Goal: Task Accomplishment & Management: Use online tool/utility

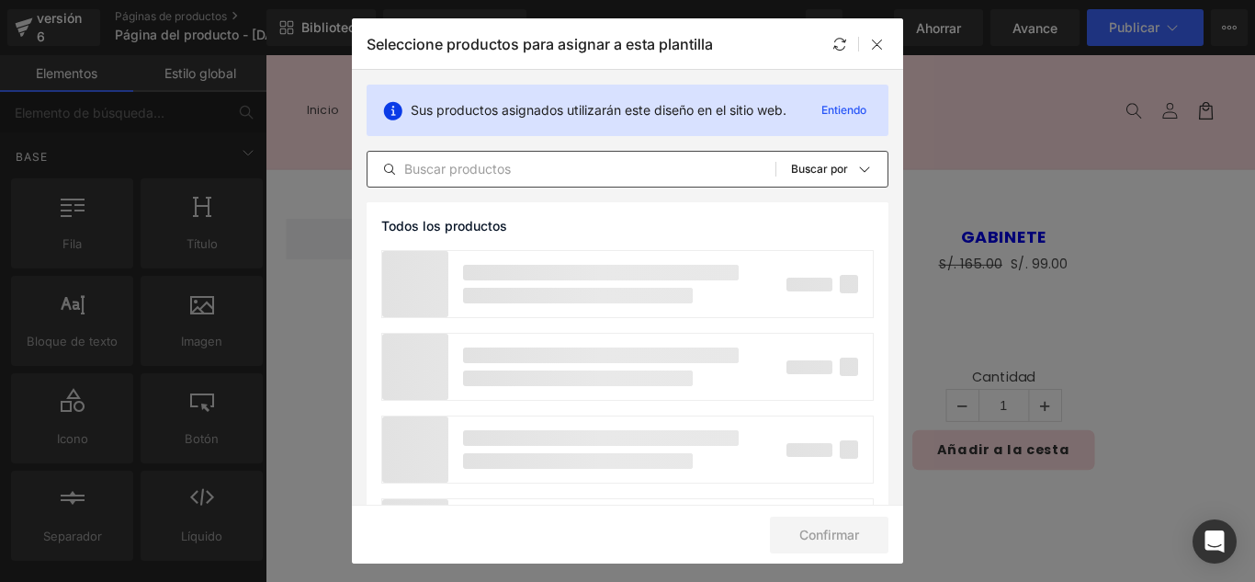
click at [517, 160] on input "text" at bounding box center [572, 169] width 408 height 22
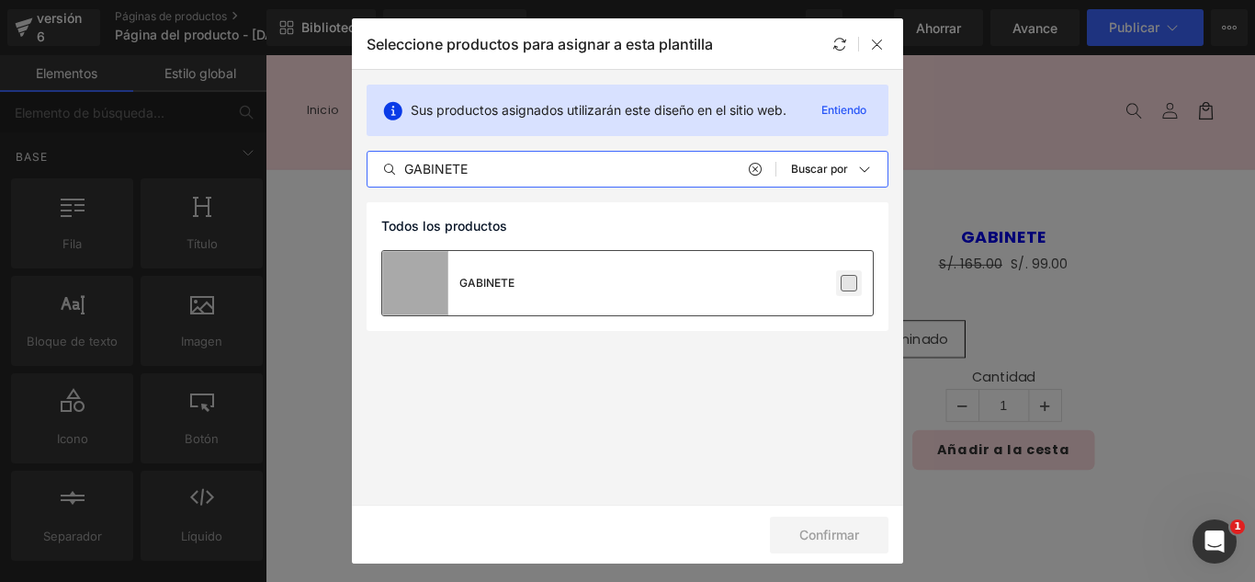
type input "GABINETE"
click at [857, 288] on label at bounding box center [849, 283] width 17 height 17
click at [849, 283] on input "checkbox" at bounding box center [849, 283] width 0 height 0
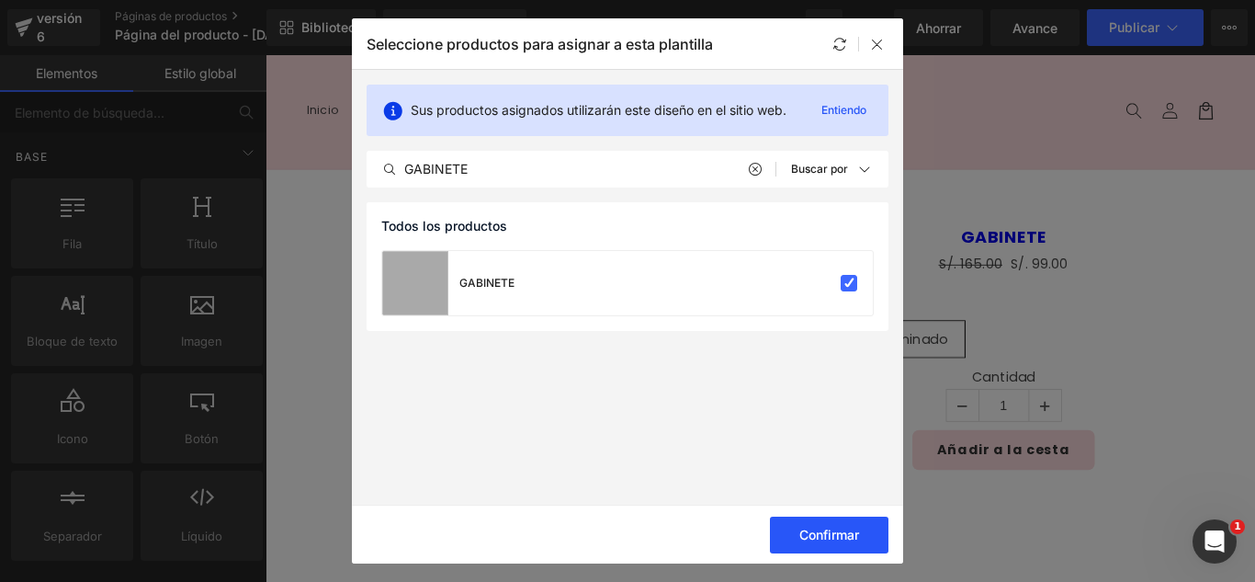
click at [812, 542] on button "Confirmar" at bounding box center [829, 535] width 119 height 37
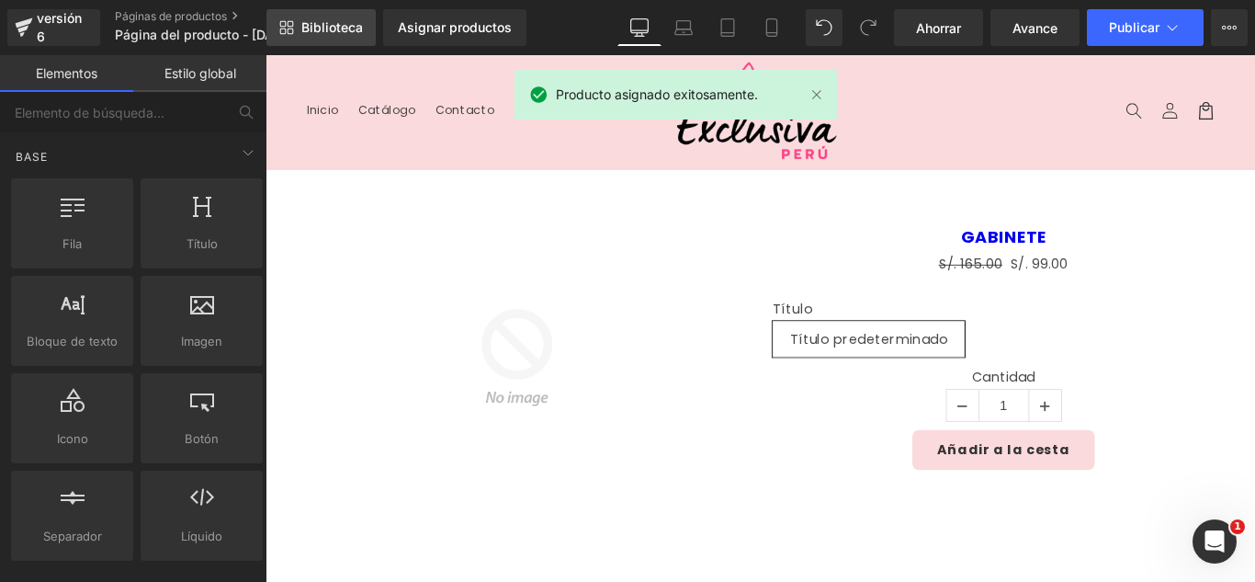
click at [319, 33] on font "Biblioteca" at bounding box center [332, 27] width 62 height 16
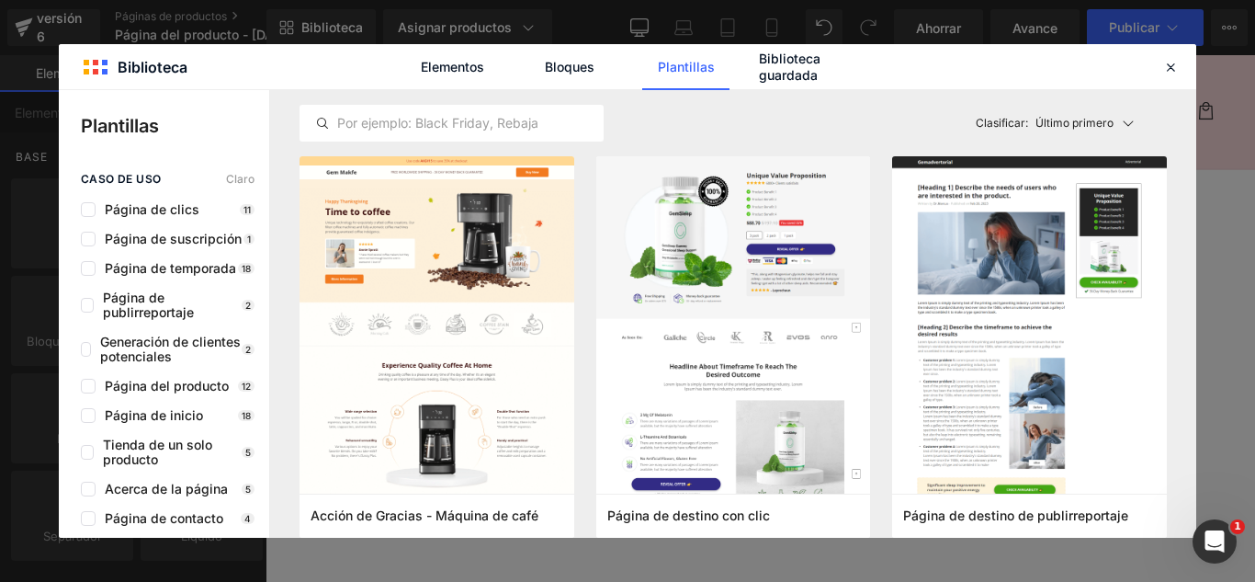
click at [330, 31] on font "Biblioteca" at bounding box center [332, 27] width 62 height 16
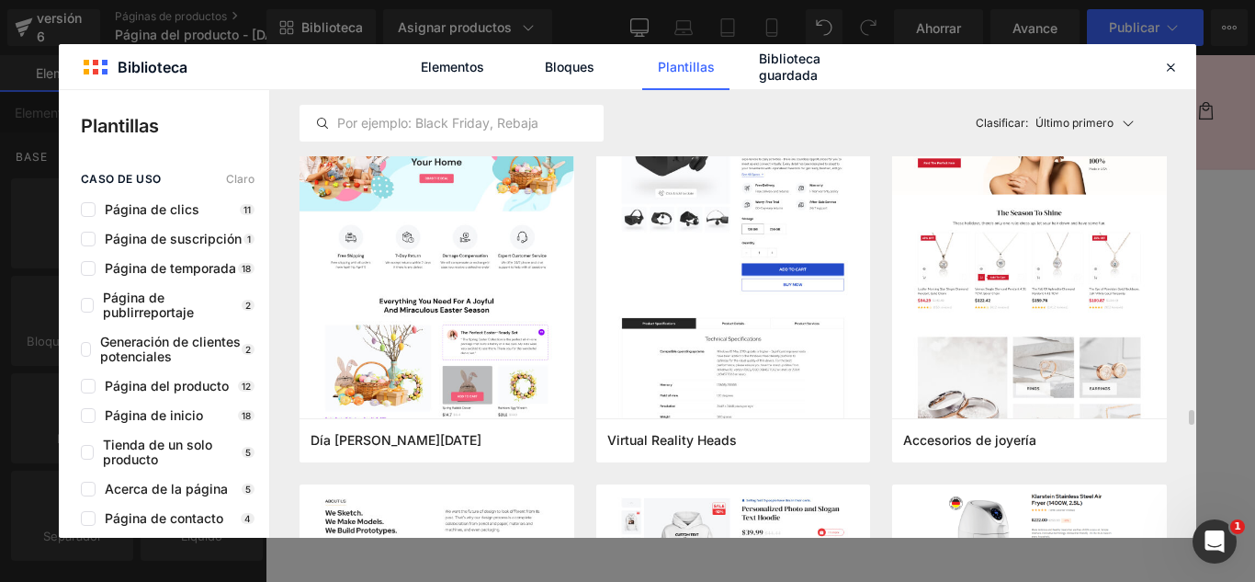
scroll to position [6617, 0]
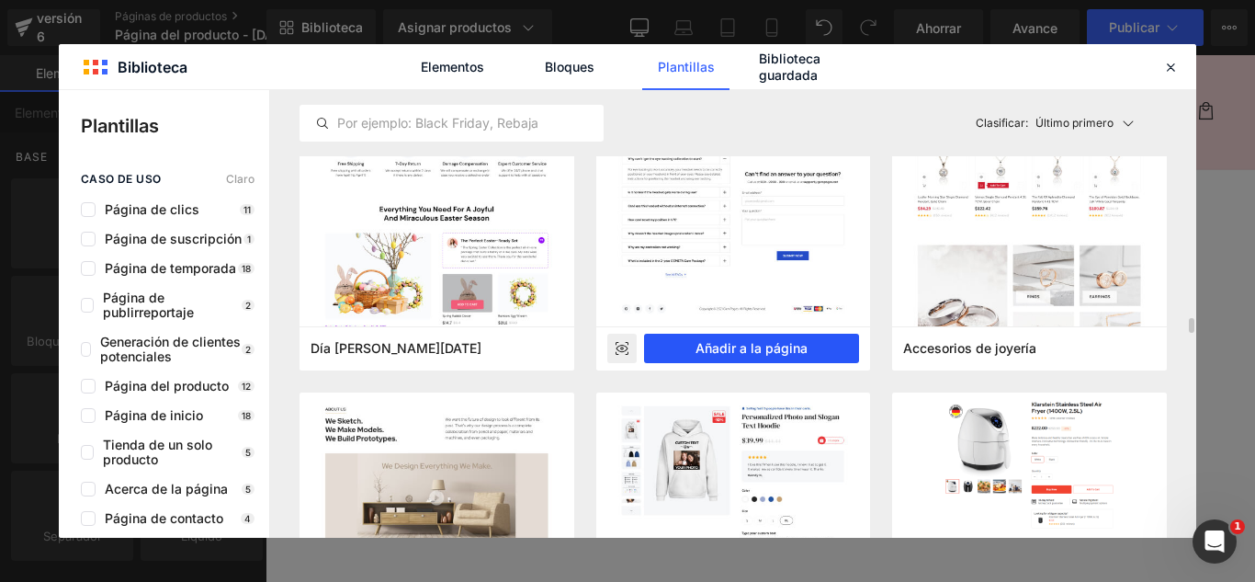
click at [759, 348] on font "Añadir a la página" at bounding box center [752, 348] width 112 height 16
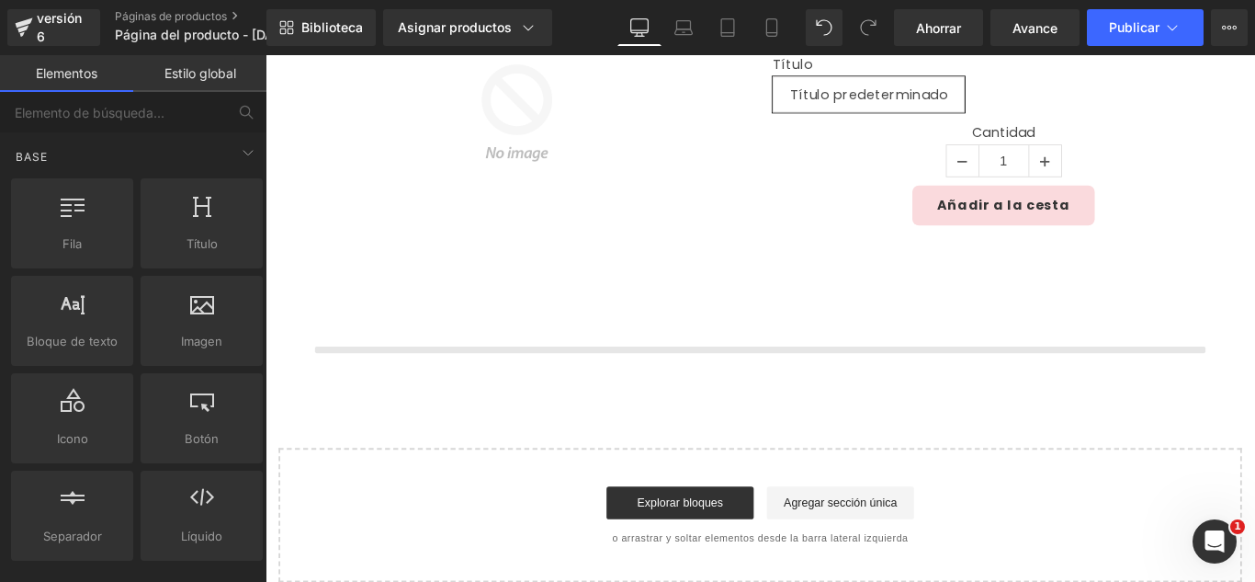
scroll to position [437, 0]
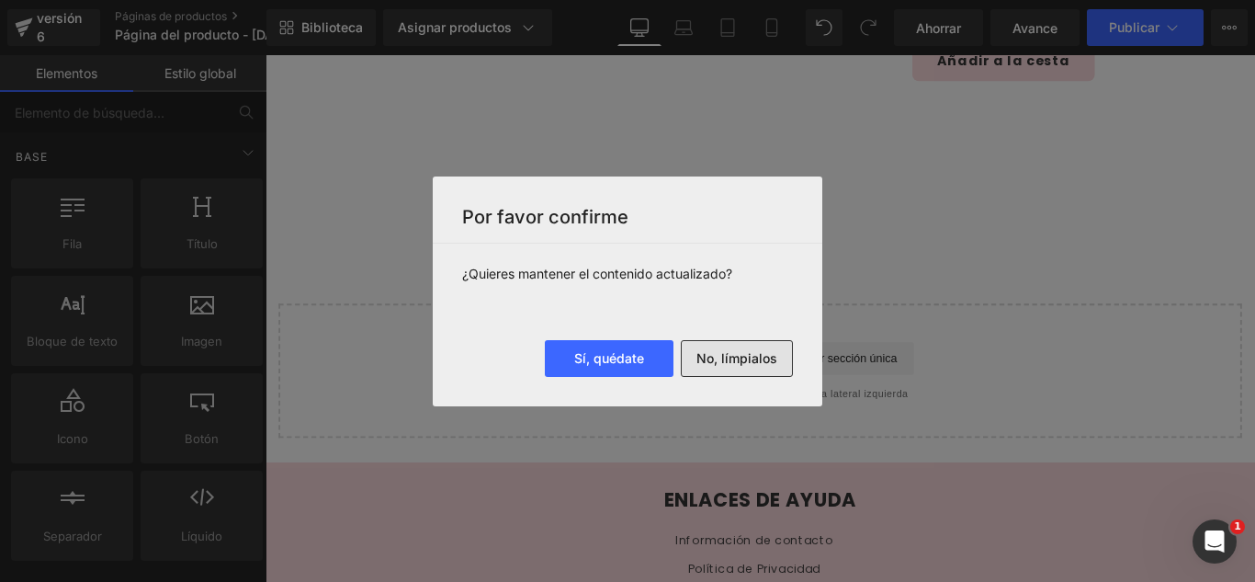
click at [728, 349] on button "No, límpialos" at bounding box center [737, 358] width 112 height 37
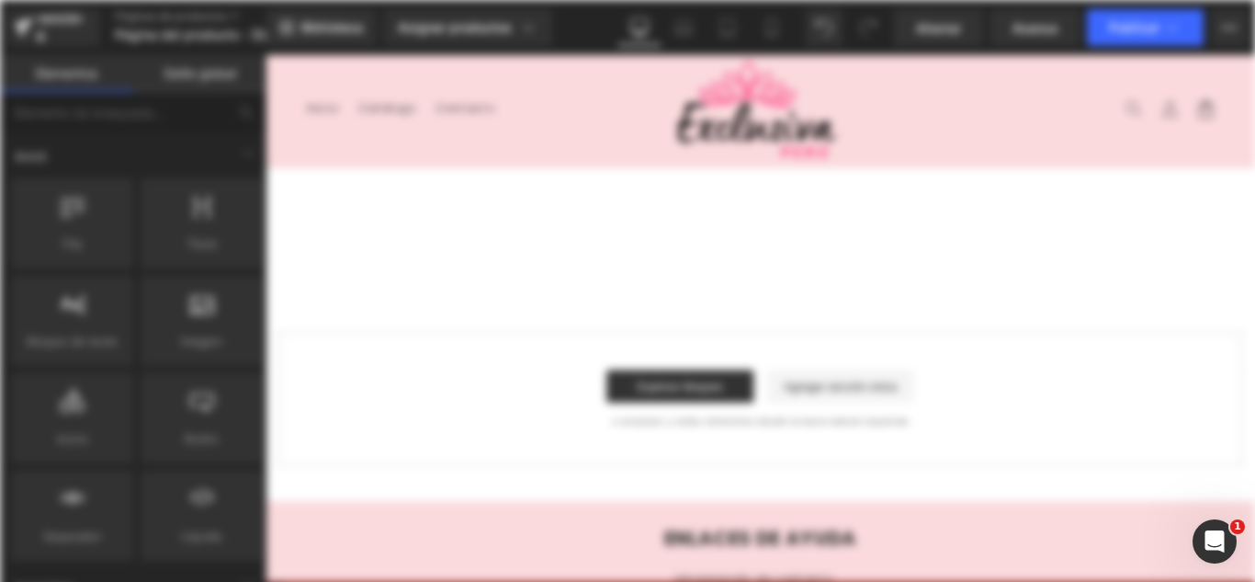
scroll to position [0, 0]
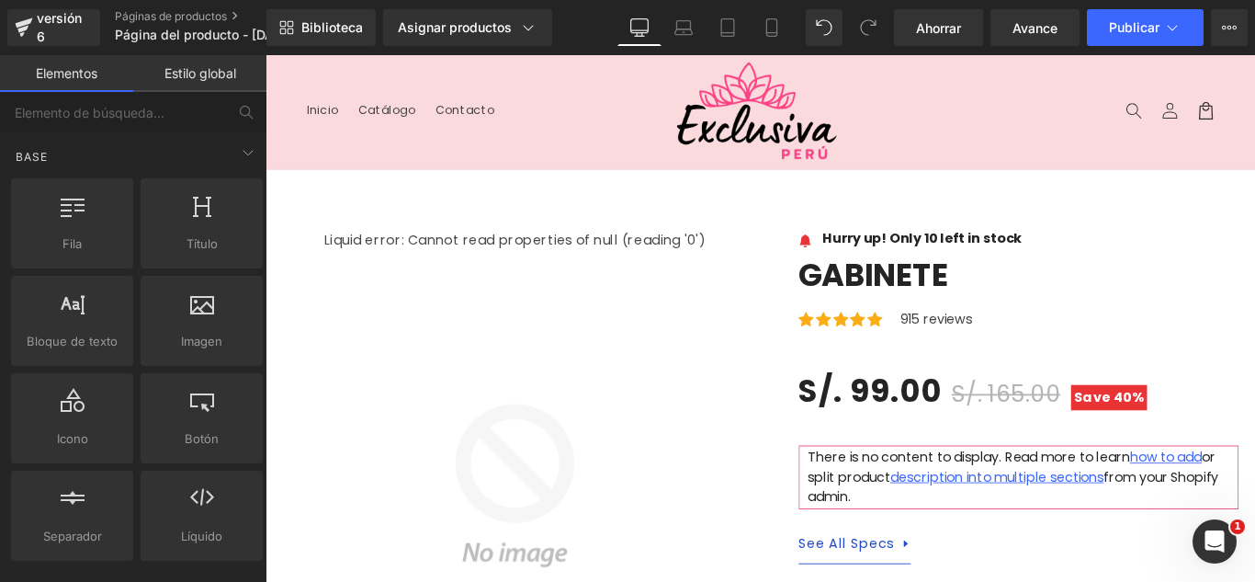
click at [641, 142] on header "Menú Inicio Catálogo Contacto Iniciar sesión Inicio Catálogo Contacto Búsqueda" at bounding box center [822, 119] width 1112 height 128
click at [518, 153] on header "Menú Inicio Catálogo Contacto Iniciar sesión Inicio Catálogo Contacto Búsqueda" at bounding box center [822, 119] width 1112 height 128
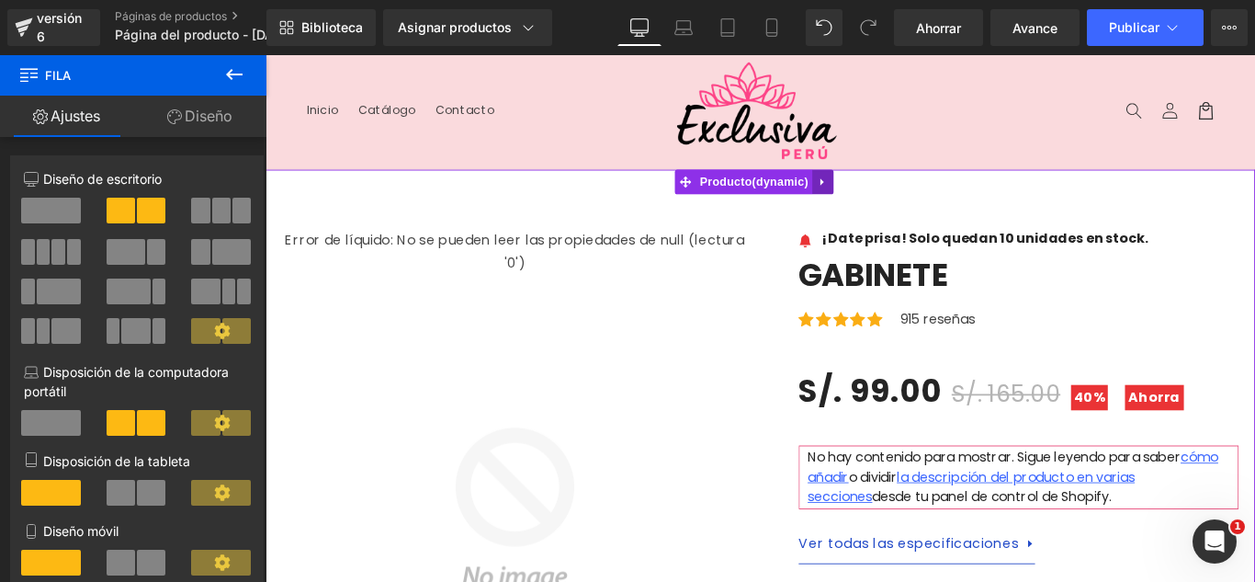
click at [883, 203] on link at bounding box center [892, 198] width 24 height 28
click at [903, 200] on icon at bounding box center [904, 197] width 13 height 13
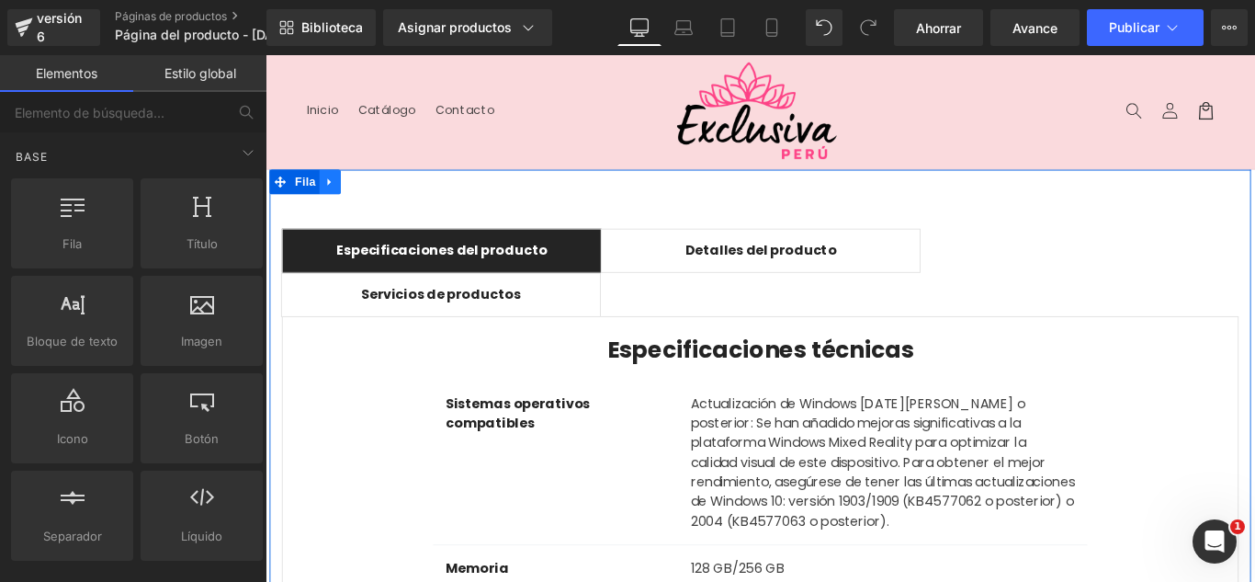
click at [335, 207] on link at bounding box center [338, 198] width 24 height 28
click at [374, 206] on link at bounding box center [386, 198] width 24 height 28
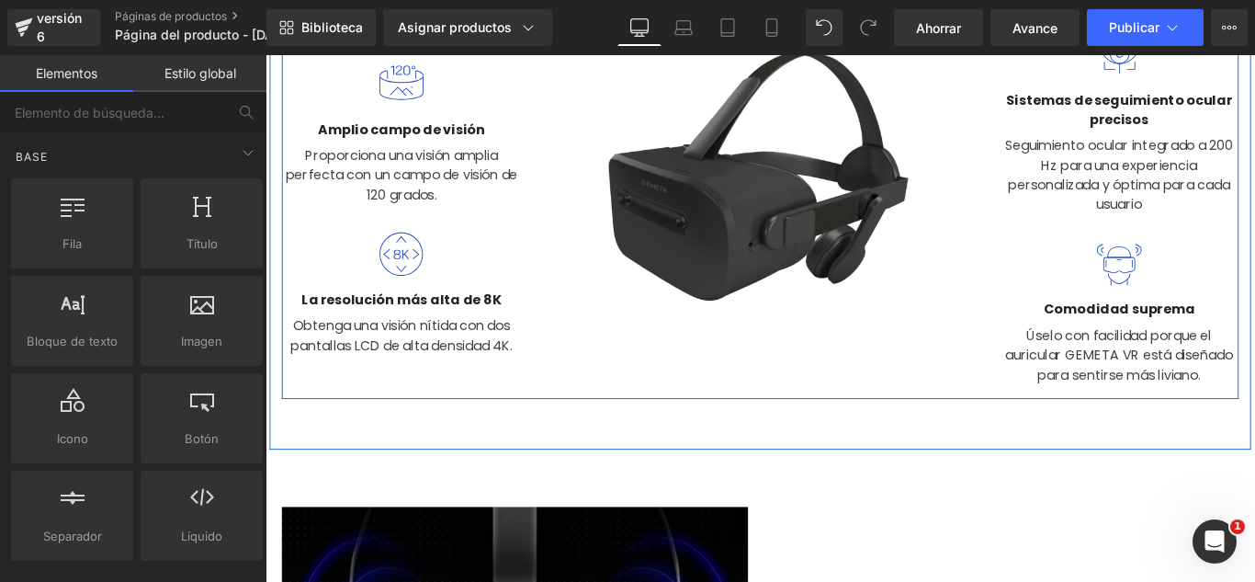
scroll to position [551, 0]
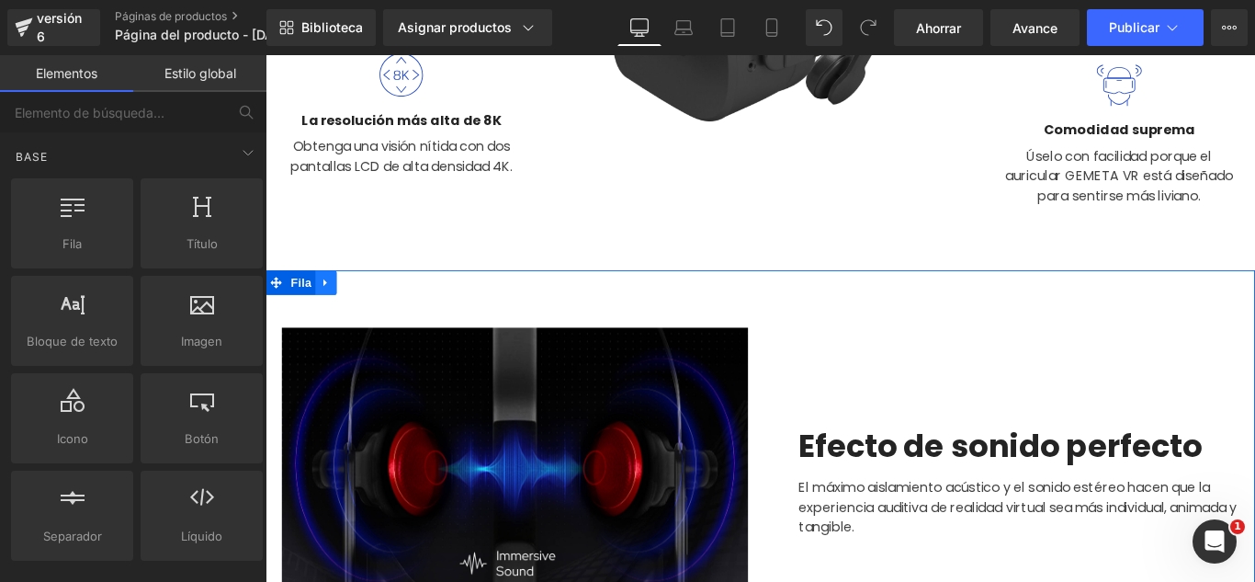
click at [331, 307] on icon at bounding box center [333, 310] width 4 height 8
click at [375, 301] on link at bounding box center [381, 311] width 24 height 28
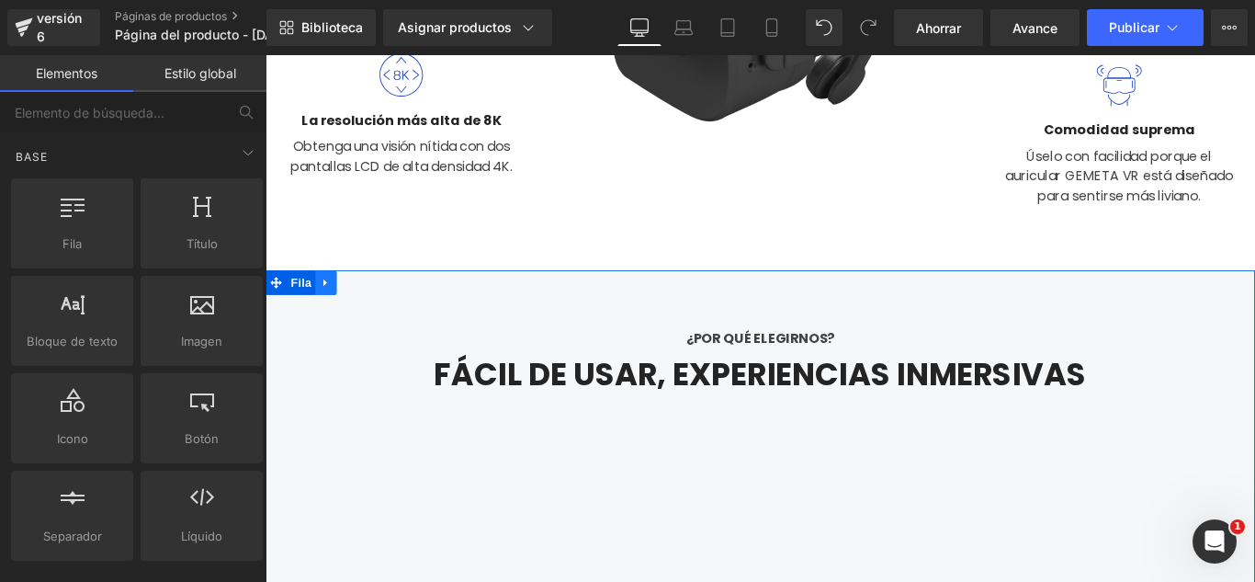
click at [335, 309] on link at bounding box center [334, 311] width 24 height 28
click at [393, 303] on link at bounding box center [405, 311] width 24 height 28
click at [327, 310] on icon at bounding box center [333, 310] width 13 height 14
click at [369, 313] on link at bounding box center [381, 311] width 24 height 28
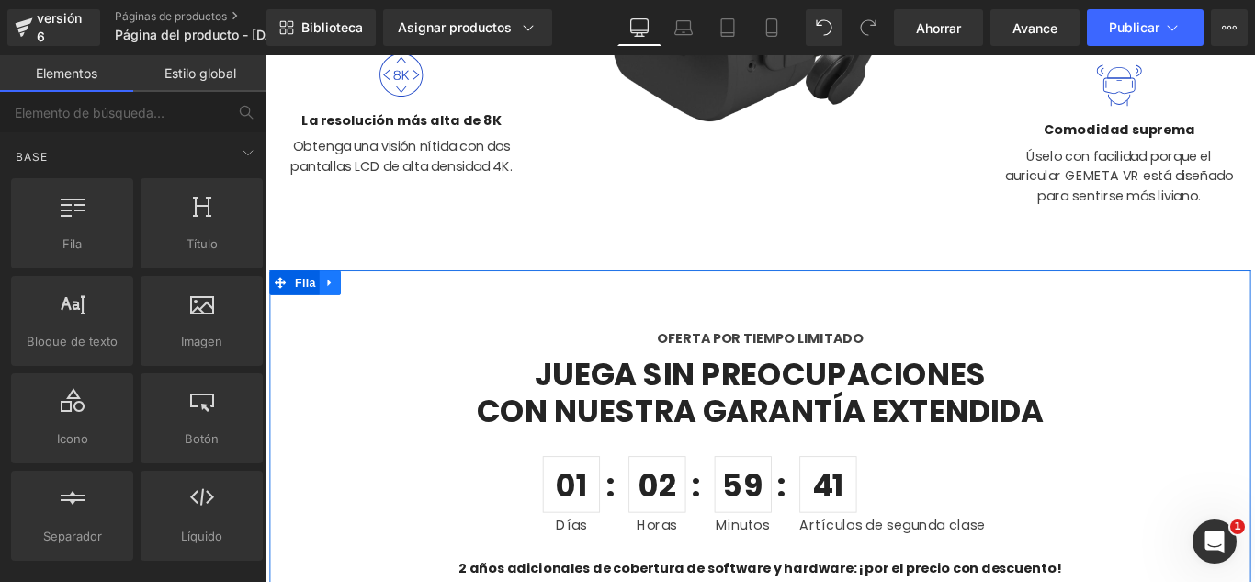
click at [334, 312] on icon at bounding box center [338, 310] width 13 height 14
click at [384, 308] on icon at bounding box center [386, 310] width 13 height 13
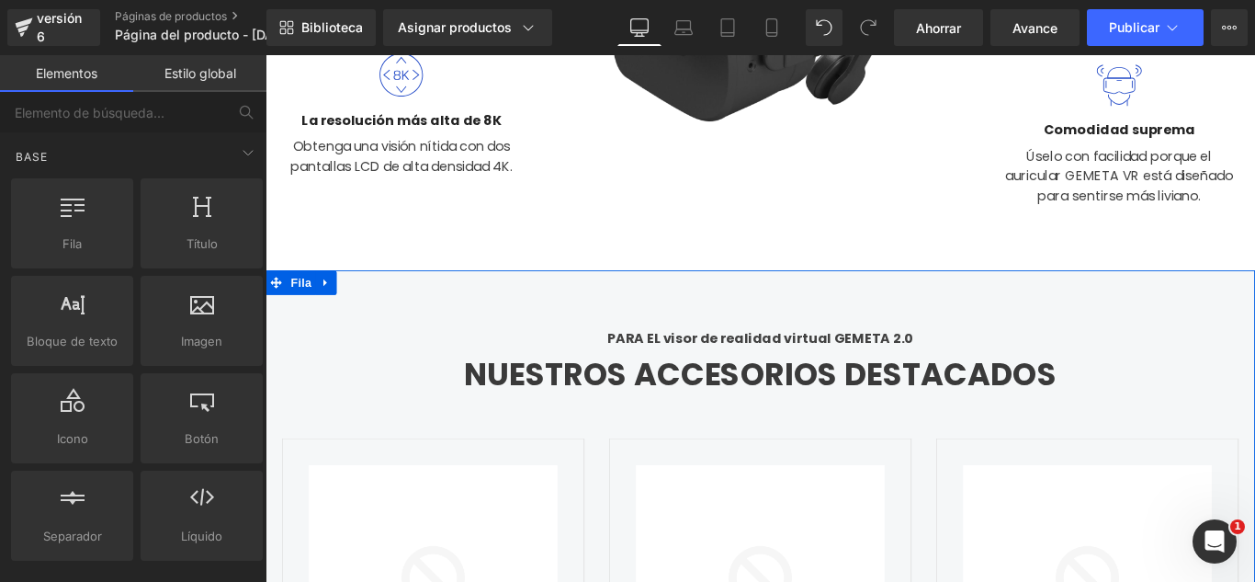
click at [327, 311] on icon at bounding box center [333, 310] width 13 height 14
click at [375, 309] on icon at bounding box center [381, 310] width 13 height 13
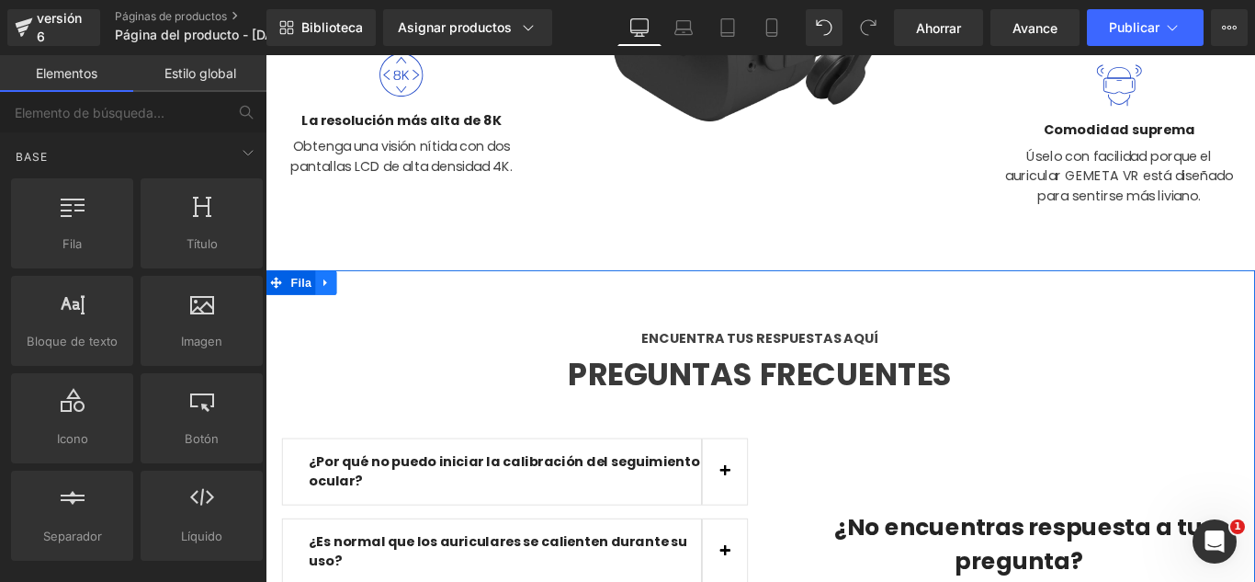
click at [337, 311] on link at bounding box center [334, 311] width 24 height 28
click at [375, 308] on icon at bounding box center [381, 310] width 13 height 13
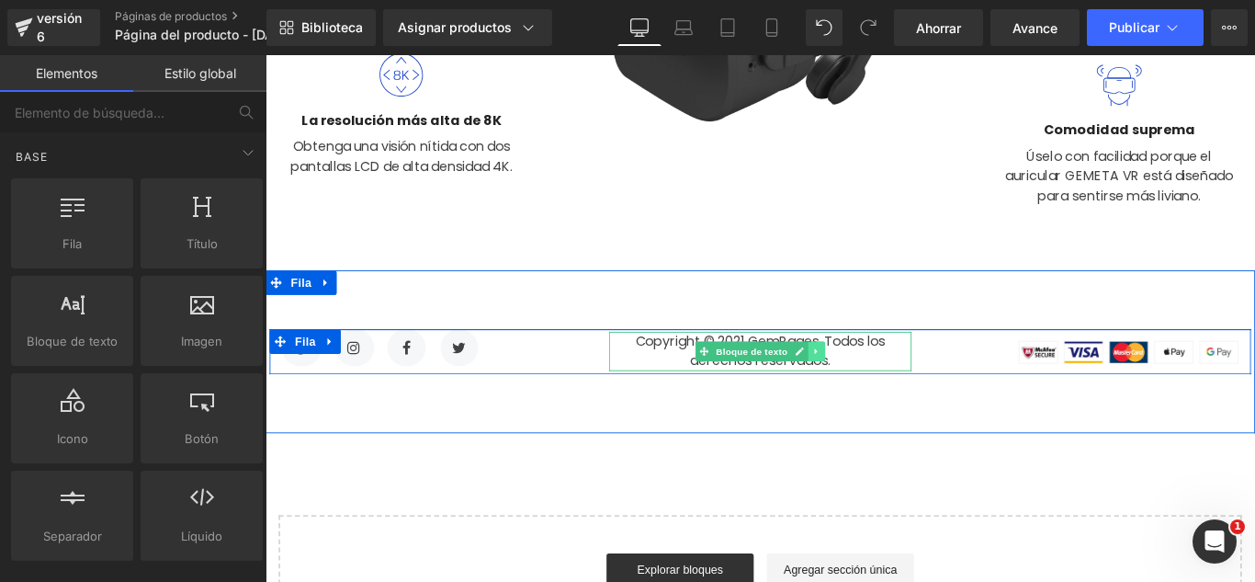
click at [880, 390] on icon at bounding box center [885, 387] width 10 height 11
click at [889, 388] on icon at bounding box center [894, 388] width 10 height 10
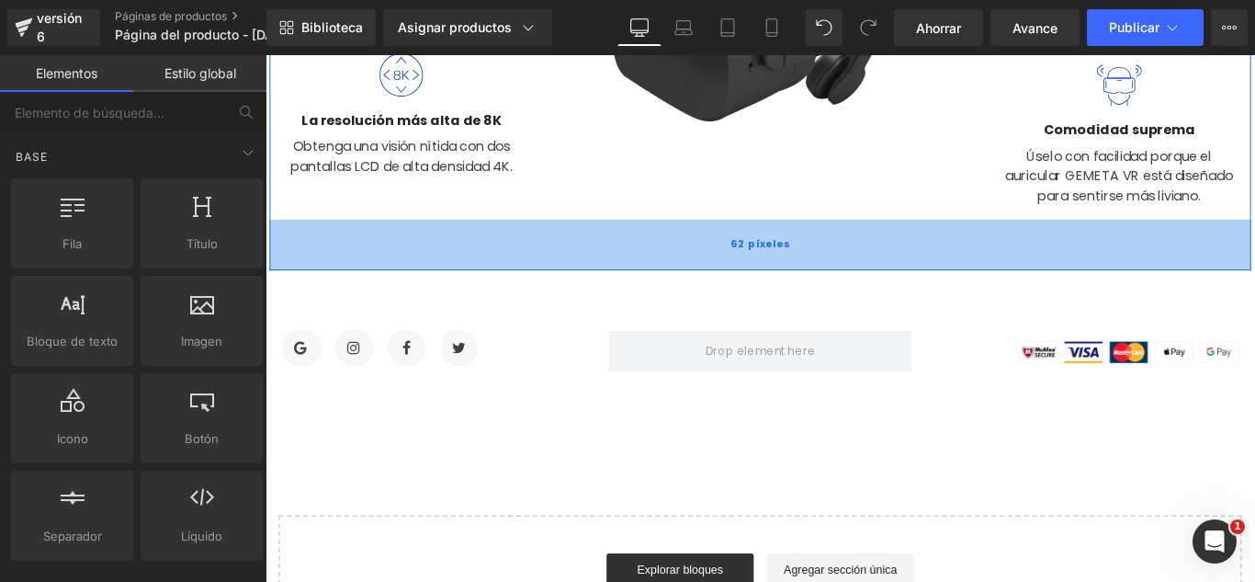
click at [755, 246] on div "62 píxeles" at bounding box center [821, 268] width 1103 height 57
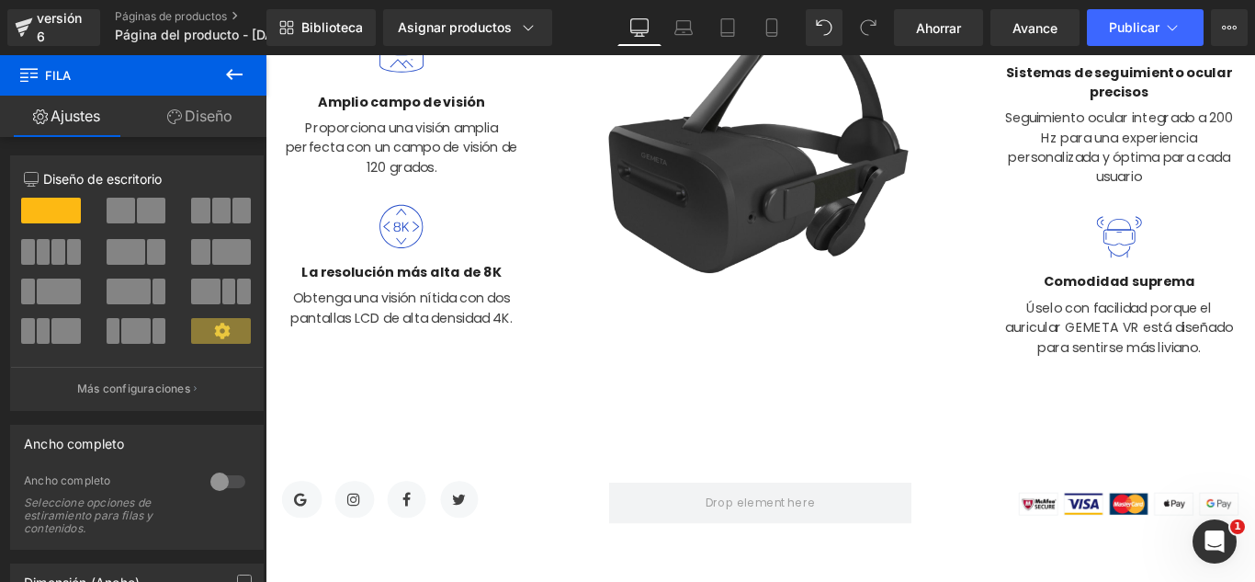
scroll to position [0, 0]
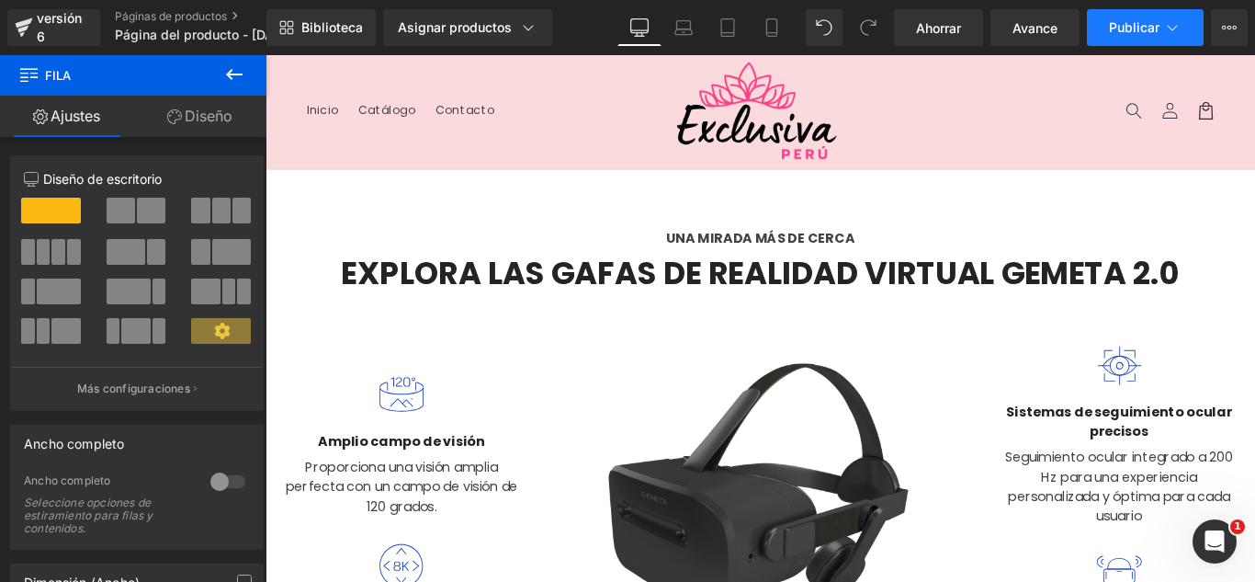
click at [1142, 31] on font "Publicar" at bounding box center [1134, 27] width 51 height 16
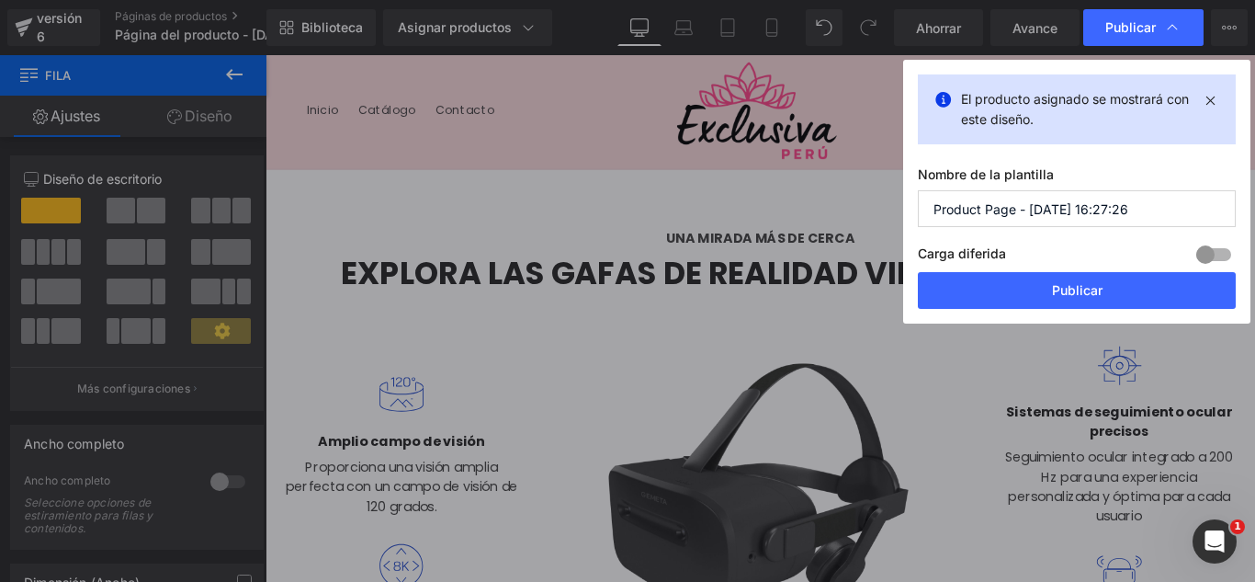
click at [1113, 200] on input "Product Page - Oct 2, 16:27:26" at bounding box center [1077, 208] width 318 height 37
click at [1115, 201] on input "Product Page - Oct 2, 16:27:26" at bounding box center [1077, 208] width 318 height 37
type input "B"
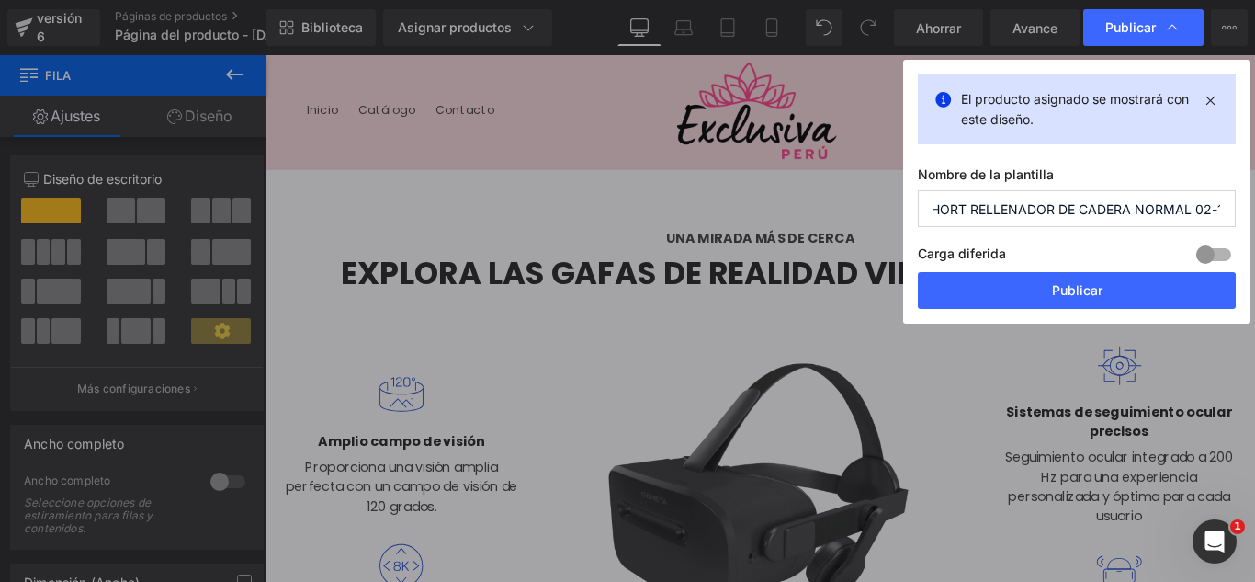
scroll to position [0, 19]
type input "SHORT RELLENADOR DE CADERA NORMAL 02-10"
click at [1212, 216] on input "SHORT RELLENADOR DE CADERA NORMAL 02-10" at bounding box center [1077, 208] width 318 height 37
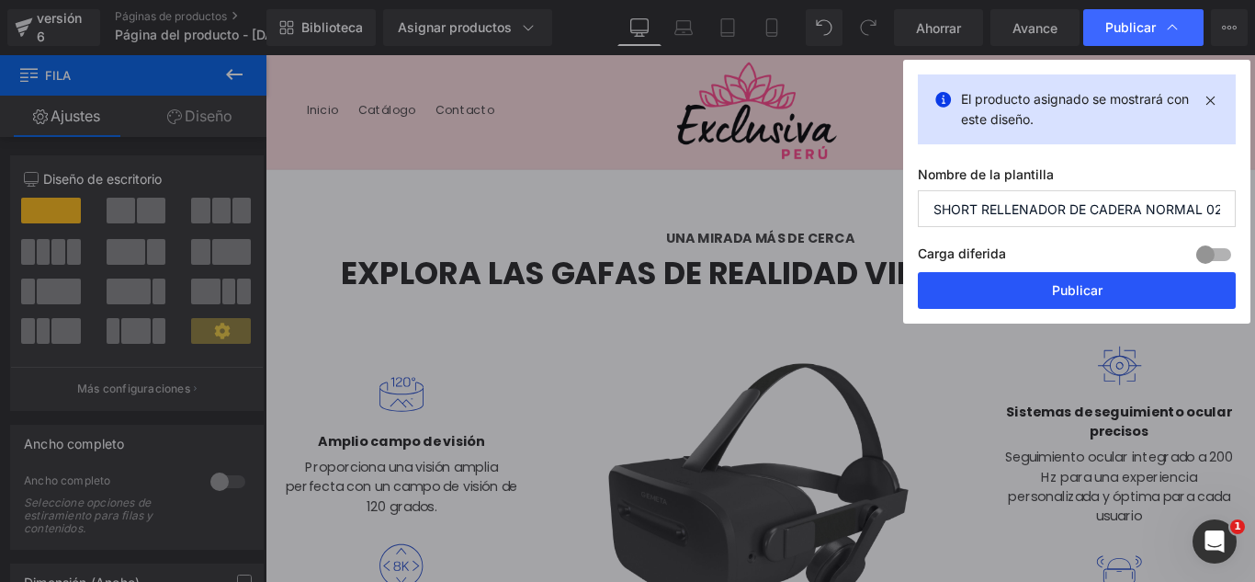
click at [1137, 296] on button "Publicar" at bounding box center [1077, 290] width 318 height 37
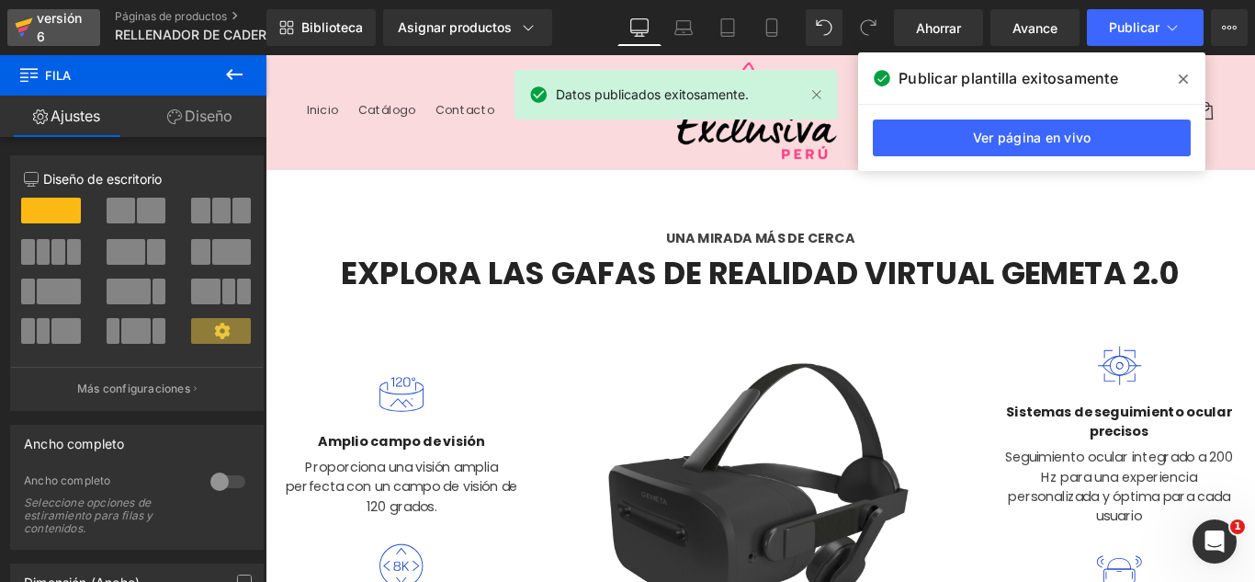
click at [60, 32] on div "versión 6" at bounding box center [61, 27] width 56 height 42
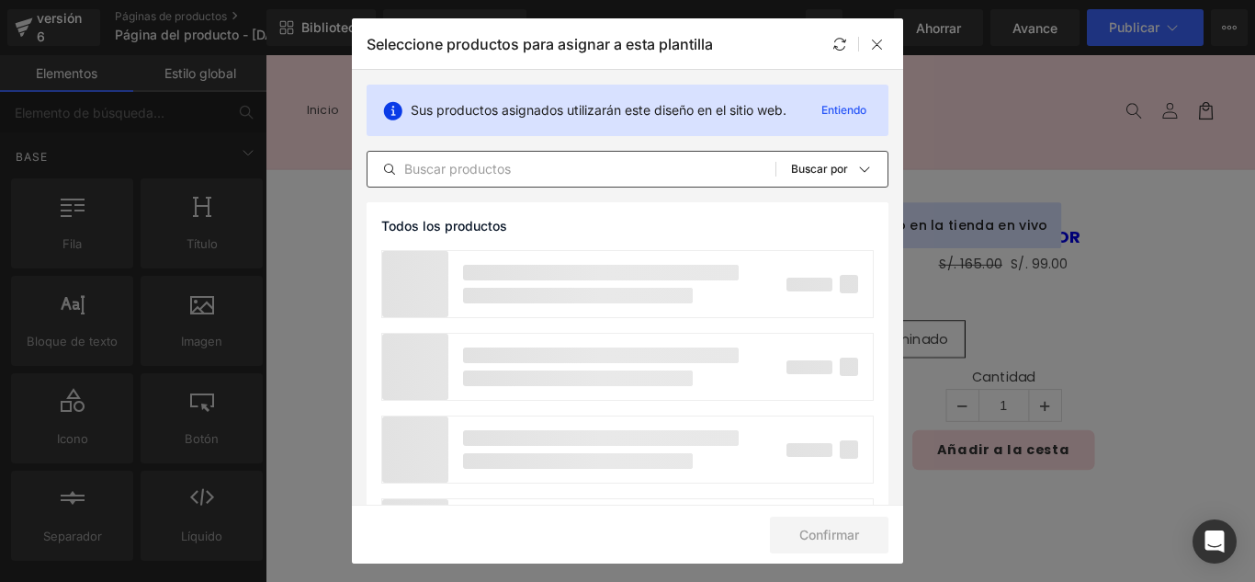
click at [558, 172] on input "text" at bounding box center [572, 169] width 408 height 22
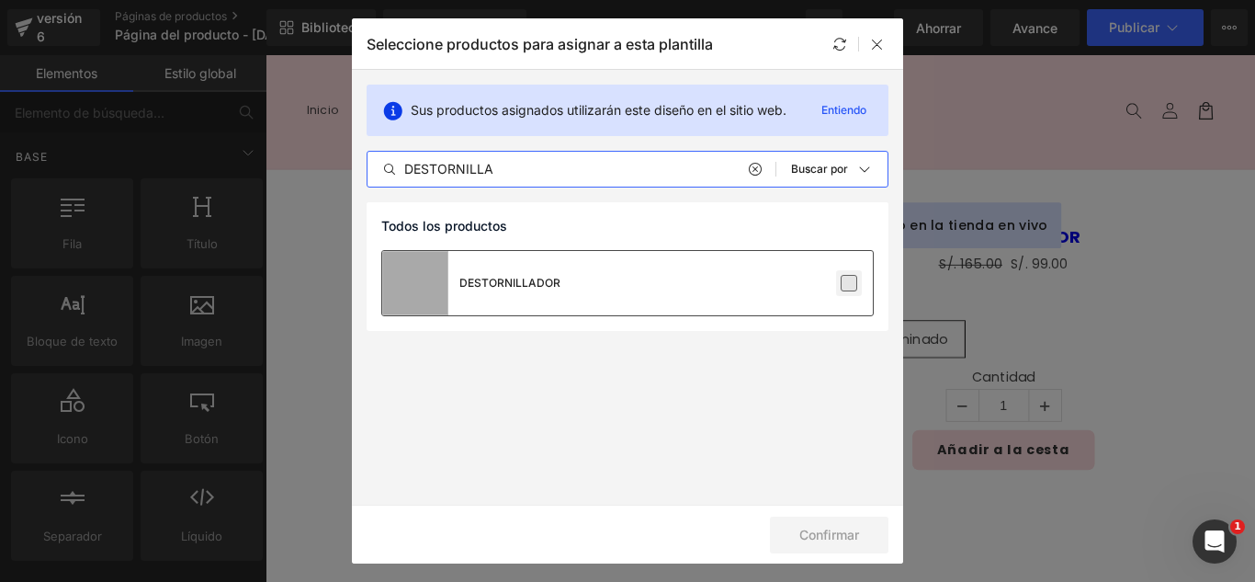
type input "DESTORNILLA"
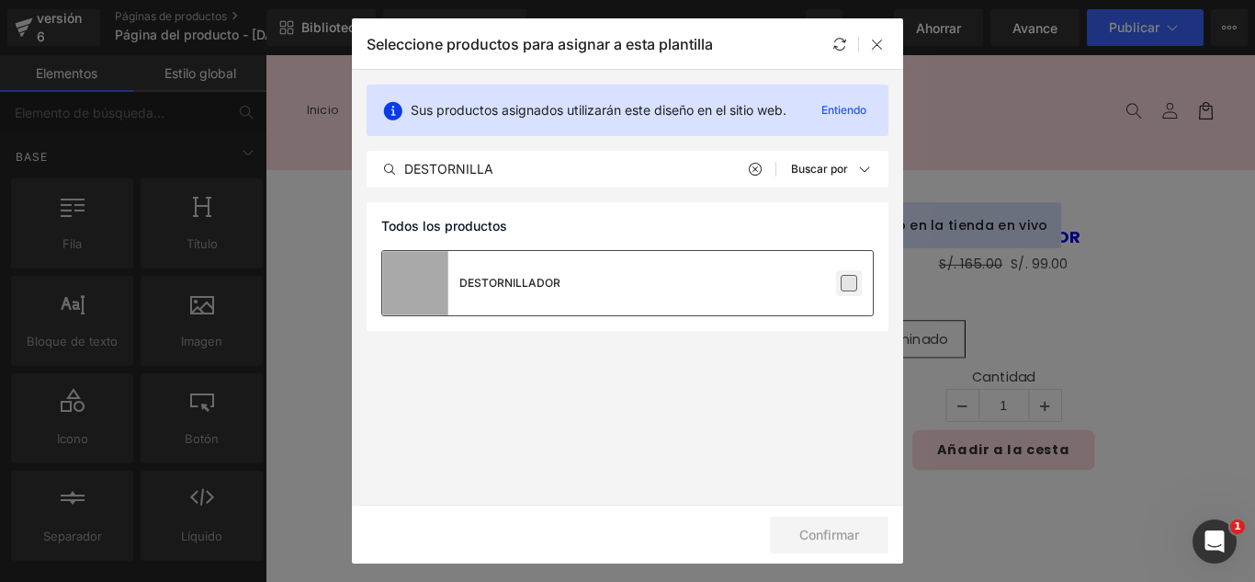
drag, startPoint x: 858, startPoint y: 275, endPoint x: 856, endPoint y: 284, distance: 9.4
click at [858, 286] on label at bounding box center [849, 283] width 17 height 17
click at [849, 283] on input "checkbox" at bounding box center [849, 283] width 0 height 0
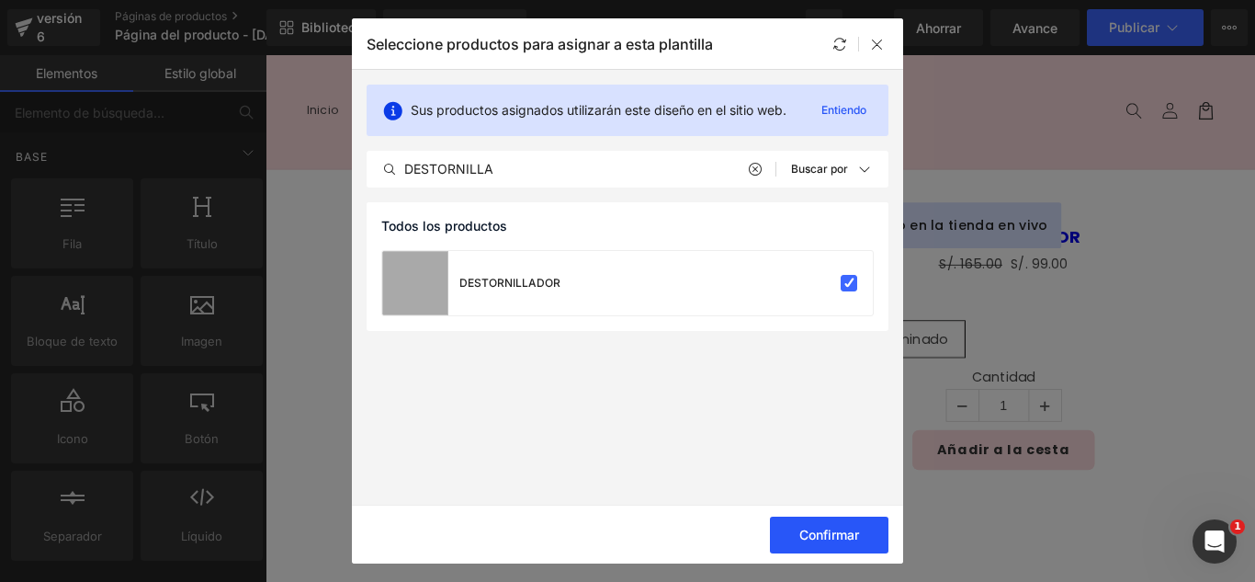
click at [841, 549] on button "Confirmar" at bounding box center [829, 535] width 119 height 37
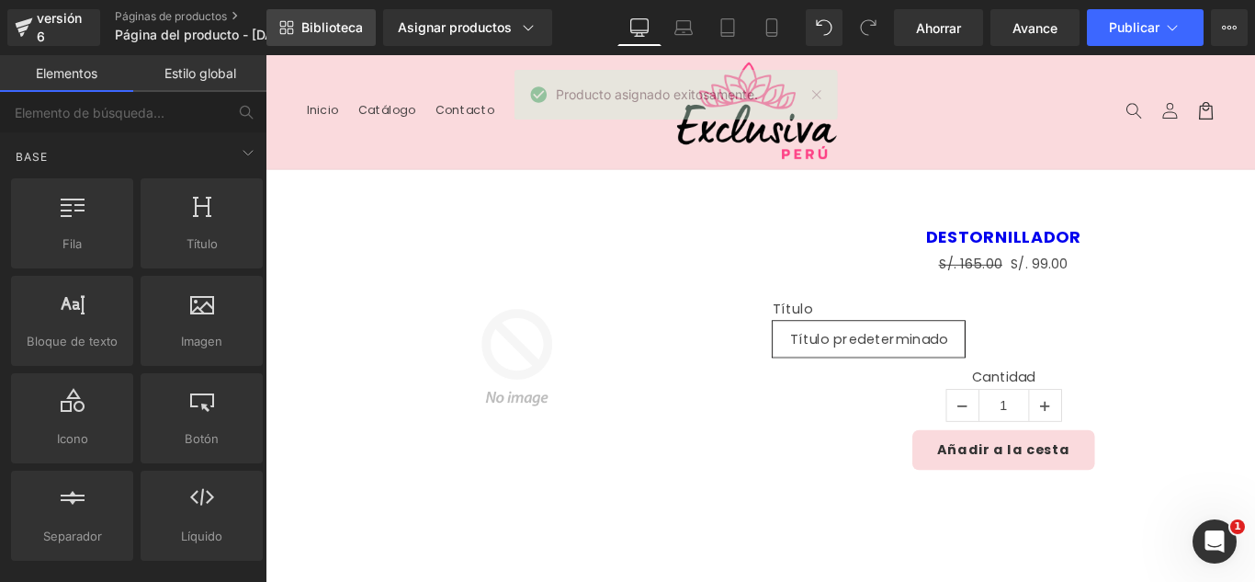
click at [359, 24] on font "Biblioteca" at bounding box center [332, 27] width 62 height 16
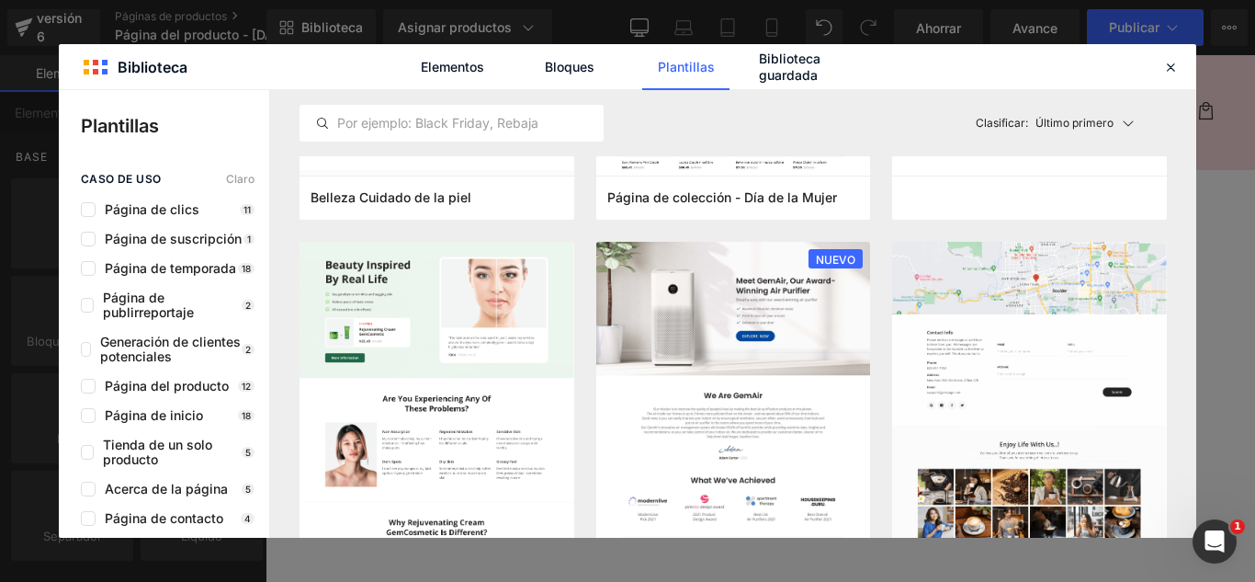
scroll to position [1838, 0]
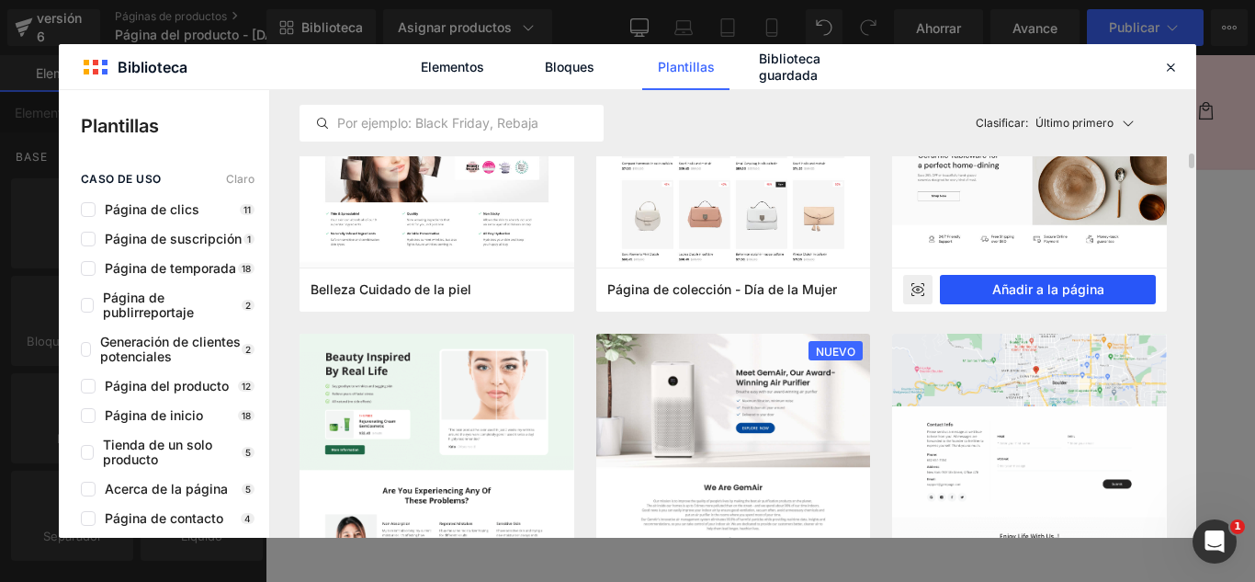
click at [1073, 296] on font "Añadir a la página" at bounding box center [1049, 289] width 112 height 16
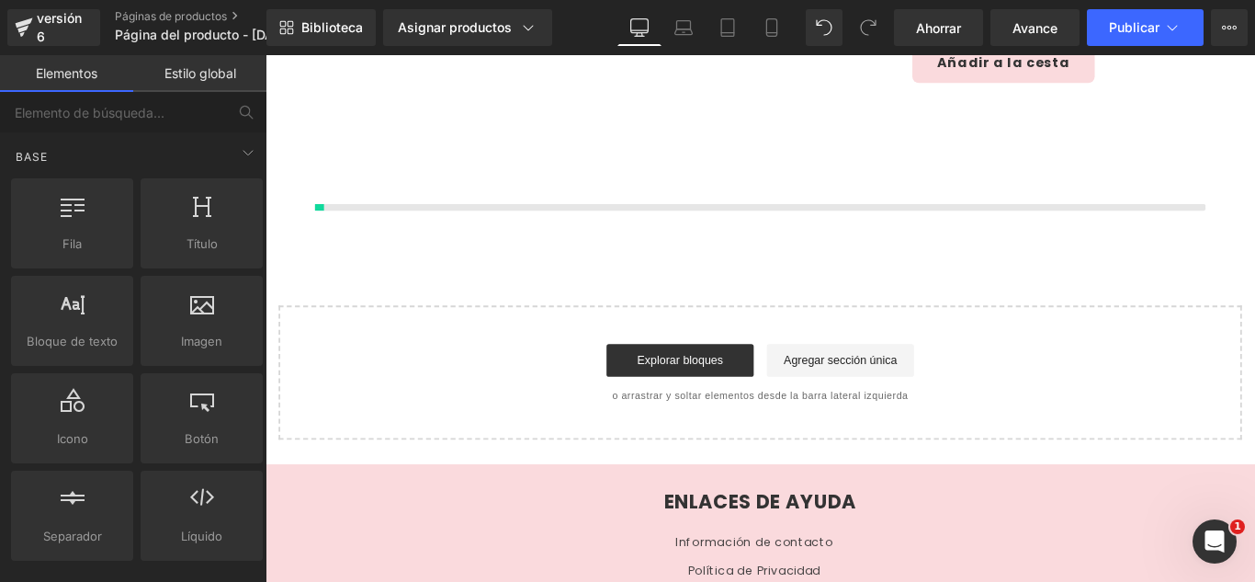
scroll to position [437, 0]
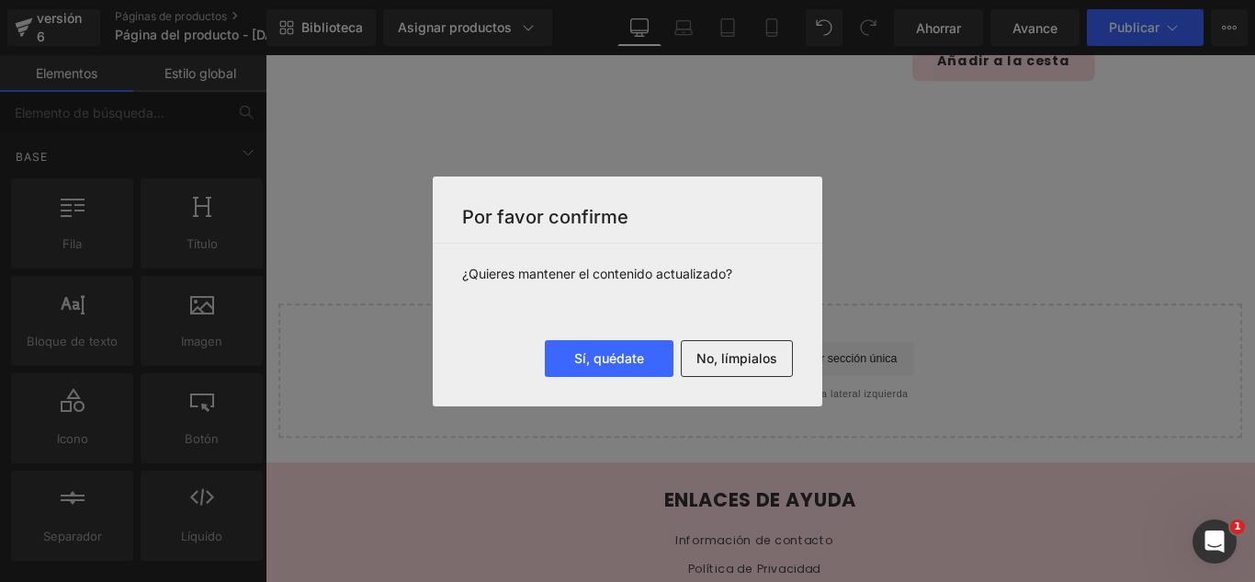
click at [765, 368] on button "No, límpialos" at bounding box center [737, 358] width 112 height 37
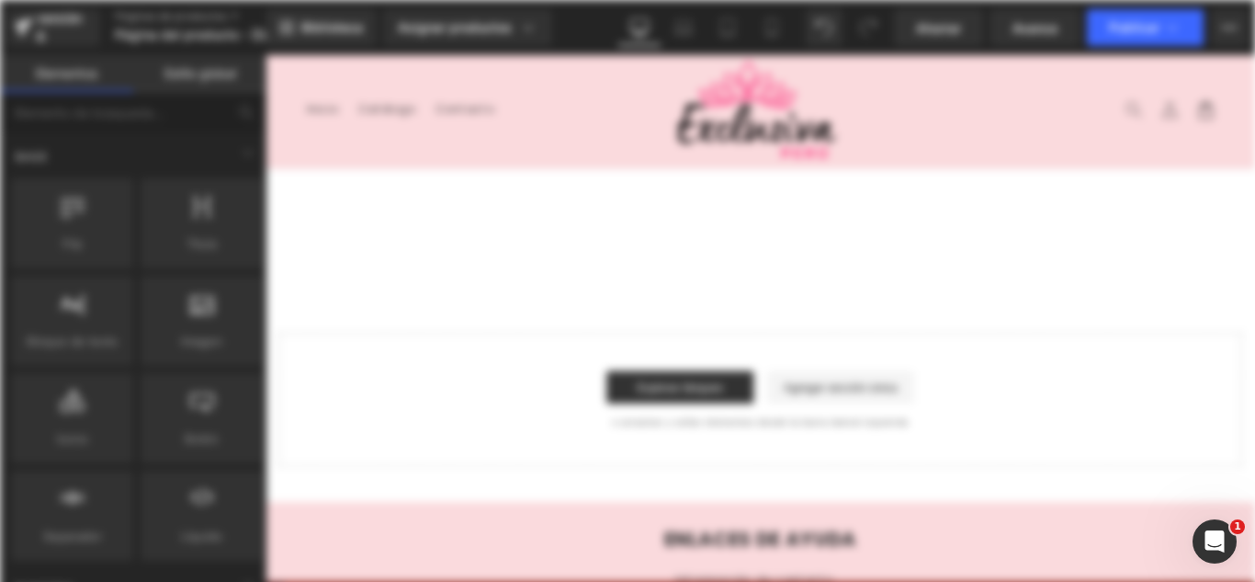
scroll to position [0, 0]
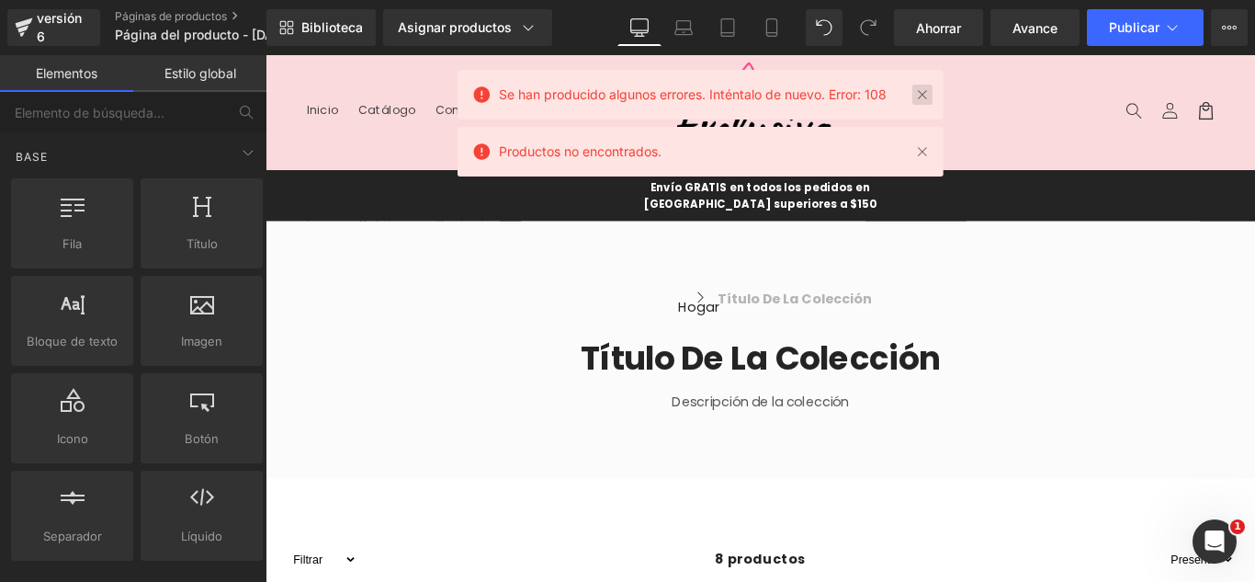
click at [930, 102] on link at bounding box center [923, 95] width 20 height 20
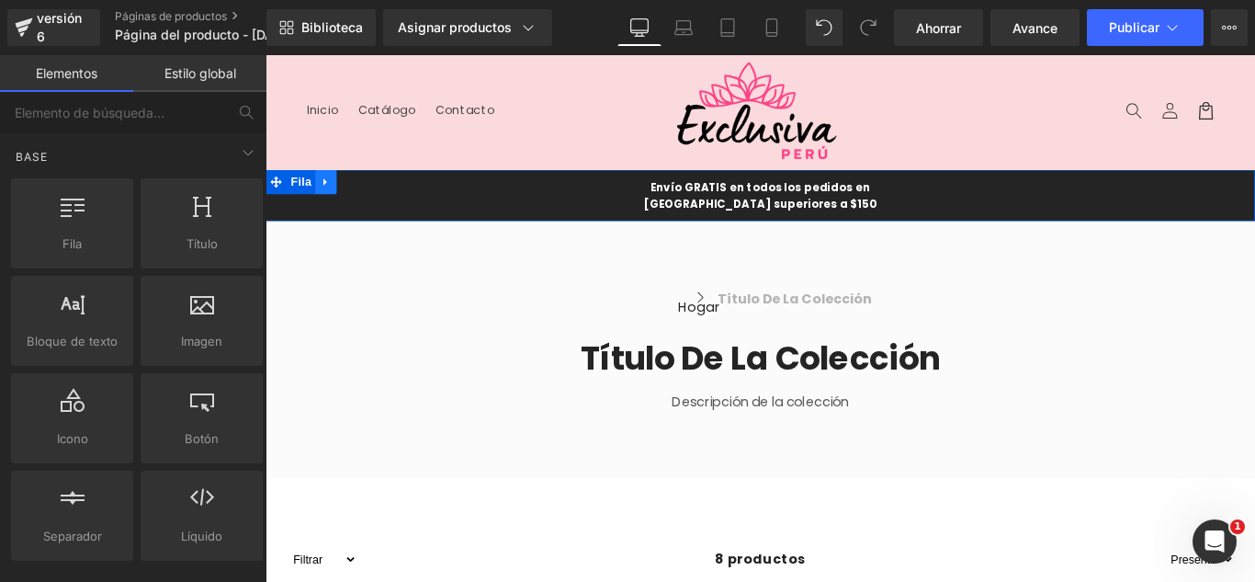
click at [331, 198] on icon at bounding box center [333, 198] width 4 height 8
click at [375, 194] on icon at bounding box center [381, 197] width 13 height 13
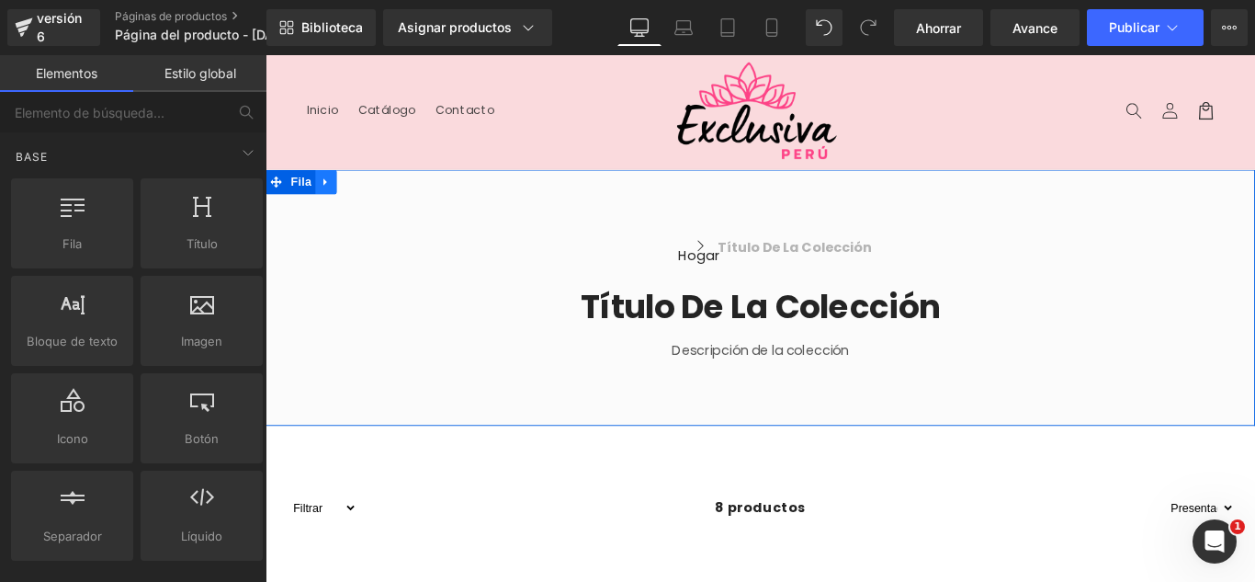
click at [331, 199] on icon at bounding box center [333, 198] width 13 height 14
click at [383, 196] on link at bounding box center [381, 198] width 24 height 28
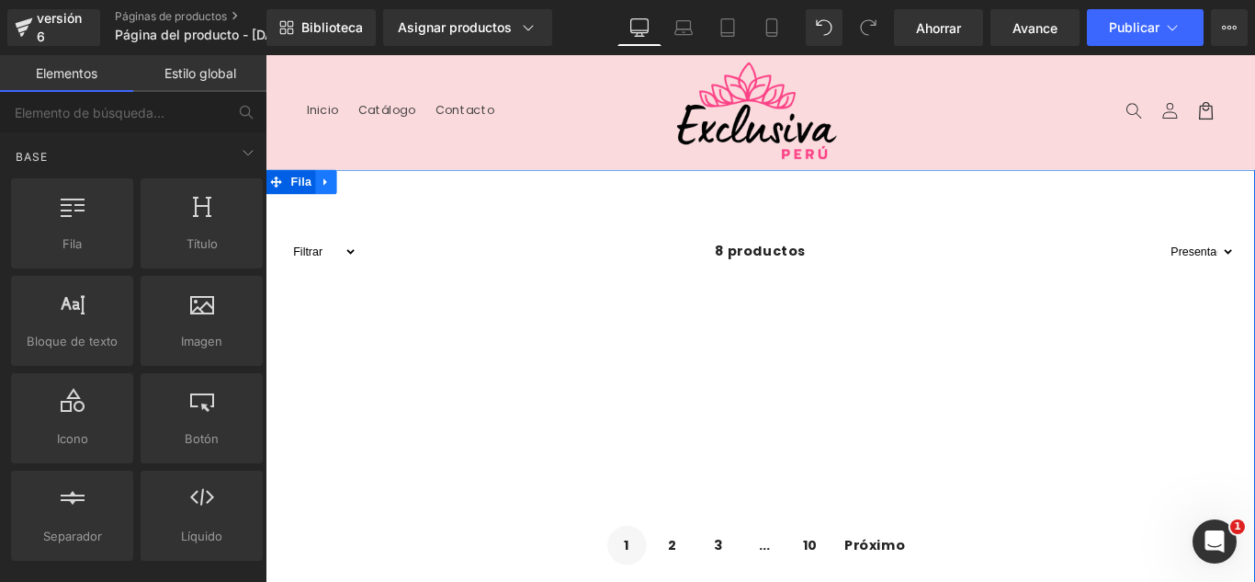
click at [331, 199] on icon at bounding box center [333, 198] width 4 height 8
click at [375, 194] on icon at bounding box center [381, 197] width 13 height 13
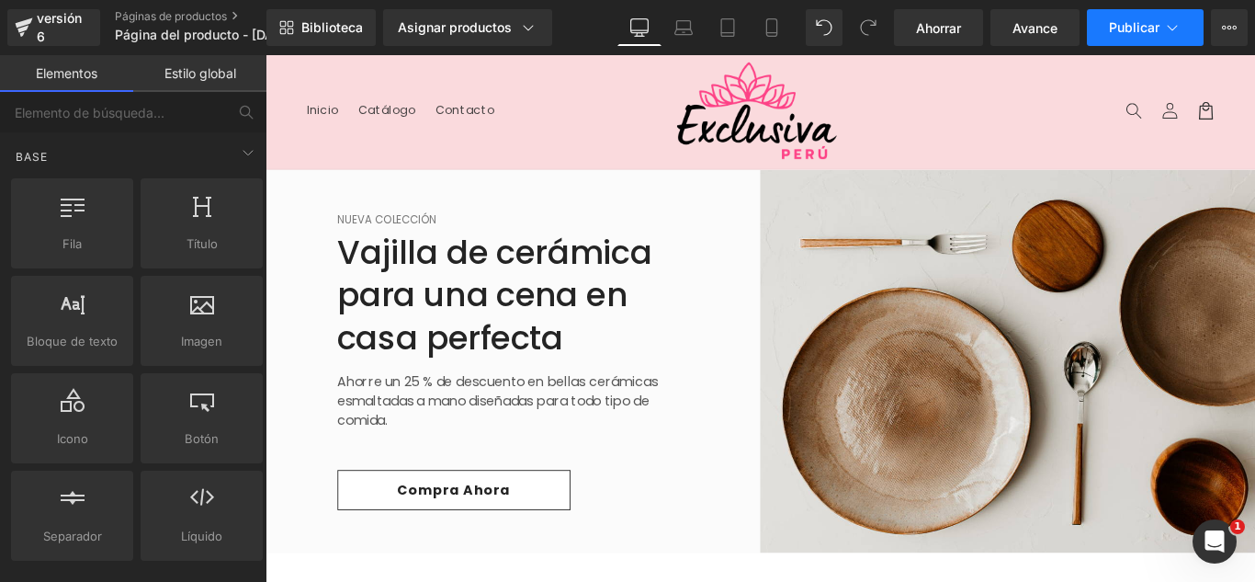
click at [1168, 25] on icon at bounding box center [1173, 27] width 18 height 18
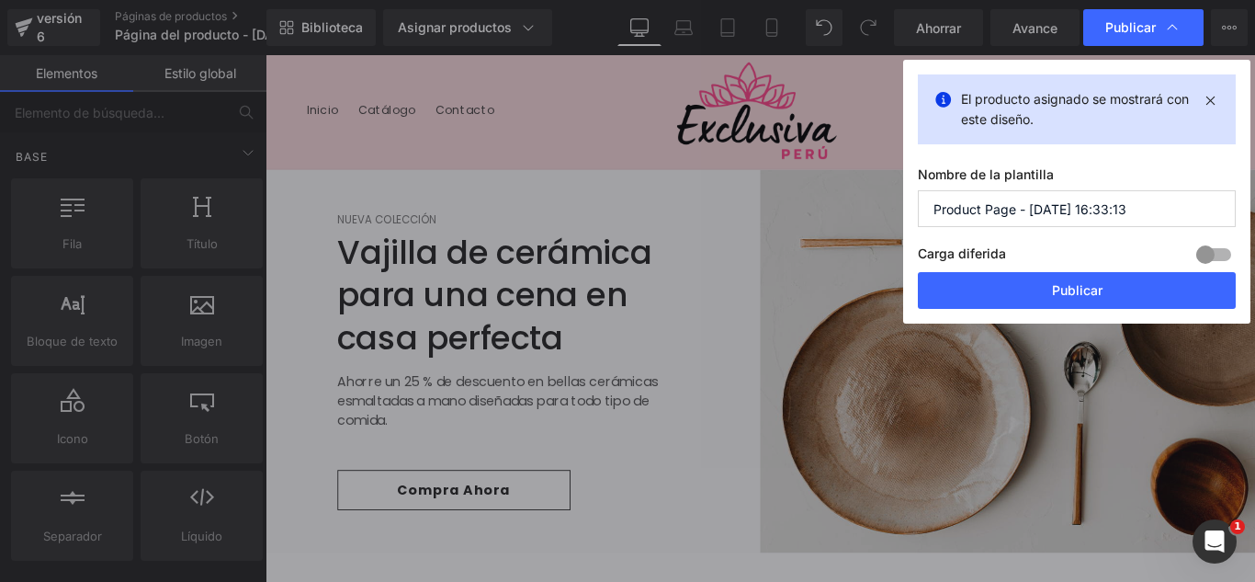
click at [1139, 221] on input "Product Page - Oct 2, 16:33:13" at bounding box center [1077, 208] width 318 height 37
click at [1138, 220] on input "Product Page - Oct 2, 16:33:13" at bounding box center [1077, 208] width 318 height 37
click at [1136, 219] on input "Product Page - Oct 2, 16:33:13" at bounding box center [1077, 208] width 318 height 37
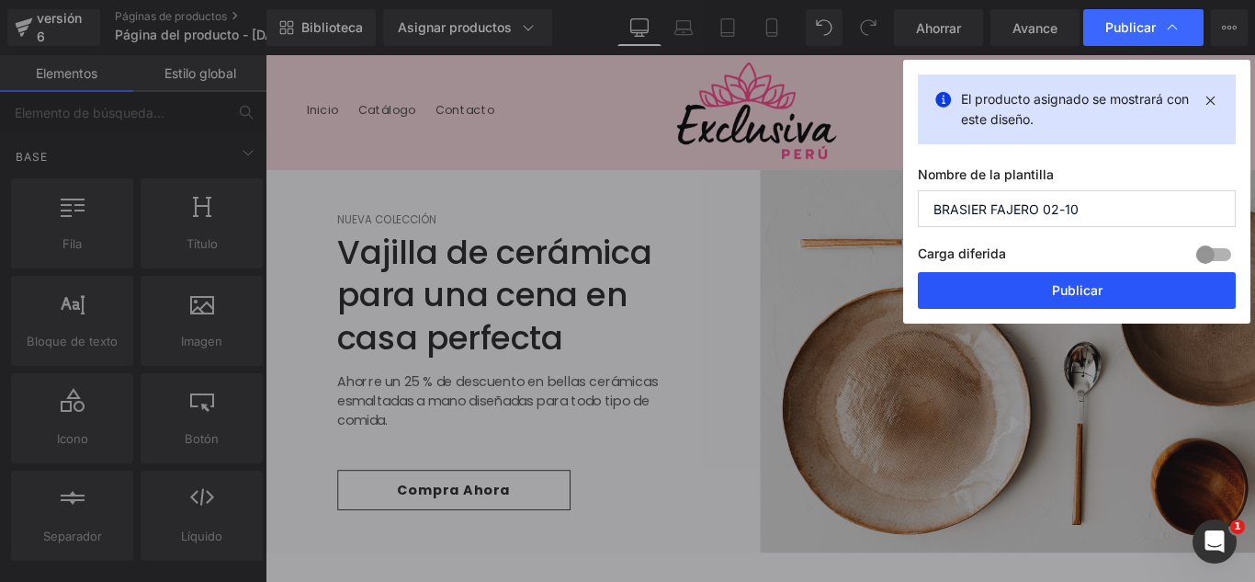
type input "BRASIER FAJERO 02-10"
click at [1087, 277] on button "Publicar" at bounding box center [1077, 290] width 318 height 37
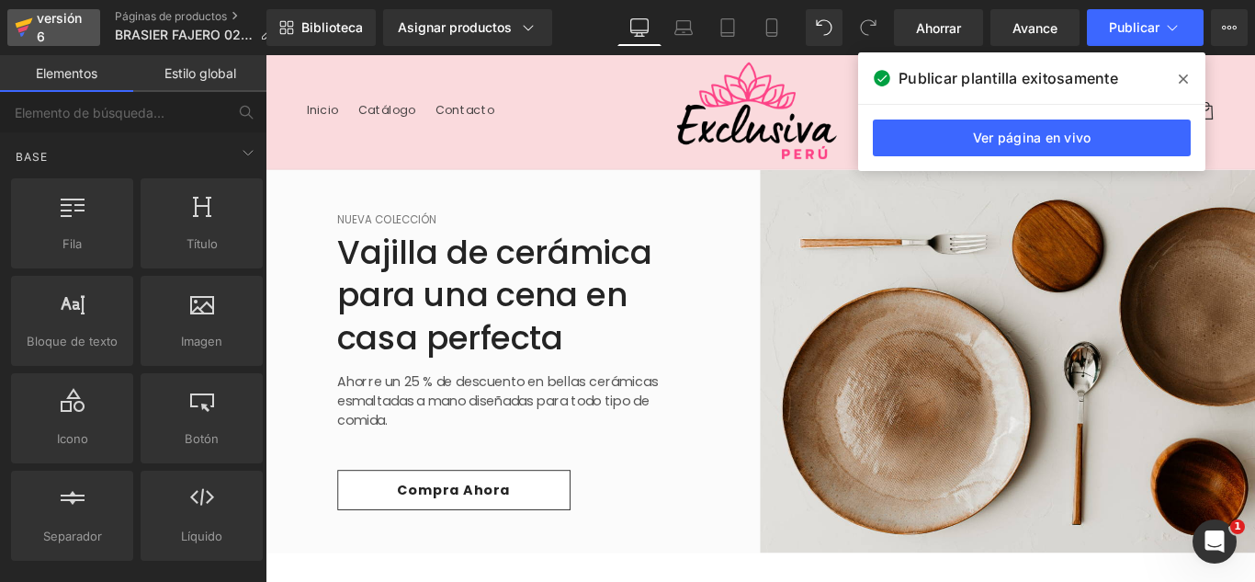
click at [61, 28] on div "versión 6" at bounding box center [61, 27] width 56 height 42
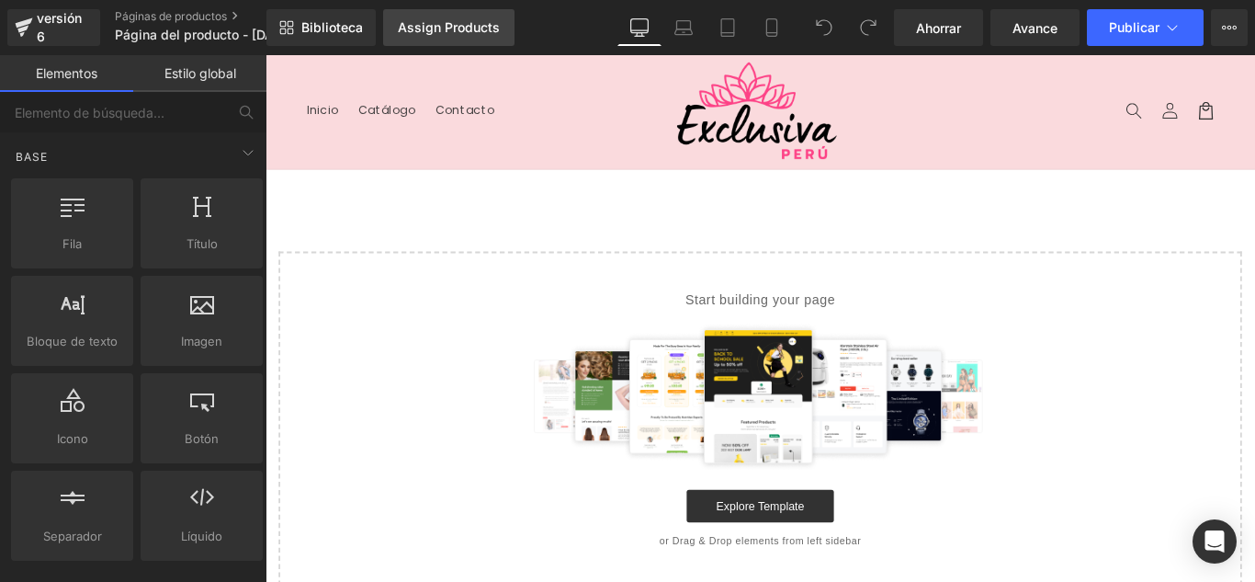
click at [424, 36] on link "Assign Products" at bounding box center [448, 27] width 131 height 37
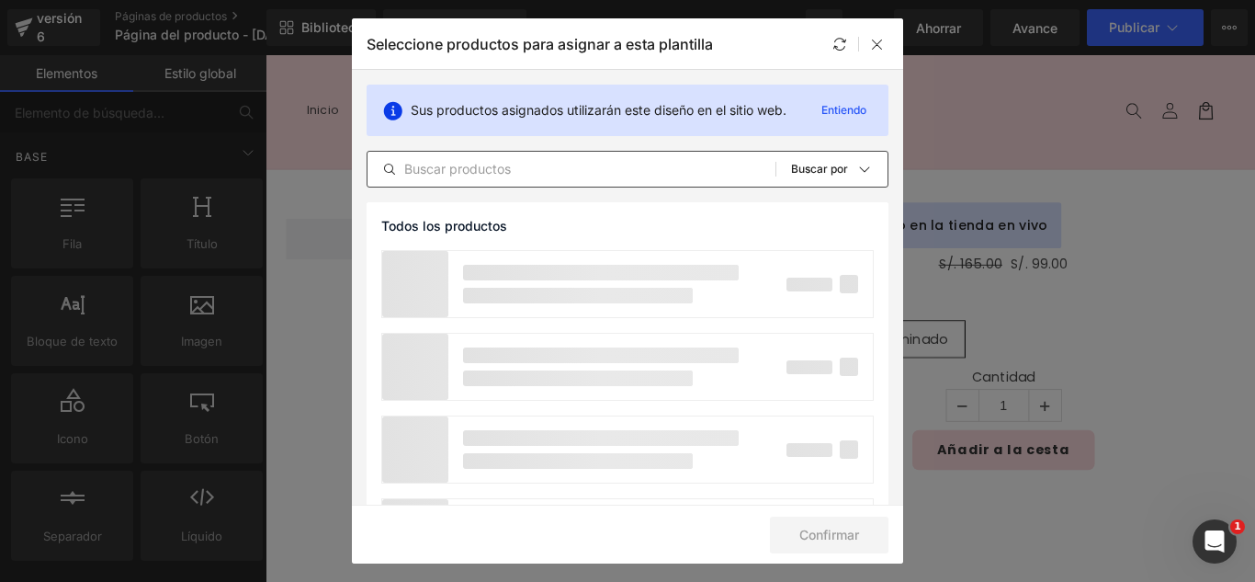
click at [525, 156] on div "Todos los productos Colecciones de Shopify Plantillas de productos Colecciones …" at bounding box center [628, 169] width 522 height 37
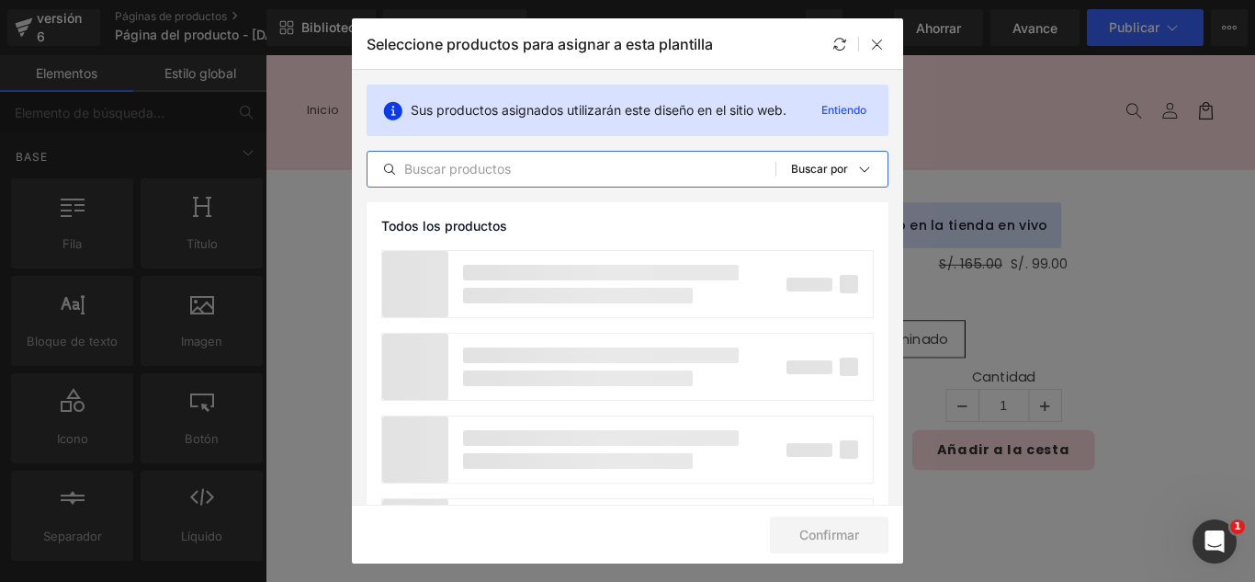
click at [522, 168] on input "text" at bounding box center [572, 169] width 408 height 22
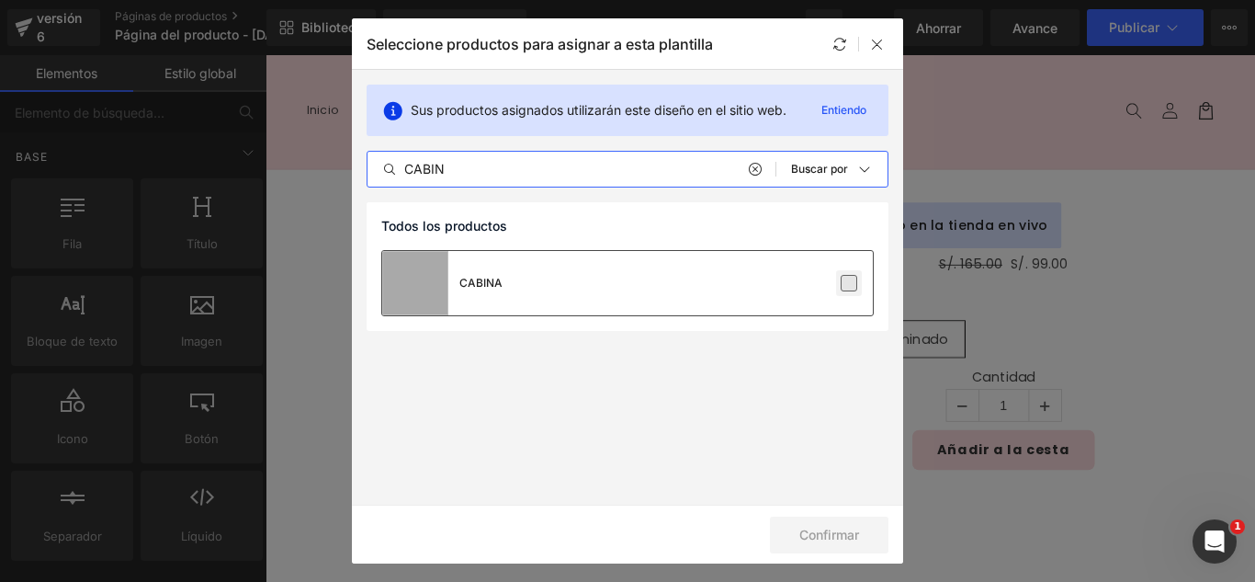
type input "CABIN"
click at [854, 281] on label at bounding box center [849, 283] width 17 height 17
click at [849, 283] on input "checkbox" at bounding box center [849, 283] width 0 height 0
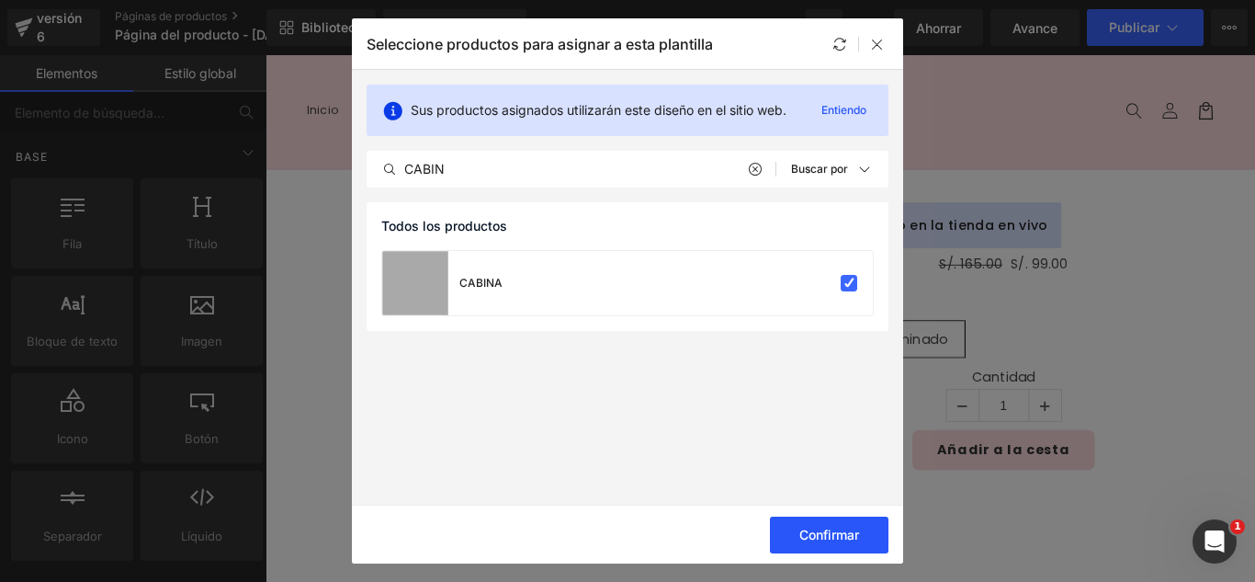
click at [830, 540] on font "Confirmar" at bounding box center [830, 535] width 60 height 16
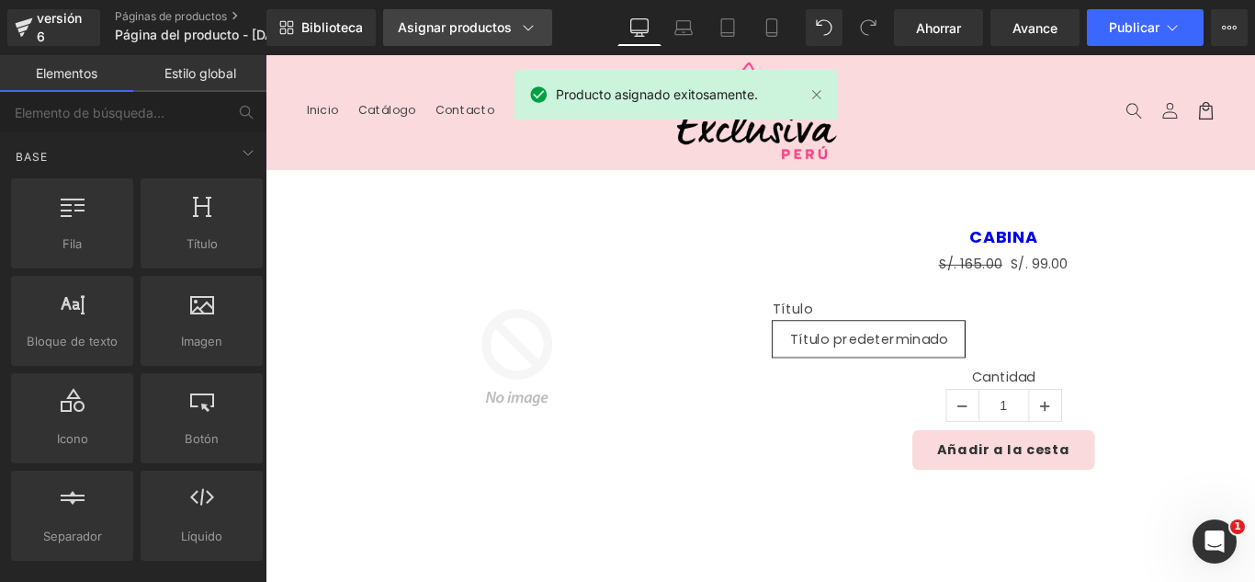
click at [480, 19] on font "Asignar productos" at bounding box center [455, 27] width 114 height 16
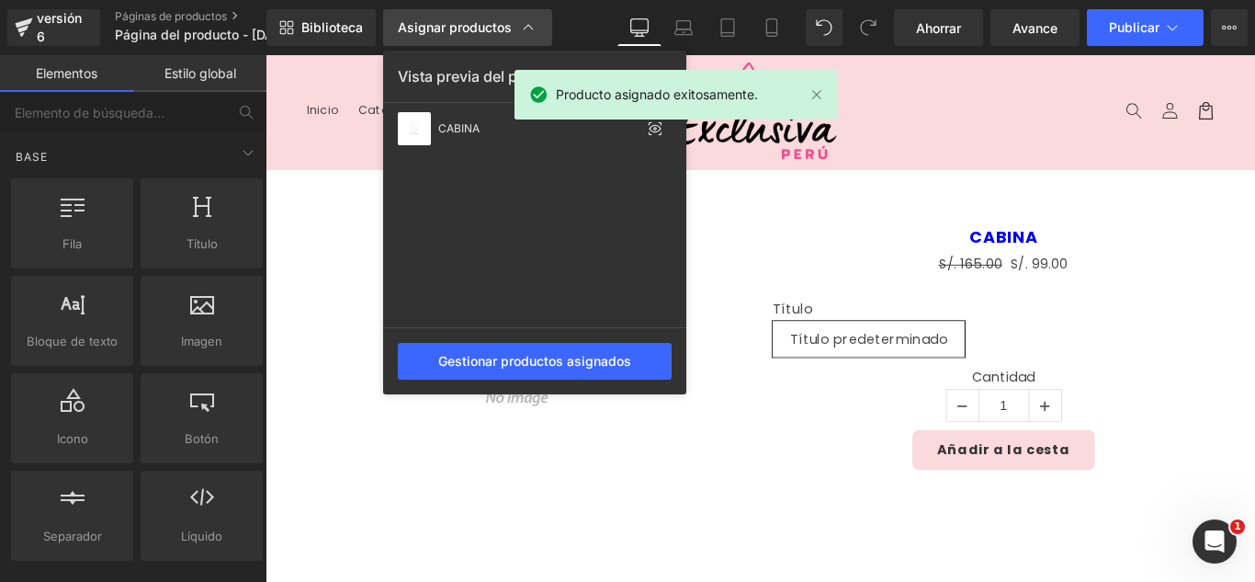
click at [480, 19] on font "Asignar productos" at bounding box center [455, 27] width 114 height 16
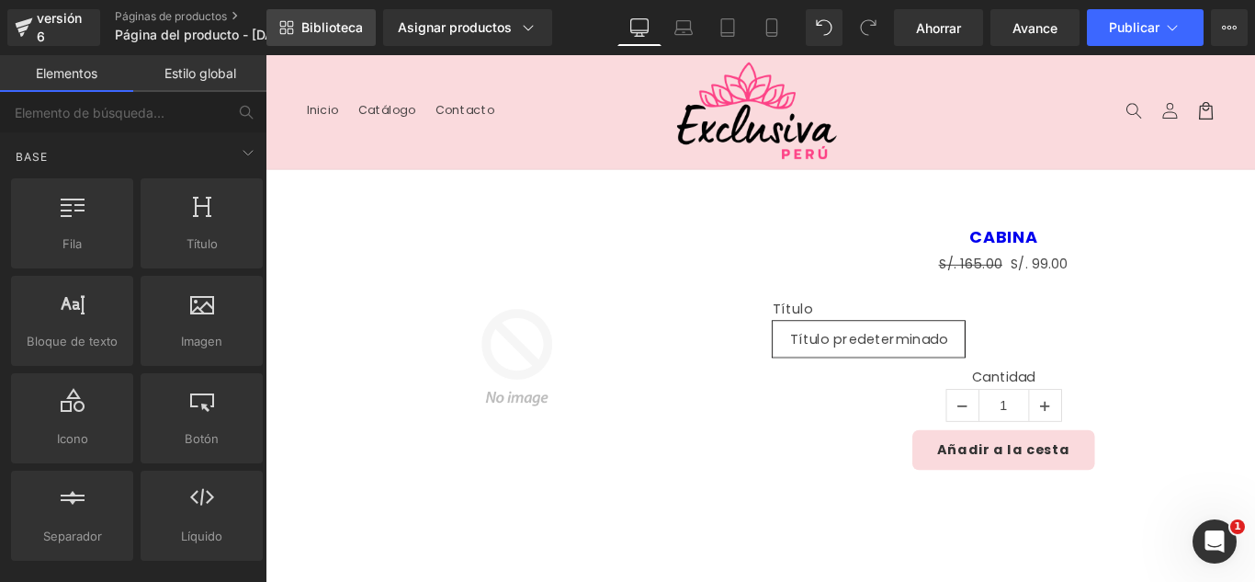
click at [356, 20] on font "Biblioteca" at bounding box center [332, 27] width 62 height 16
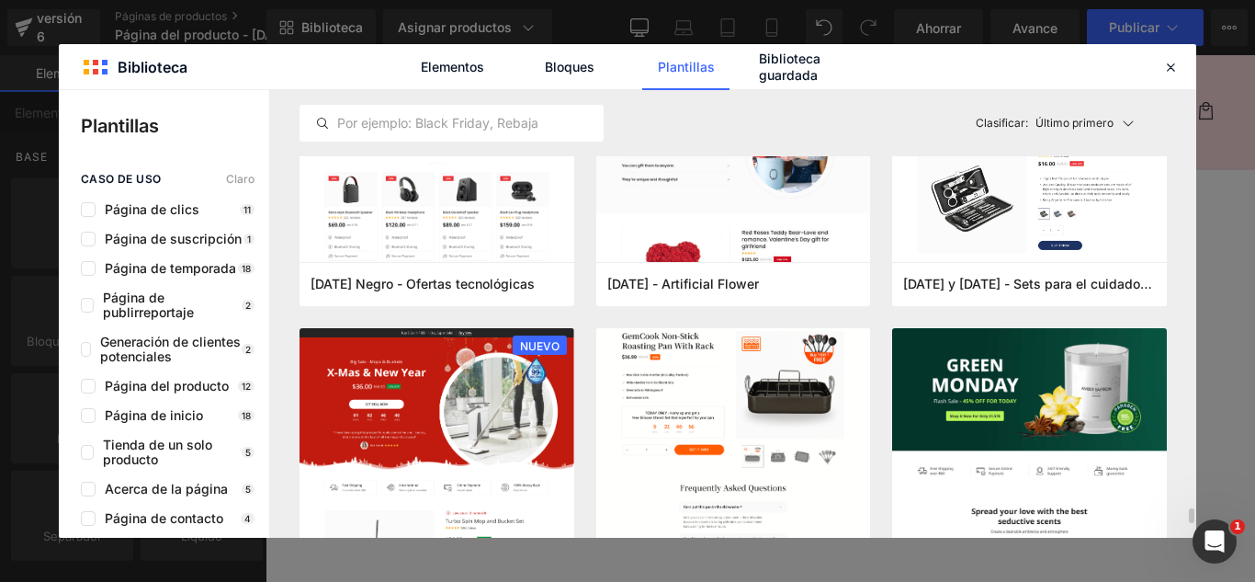
scroll to position [4136, 0]
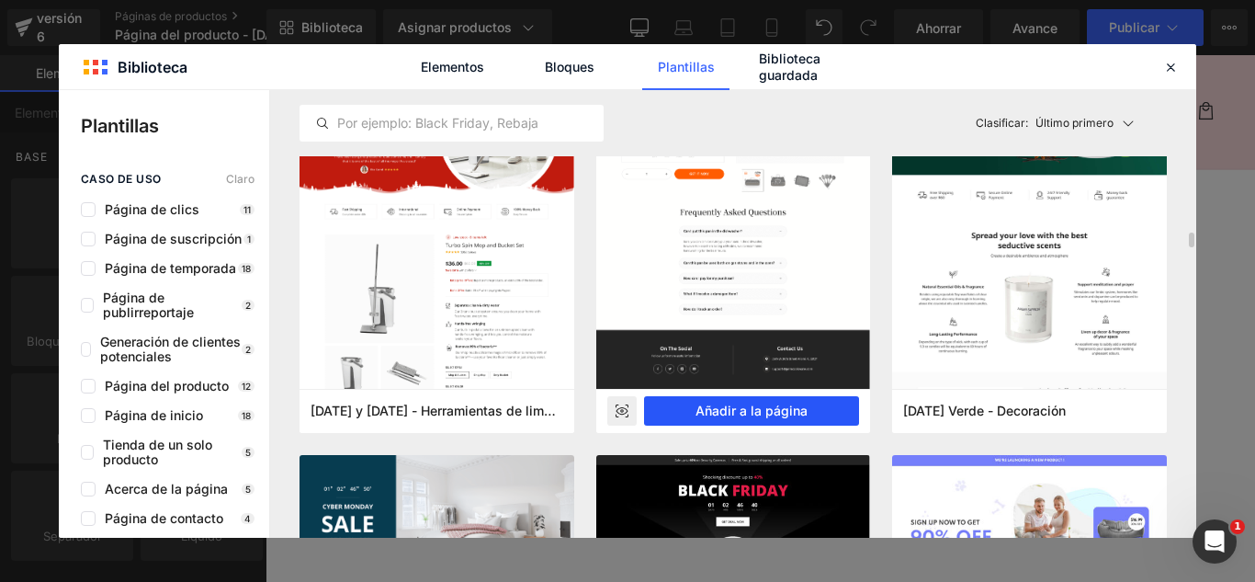
click at [757, 406] on font "Añadir a la página" at bounding box center [752, 411] width 112 height 16
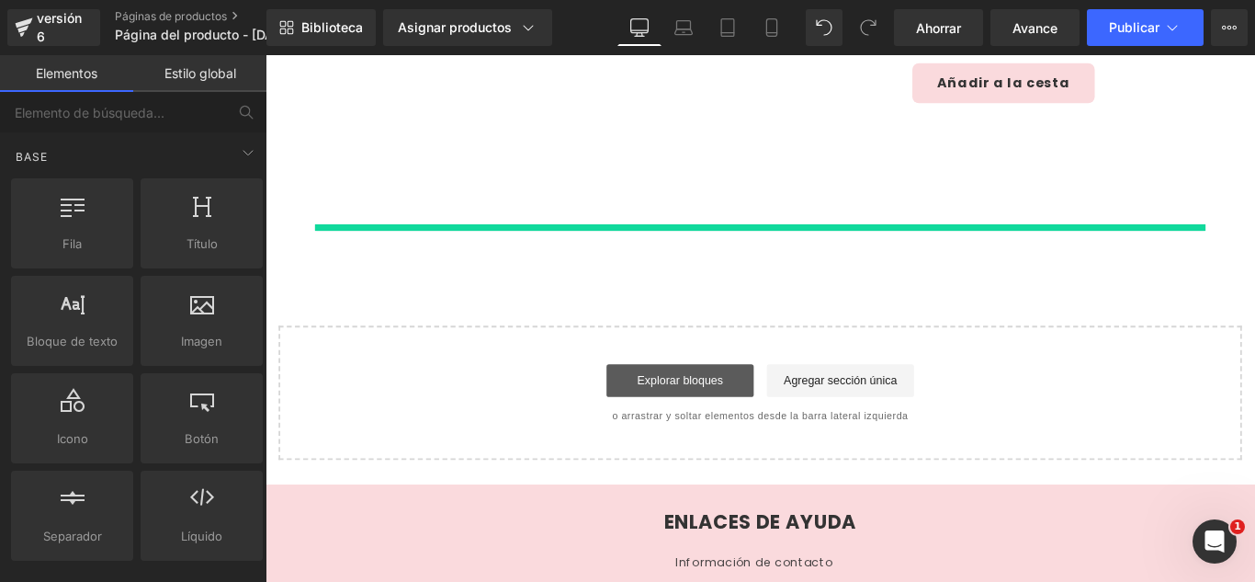
scroll to position [437, 0]
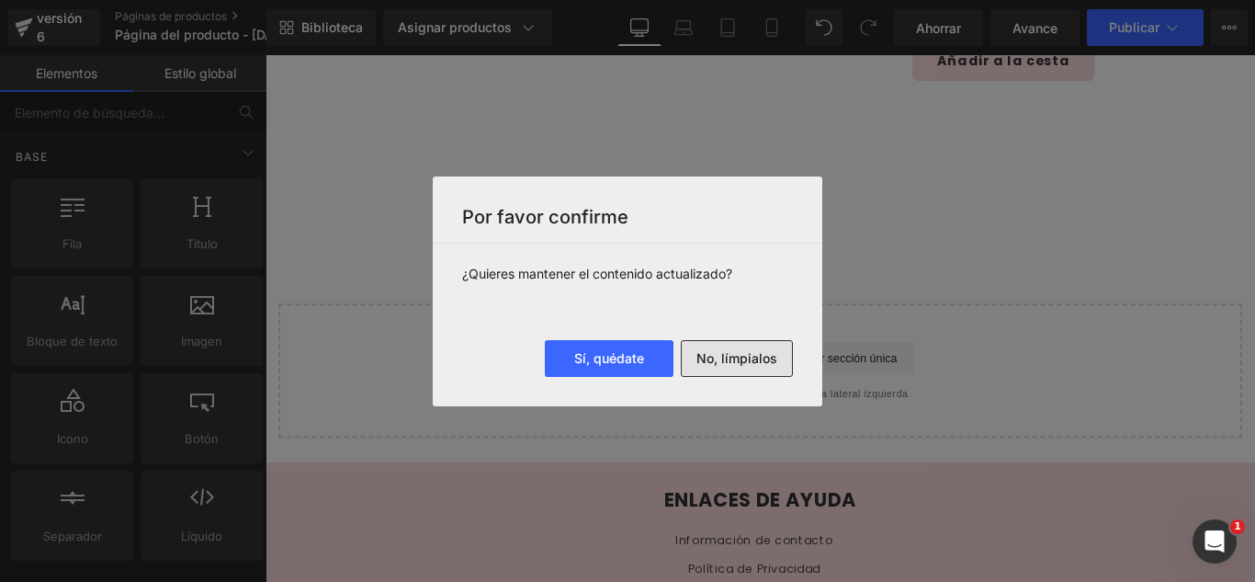
click at [753, 366] on font "No, límpialos" at bounding box center [737, 358] width 81 height 17
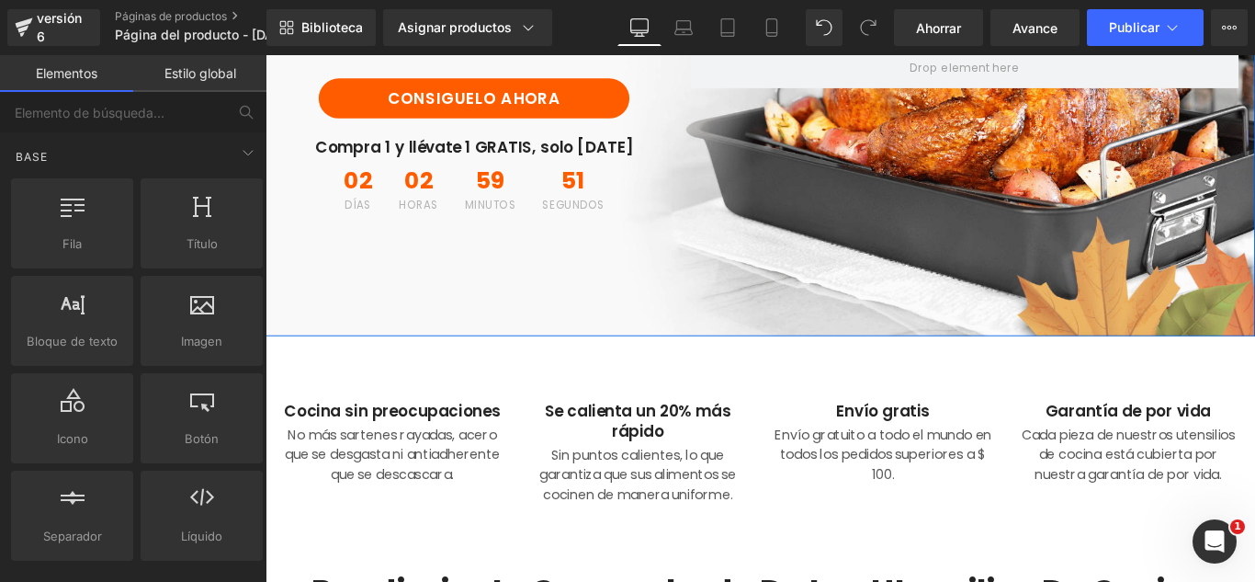
scroll to position [460, 0]
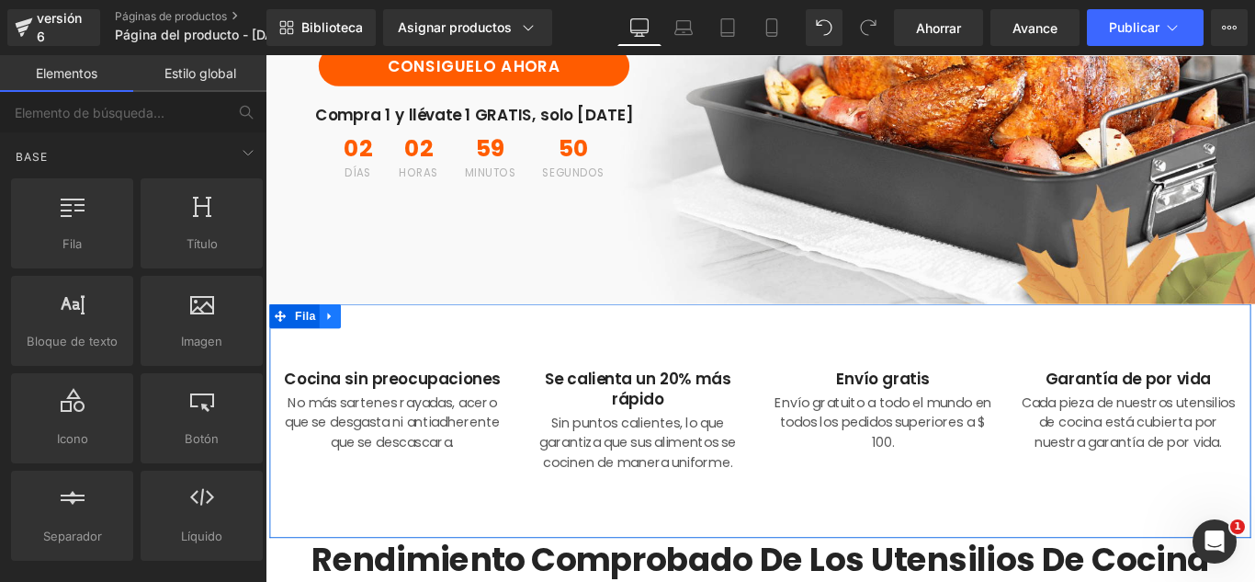
click at [332, 346] on icon at bounding box center [338, 349] width 13 height 14
click at [383, 346] on icon at bounding box center [386, 349] width 13 height 14
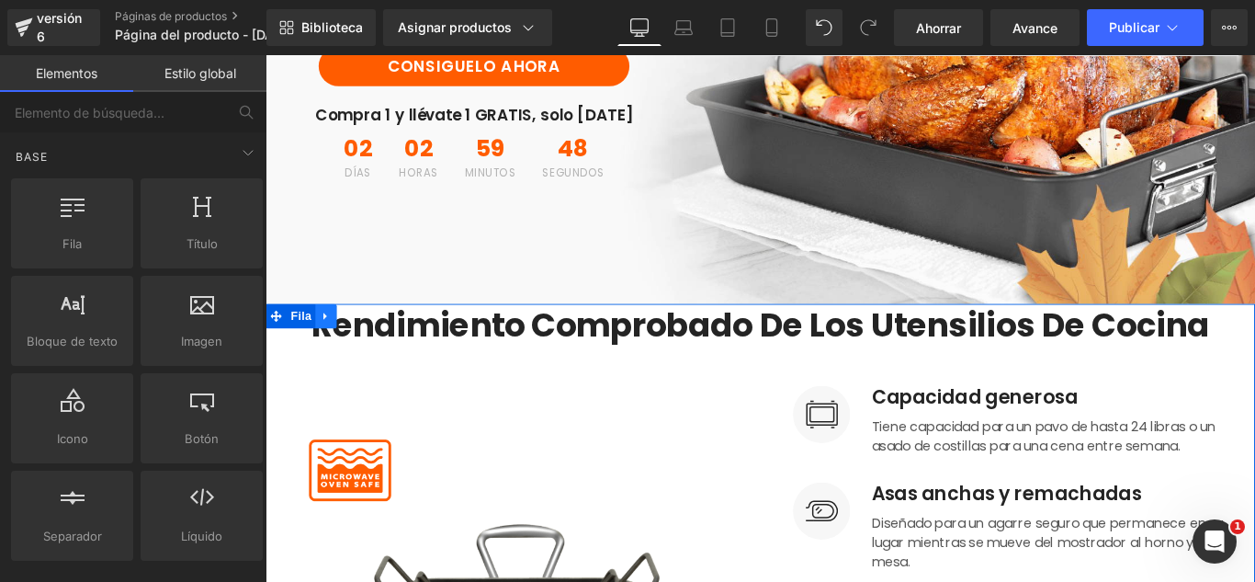
click at [327, 346] on icon at bounding box center [333, 349] width 13 height 14
click at [375, 342] on icon at bounding box center [381, 348] width 13 height 13
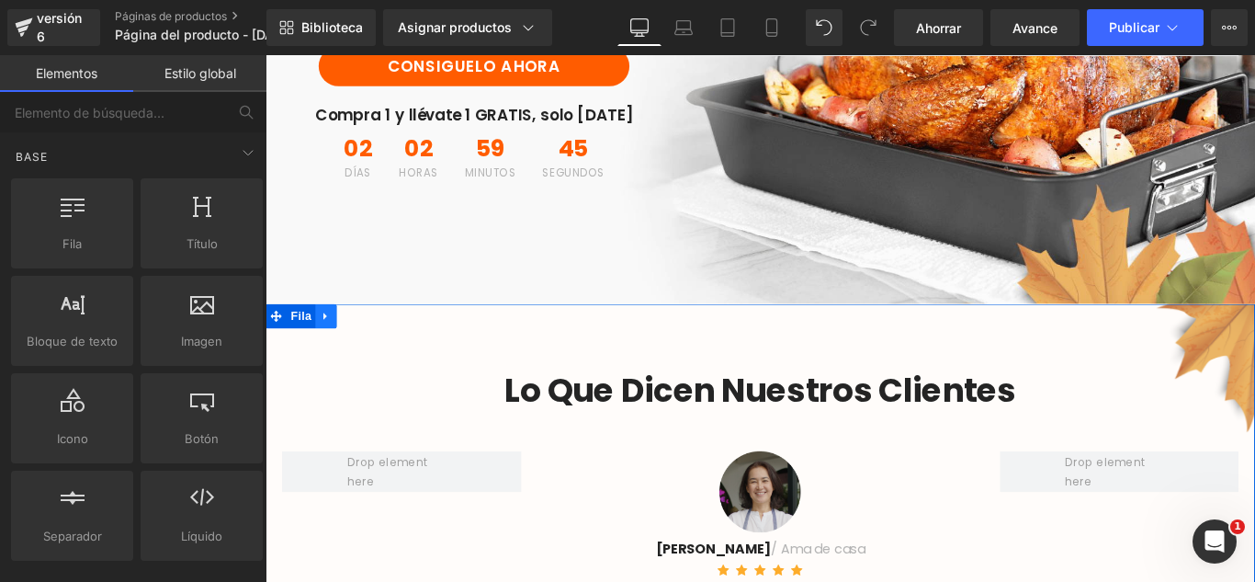
click at [327, 345] on icon at bounding box center [333, 349] width 13 height 14
click at [375, 346] on icon at bounding box center [381, 348] width 13 height 13
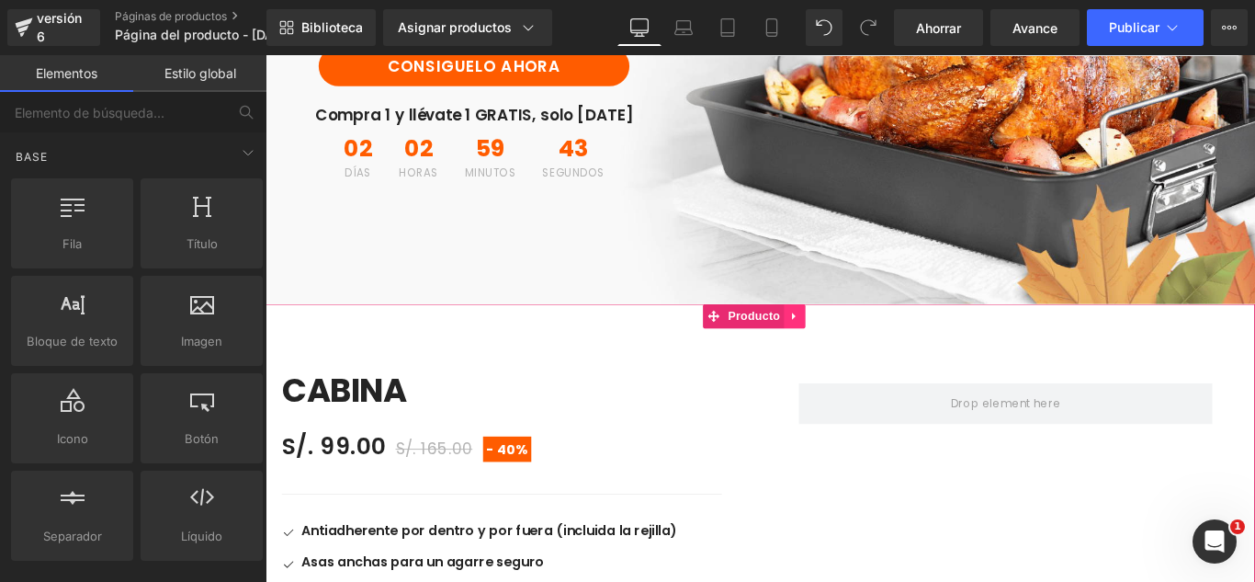
click at [852, 353] on link at bounding box center [860, 349] width 24 height 28
click at [866, 345] on icon at bounding box center [872, 348] width 13 height 13
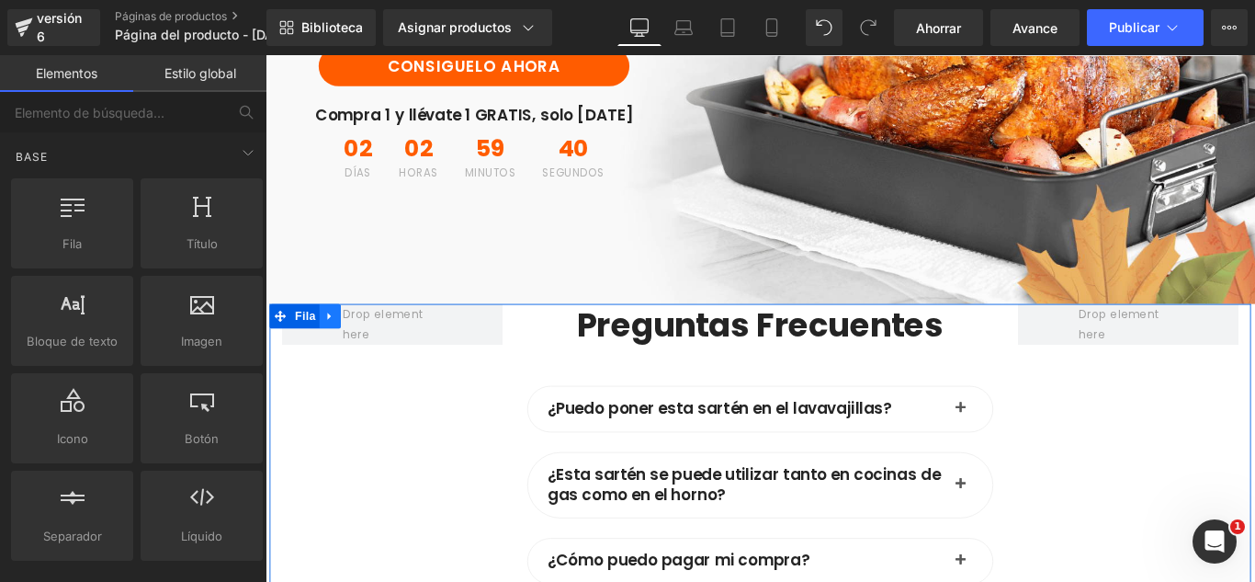
click at [326, 338] on link at bounding box center [338, 349] width 24 height 28
click at [380, 346] on icon at bounding box center [386, 349] width 13 height 14
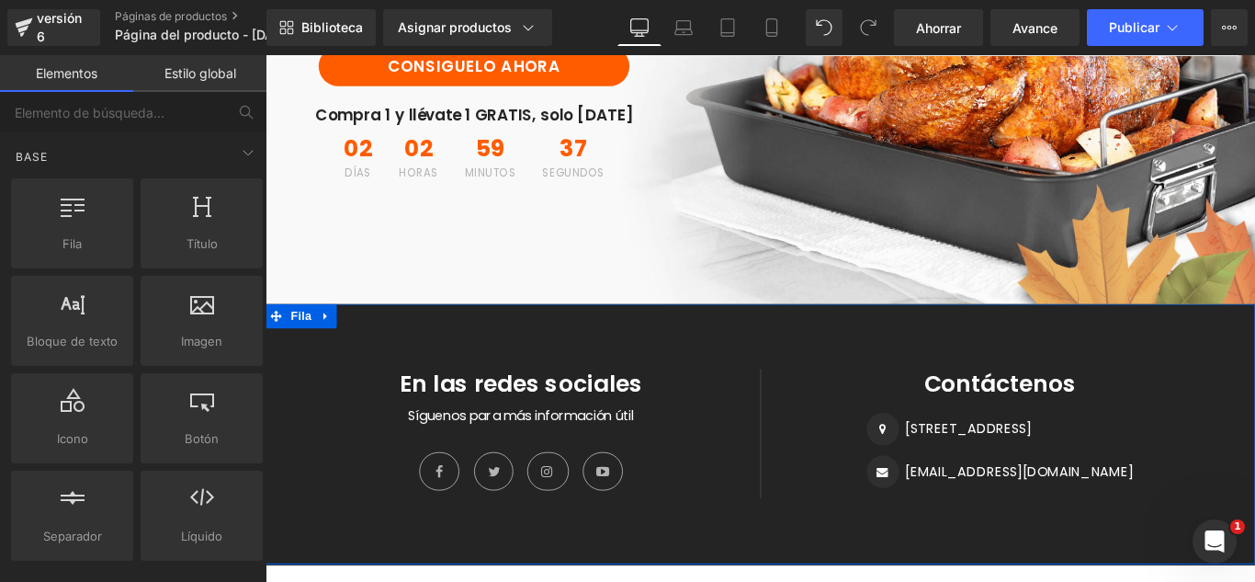
click at [322, 350] on link at bounding box center [334, 349] width 24 height 28
click at [358, 349] on link at bounding box center [358, 349] width 24 height 28
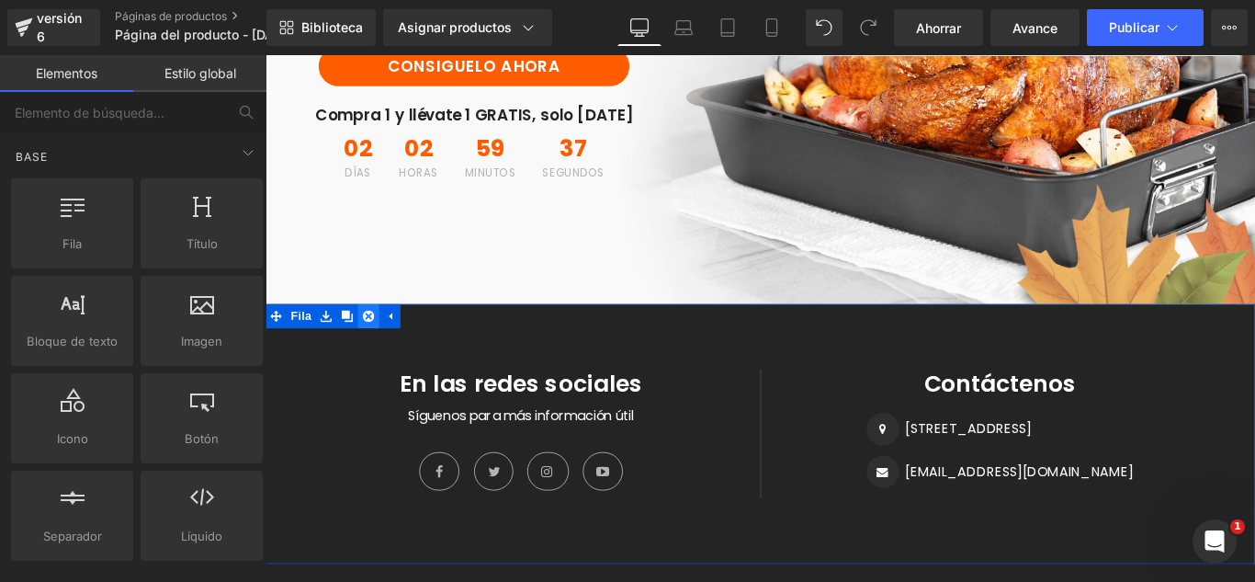
click at [375, 344] on icon at bounding box center [381, 349] width 13 height 14
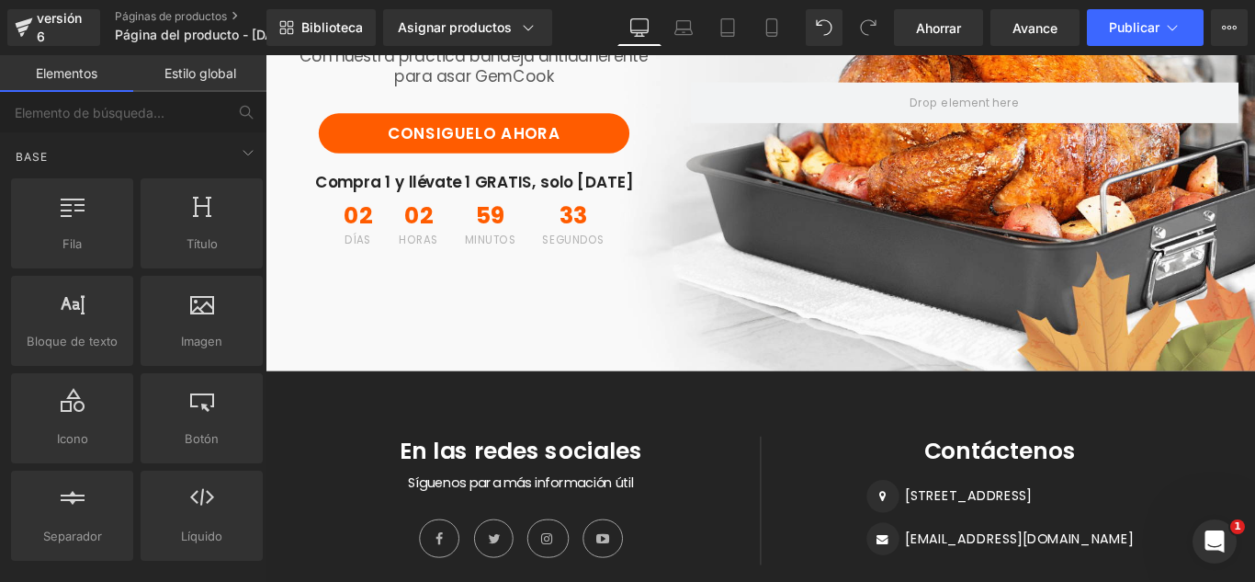
scroll to position [551, 0]
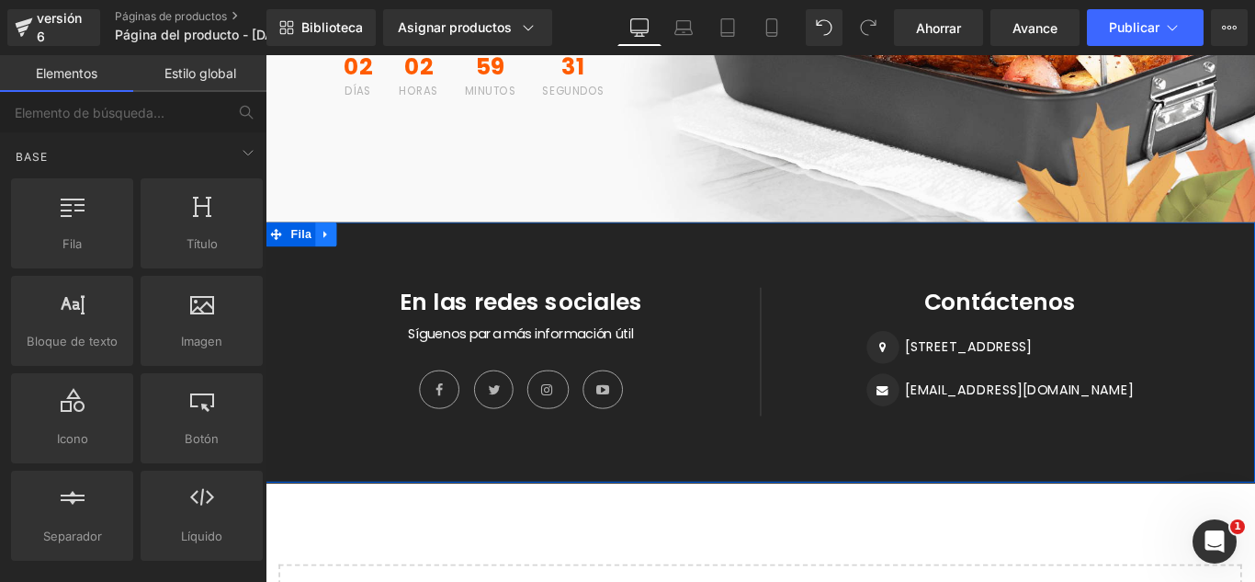
click at [333, 269] on link at bounding box center [334, 257] width 24 height 28
click at [375, 261] on icon at bounding box center [381, 256] width 13 height 13
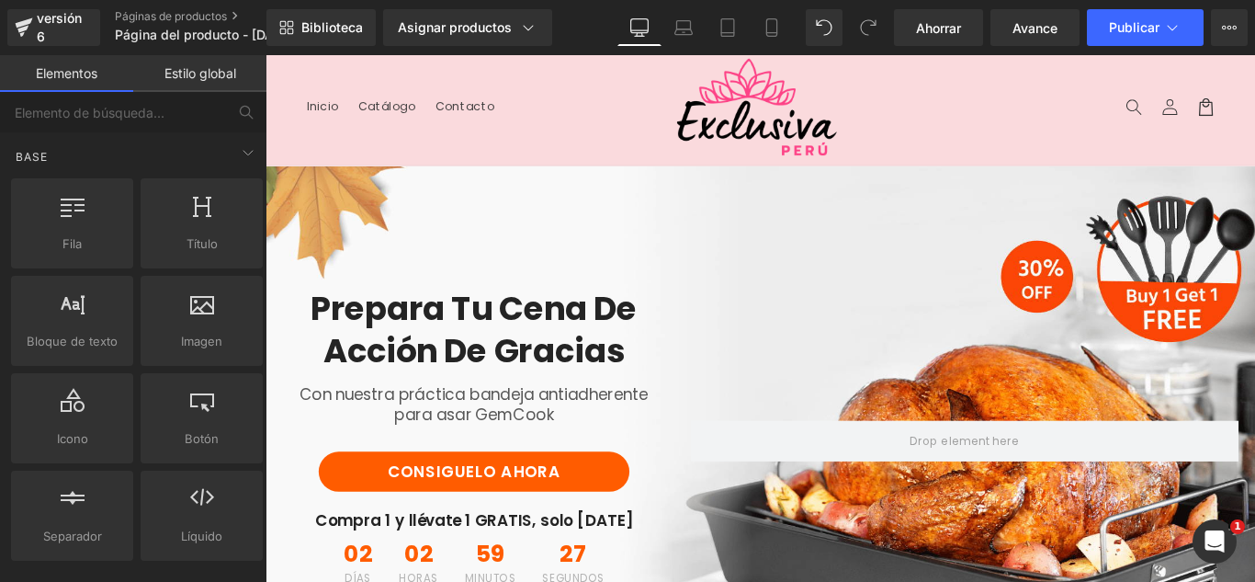
scroll to position [0, 0]
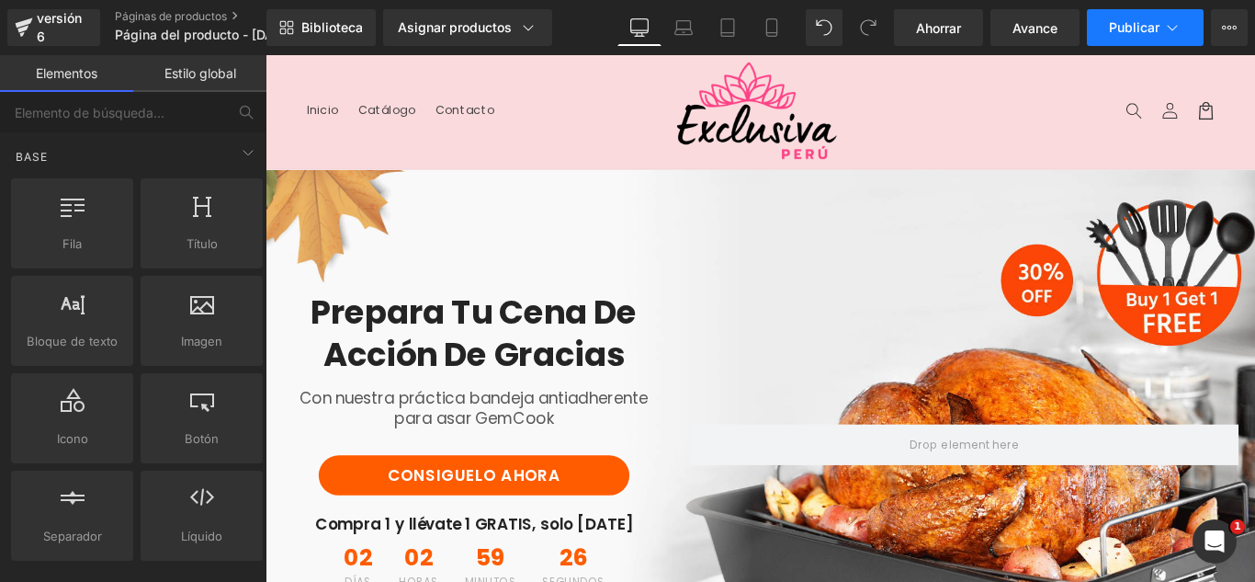
click at [1169, 28] on icon at bounding box center [1173, 27] width 18 height 18
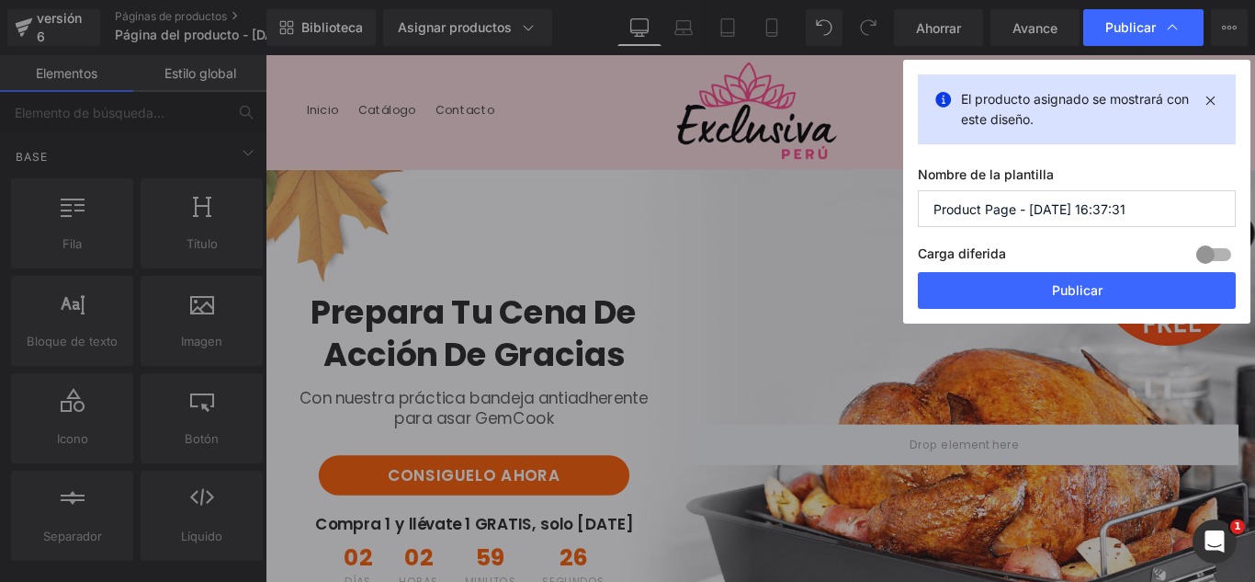
click at [1104, 225] on input "Product Page - Oct 2, 16:37:31" at bounding box center [1077, 208] width 318 height 37
click at [1107, 221] on input "Product Page - Oct 2, 16:37:31" at bounding box center [1077, 208] width 318 height 37
click at [1108, 221] on input "Product Page - Oct 2, 16:37:31" at bounding box center [1077, 208] width 318 height 37
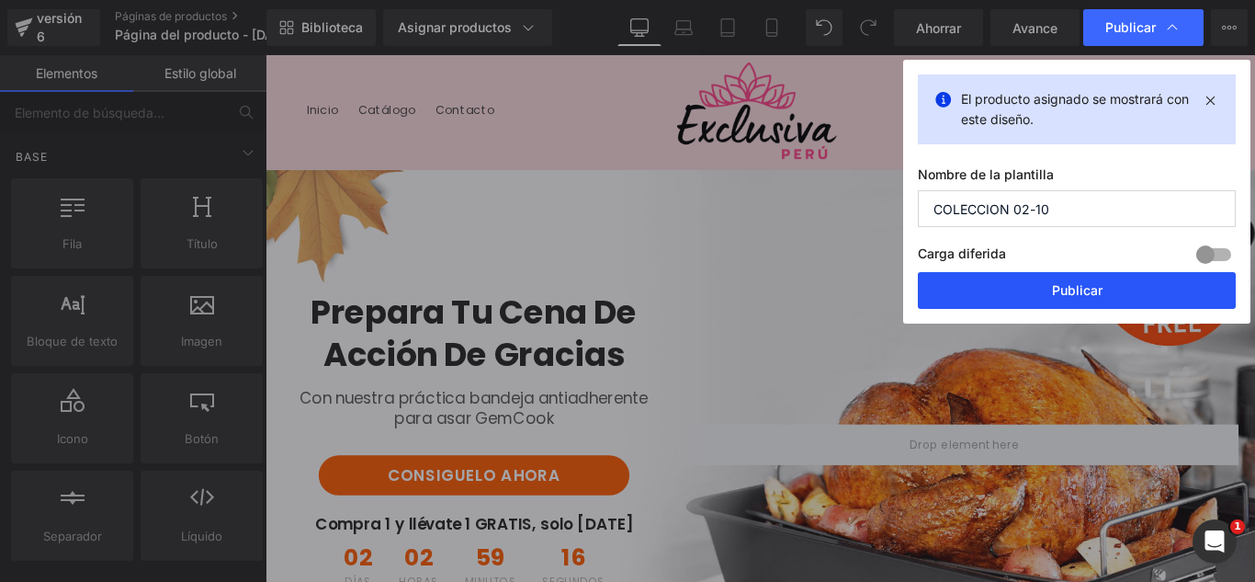
type input "COLECCION 02-10"
click at [1061, 295] on font "Publicar" at bounding box center [1077, 290] width 51 height 16
click at [1158, 324] on div at bounding box center [1051, 493] width 643 height 346
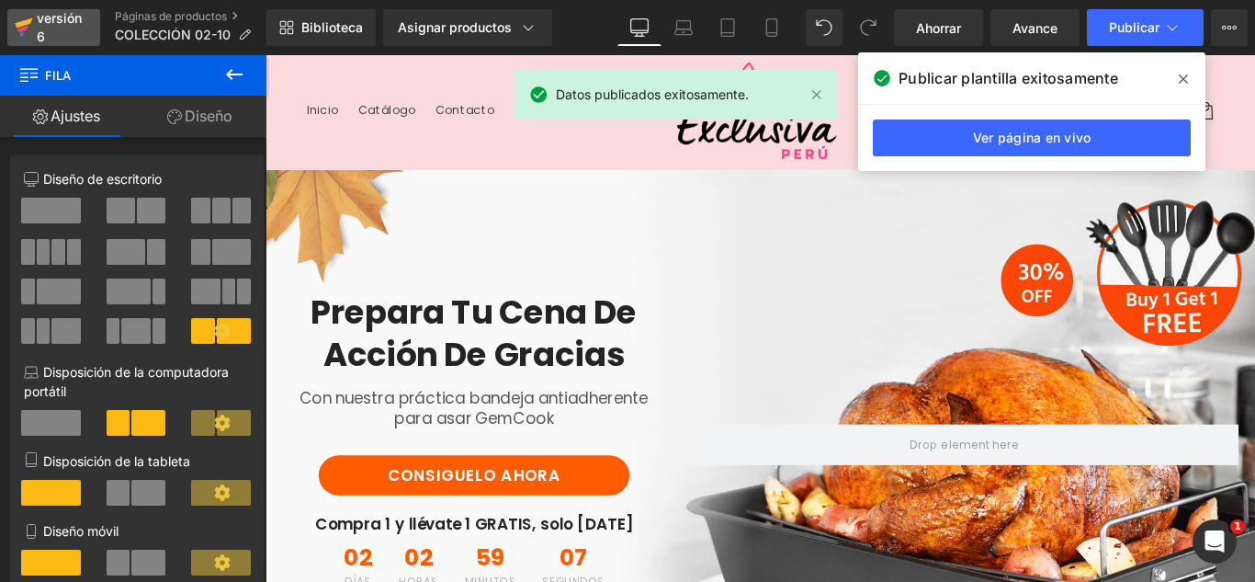
click at [53, 15] on font "versión 6" at bounding box center [59, 27] width 45 height 34
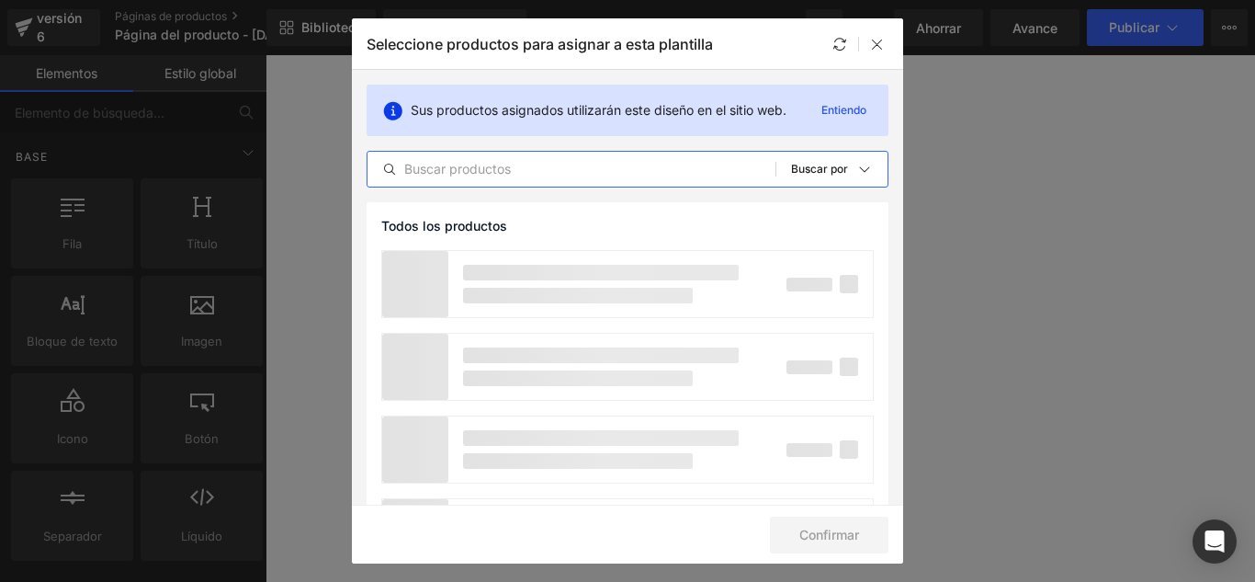
click at [527, 167] on input "text" at bounding box center [572, 169] width 408 height 22
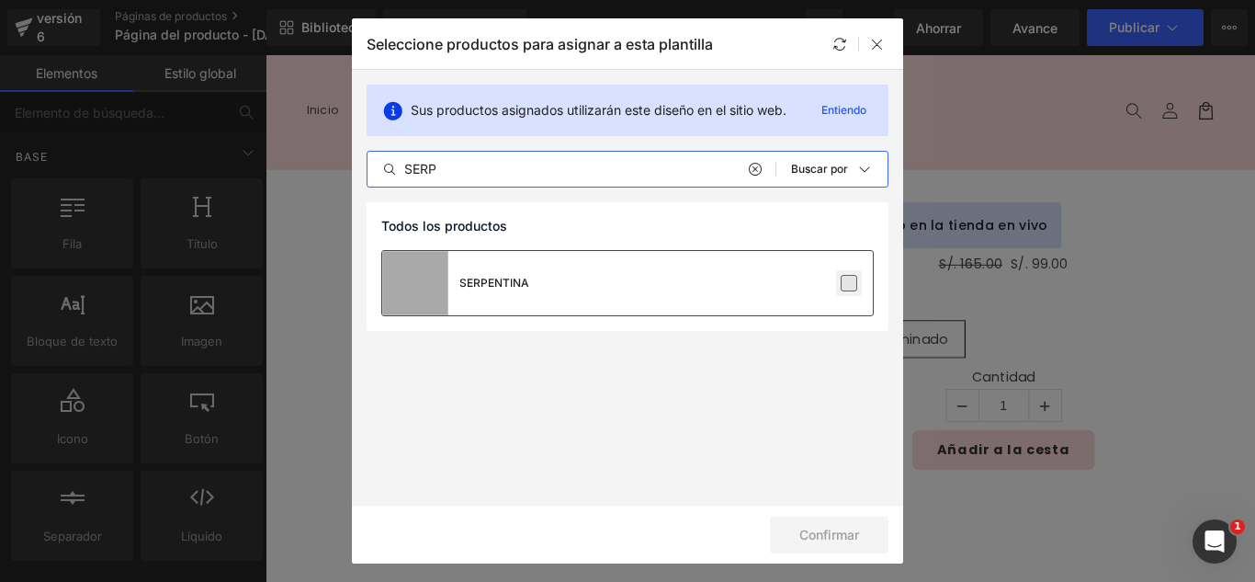
type input "SERP"
click at [853, 287] on label at bounding box center [849, 283] width 17 height 17
click at [849, 283] on input "checkbox" at bounding box center [849, 283] width 0 height 0
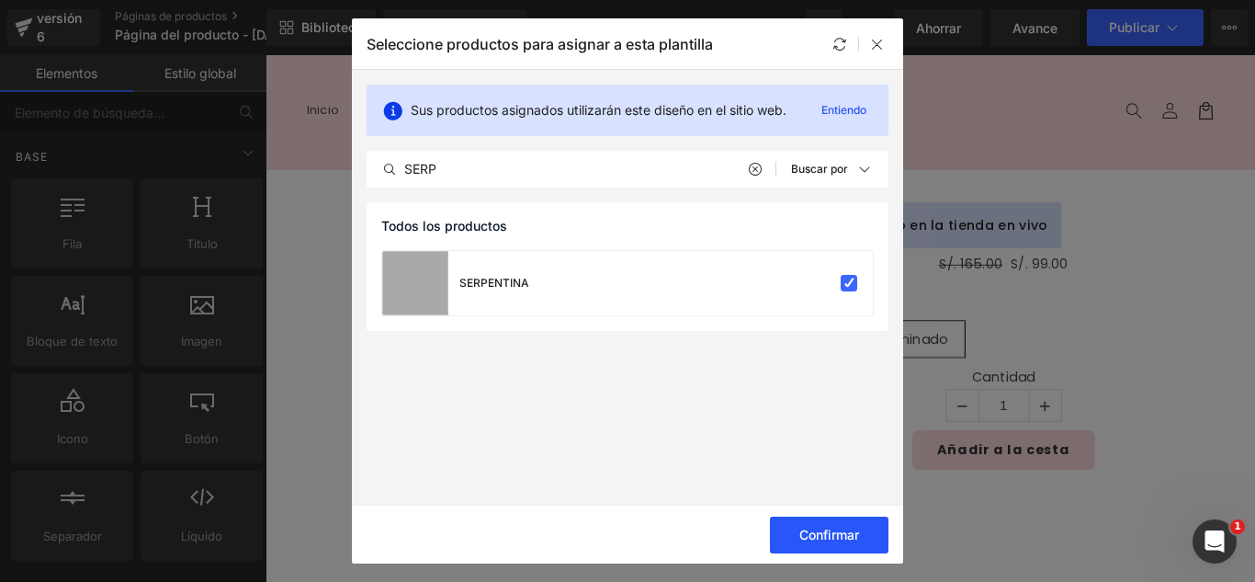
click at [852, 526] on button "Confirmar" at bounding box center [829, 535] width 119 height 37
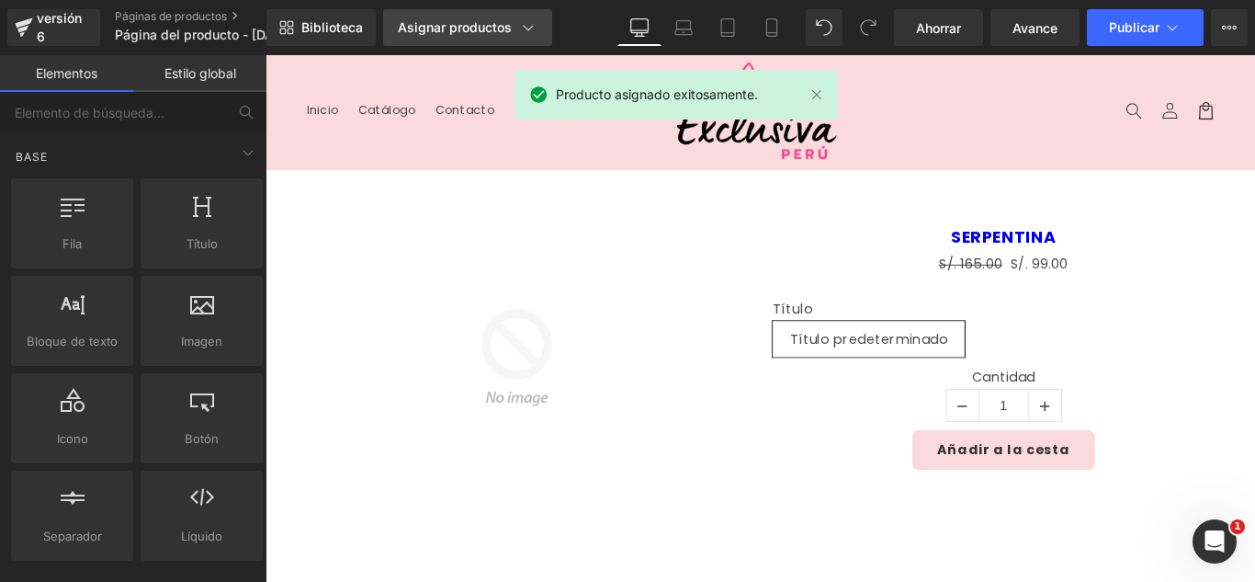
click at [471, 37] on link "Asignar productos" at bounding box center [467, 27] width 169 height 37
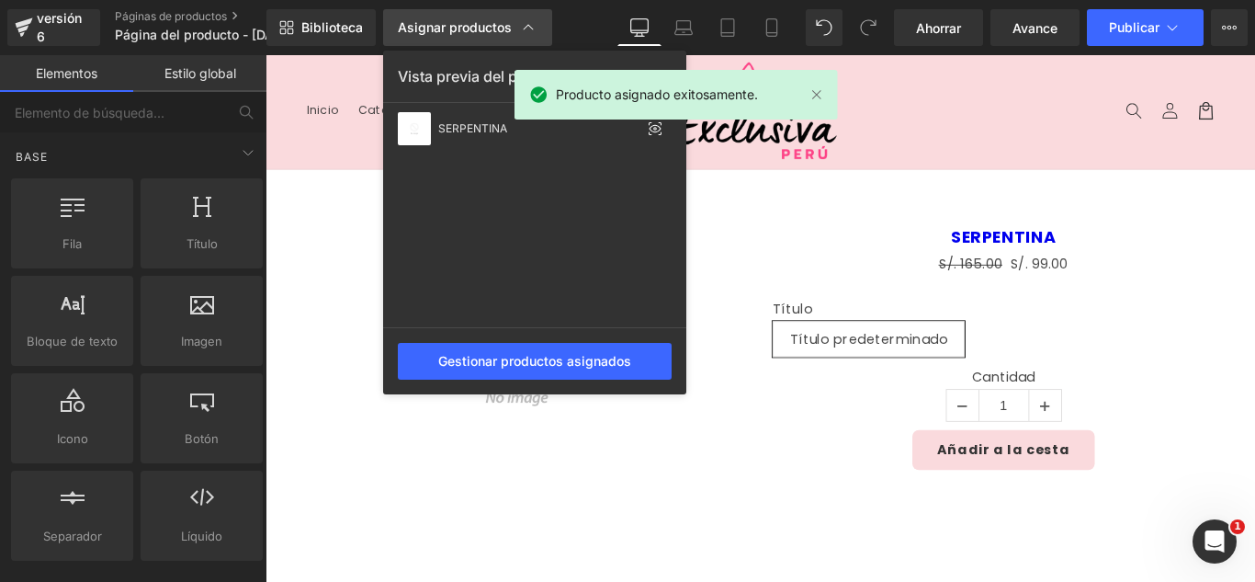
click at [471, 36] on div "Asignar productos" at bounding box center [468, 27] width 140 height 18
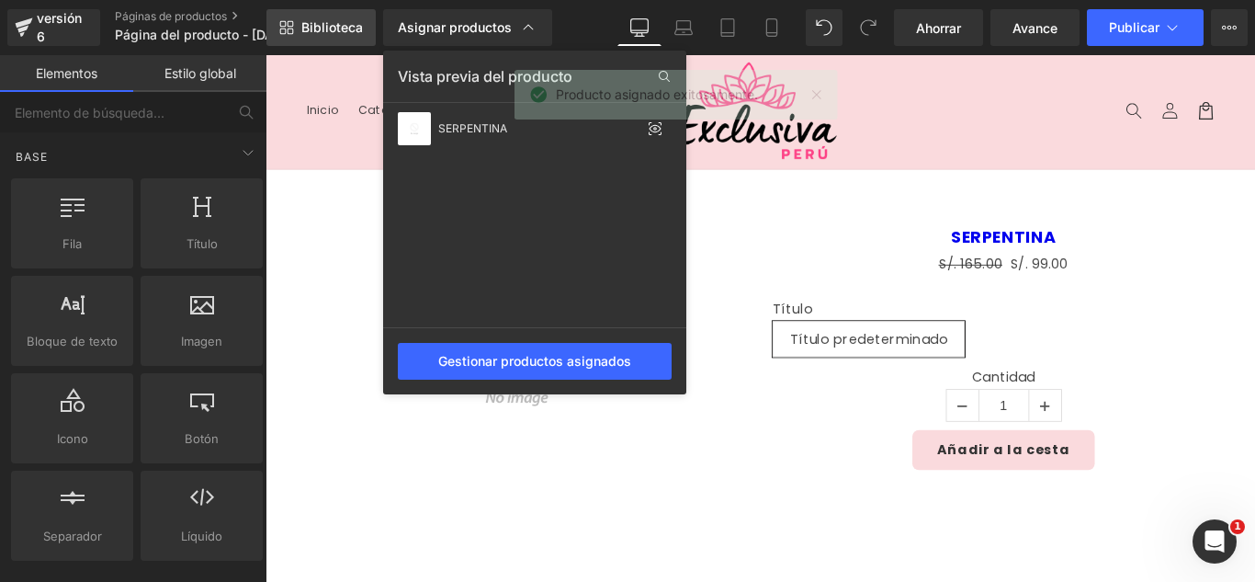
click at [326, 30] on font "Biblioteca" at bounding box center [332, 27] width 62 height 16
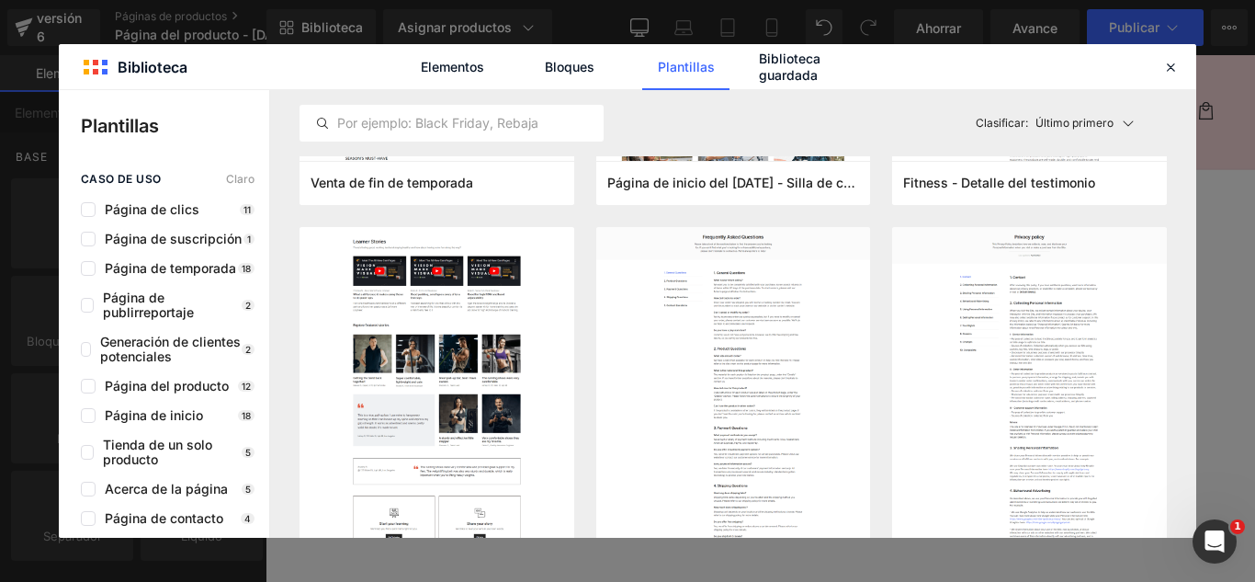
scroll to position [551, 0]
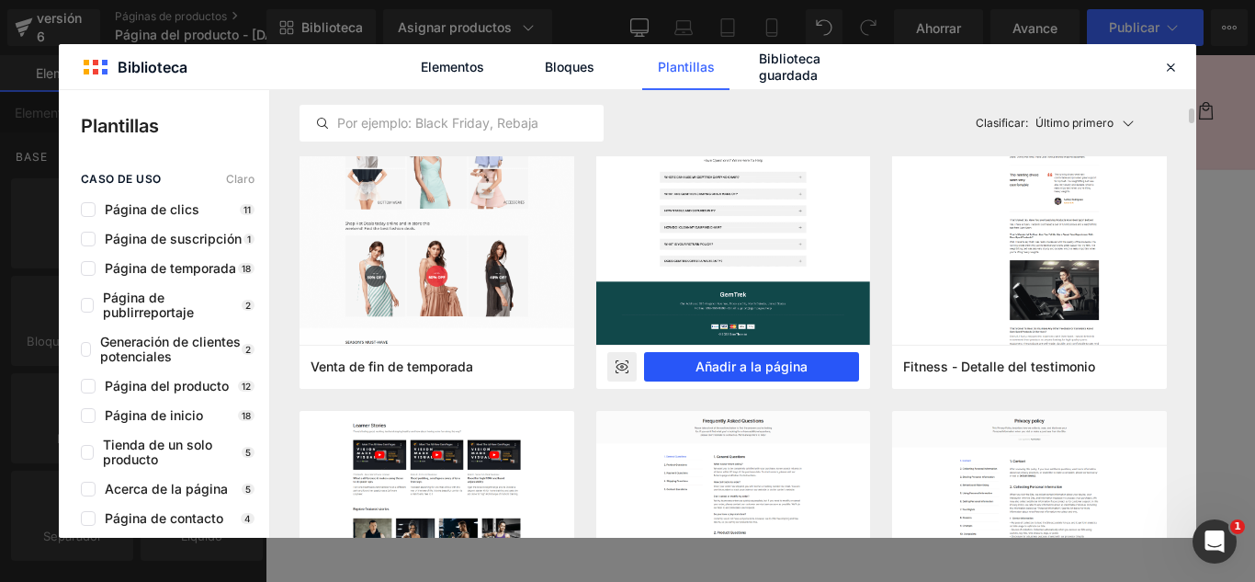
click at [789, 368] on font "Añadir a la página" at bounding box center [752, 366] width 112 height 16
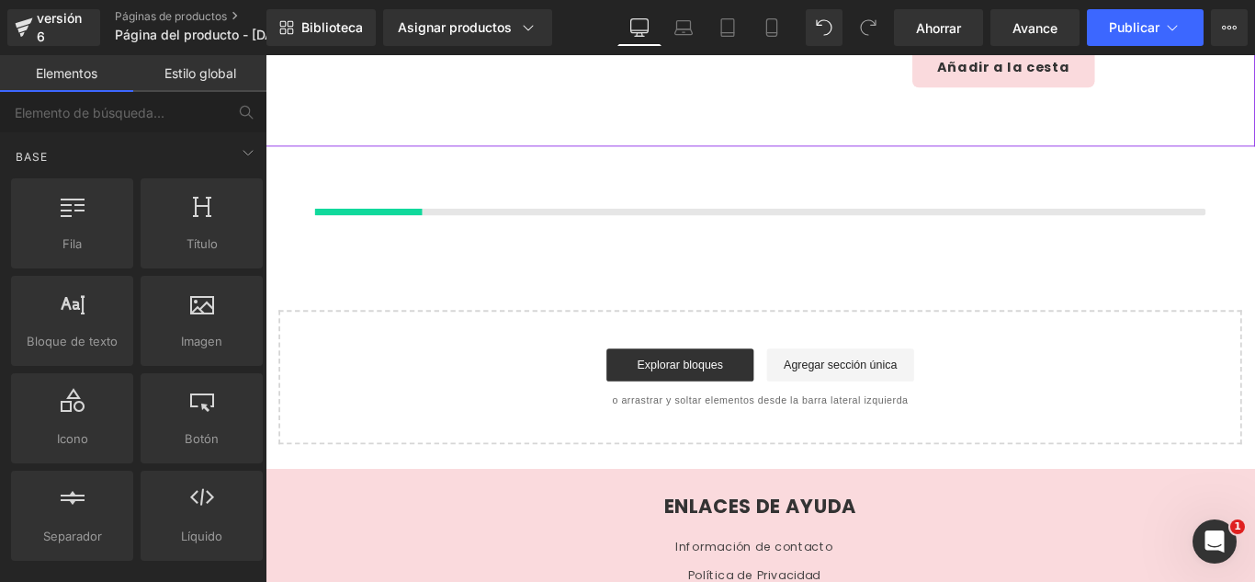
scroll to position [437, 0]
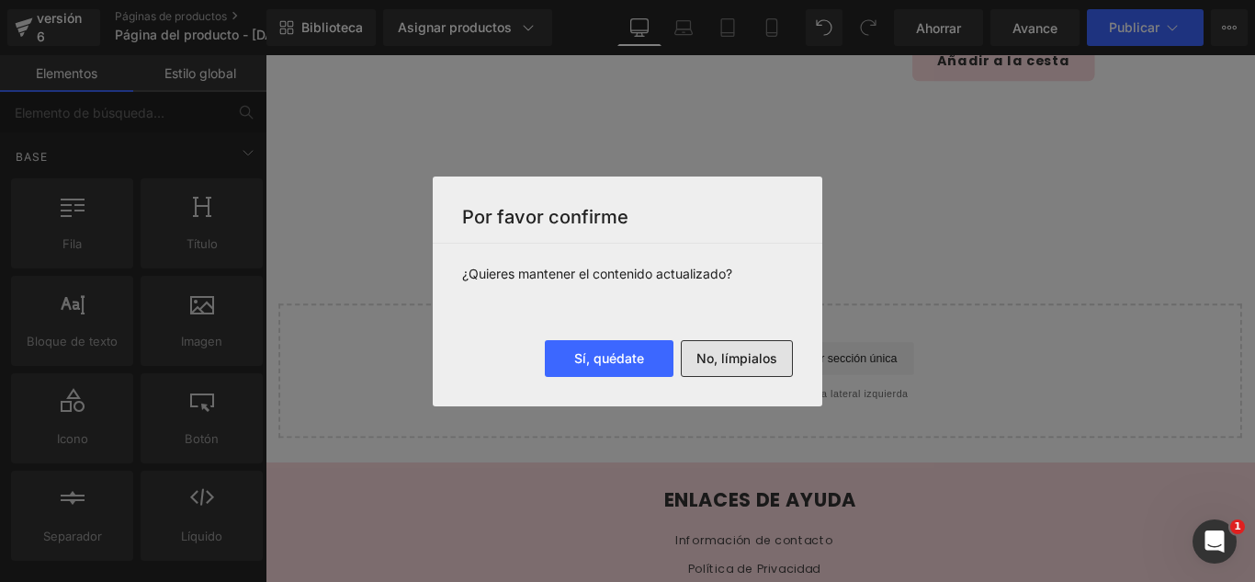
click at [753, 367] on button "No, límpialos" at bounding box center [737, 358] width 112 height 37
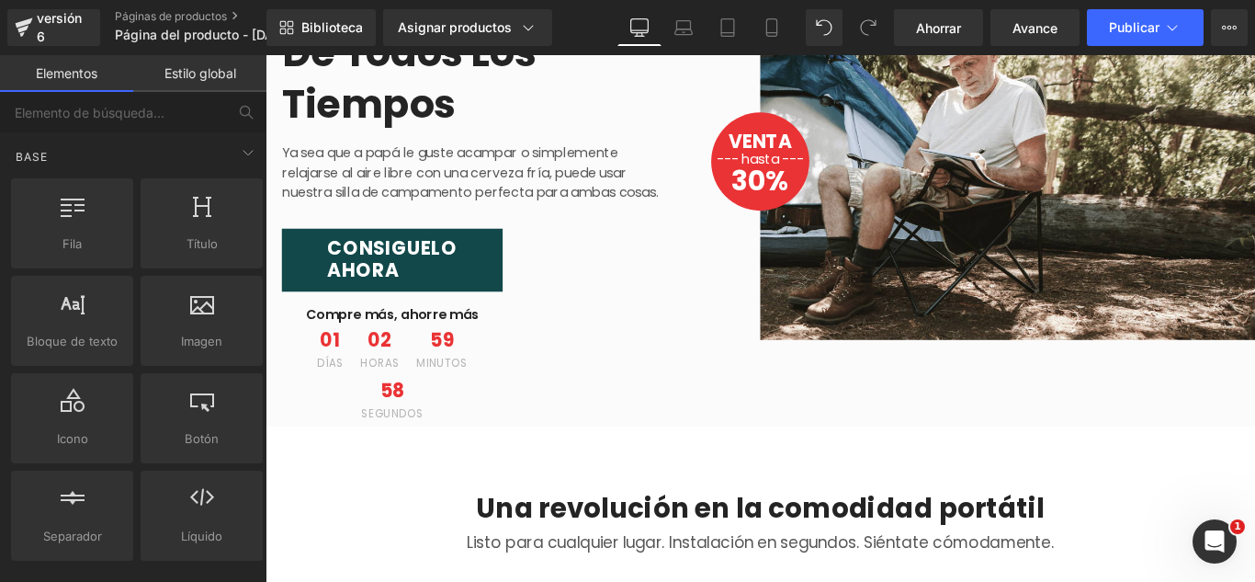
scroll to position [0, 0]
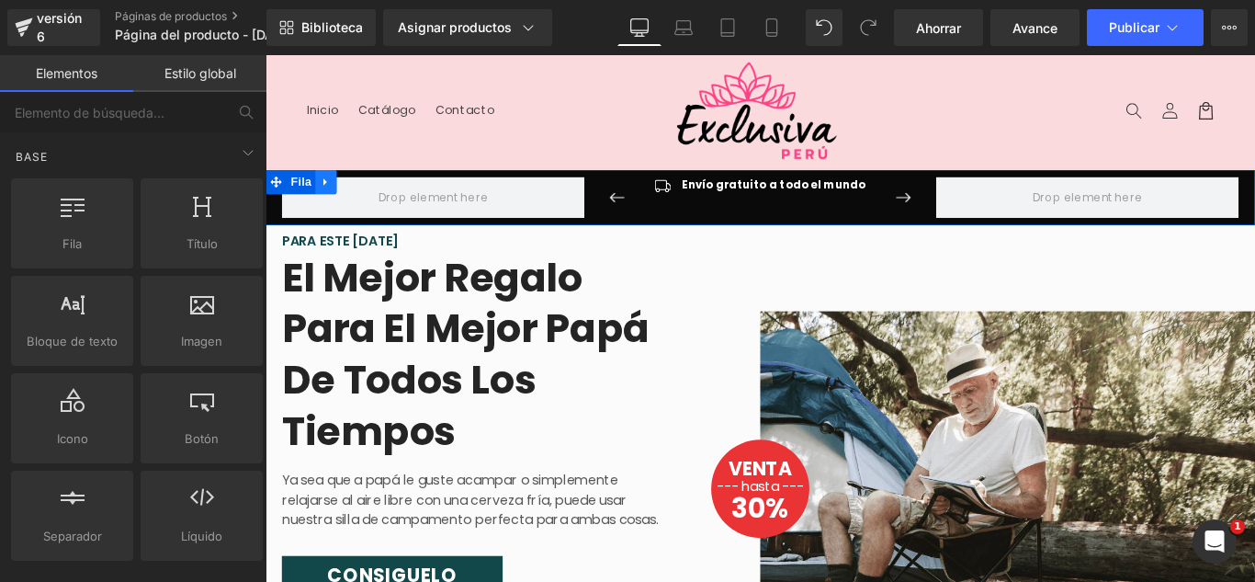
click at [331, 198] on icon at bounding box center [333, 198] width 4 height 8
click at [375, 202] on icon at bounding box center [381, 197] width 13 height 13
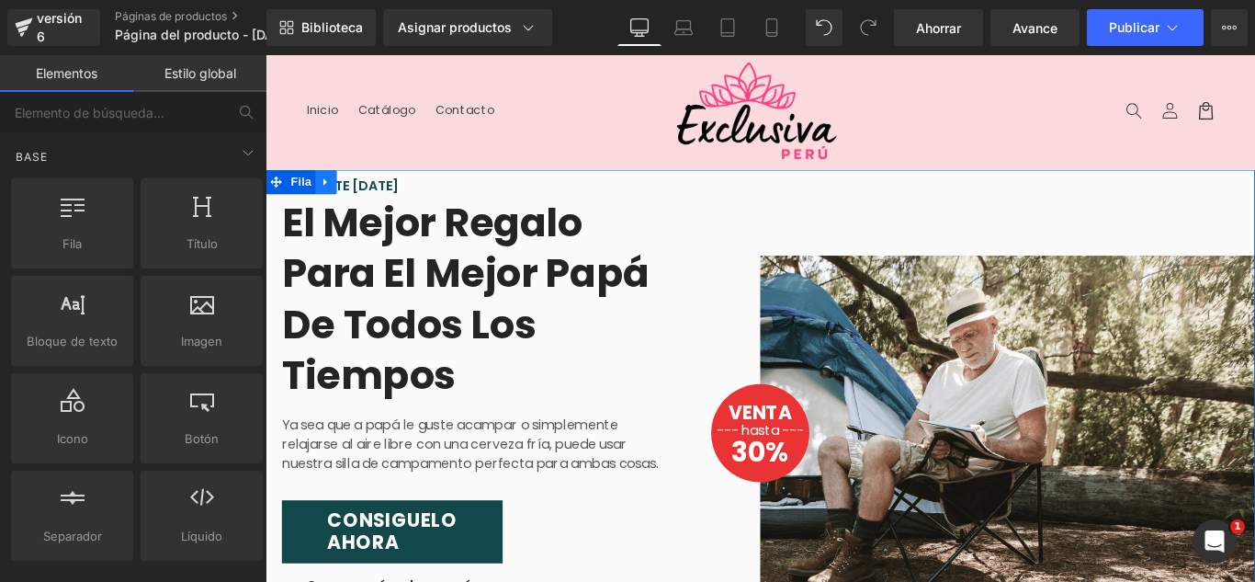
click at [328, 195] on icon at bounding box center [333, 198] width 13 height 14
click at [375, 192] on icon at bounding box center [381, 197] width 13 height 13
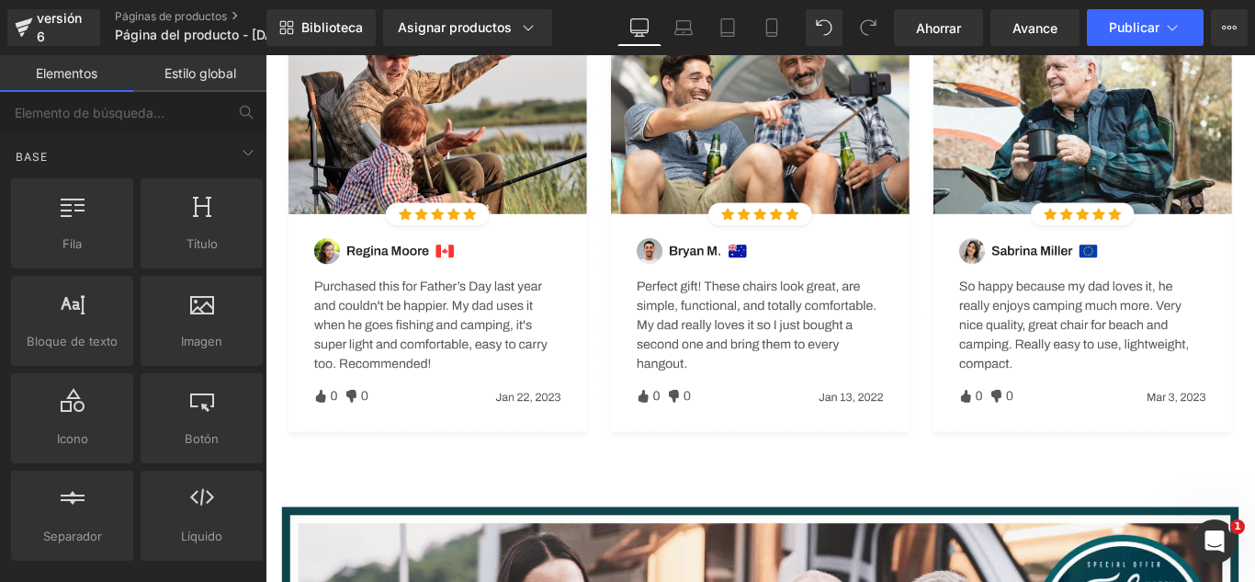
scroll to position [643, 0]
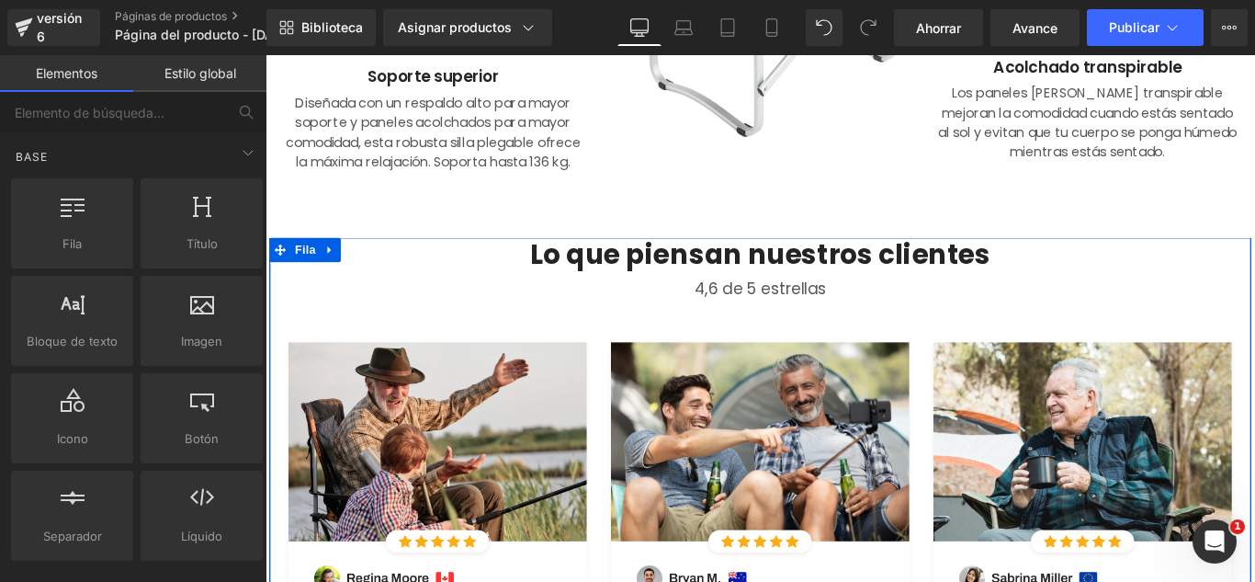
click at [335, 274] on icon at bounding box center [337, 274] width 4 height 8
click at [381, 266] on link at bounding box center [386, 274] width 24 height 28
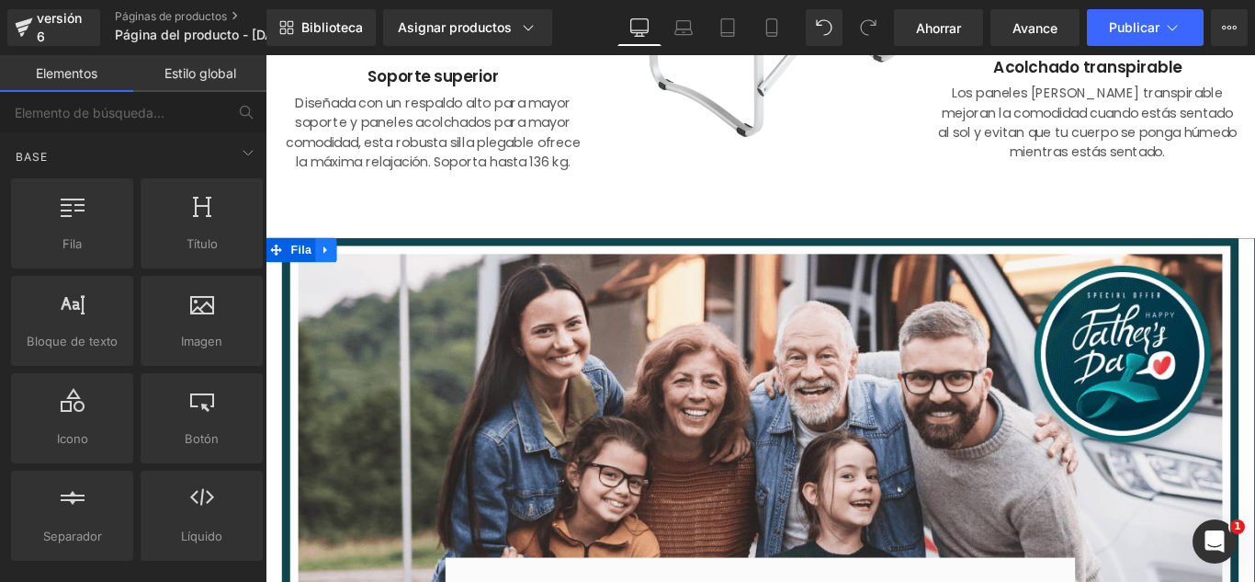
click at [330, 266] on link at bounding box center [334, 274] width 24 height 28
click at [369, 263] on link at bounding box center [381, 274] width 24 height 28
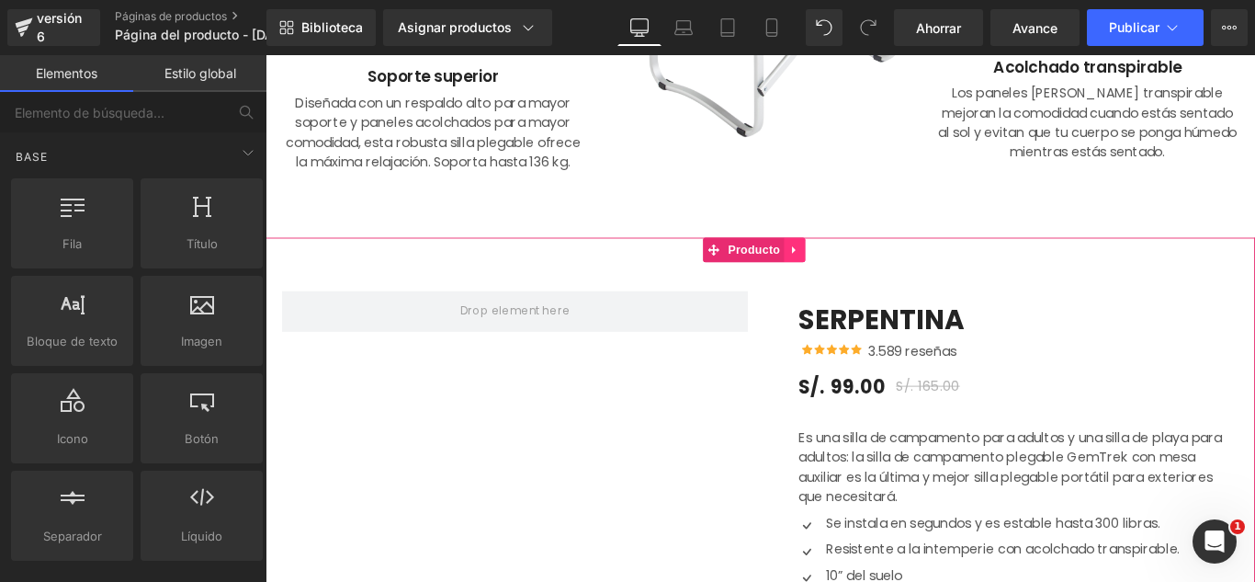
click at [862, 278] on icon at bounding box center [860, 274] width 13 height 14
click at [877, 278] on icon at bounding box center [872, 273] width 13 height 13
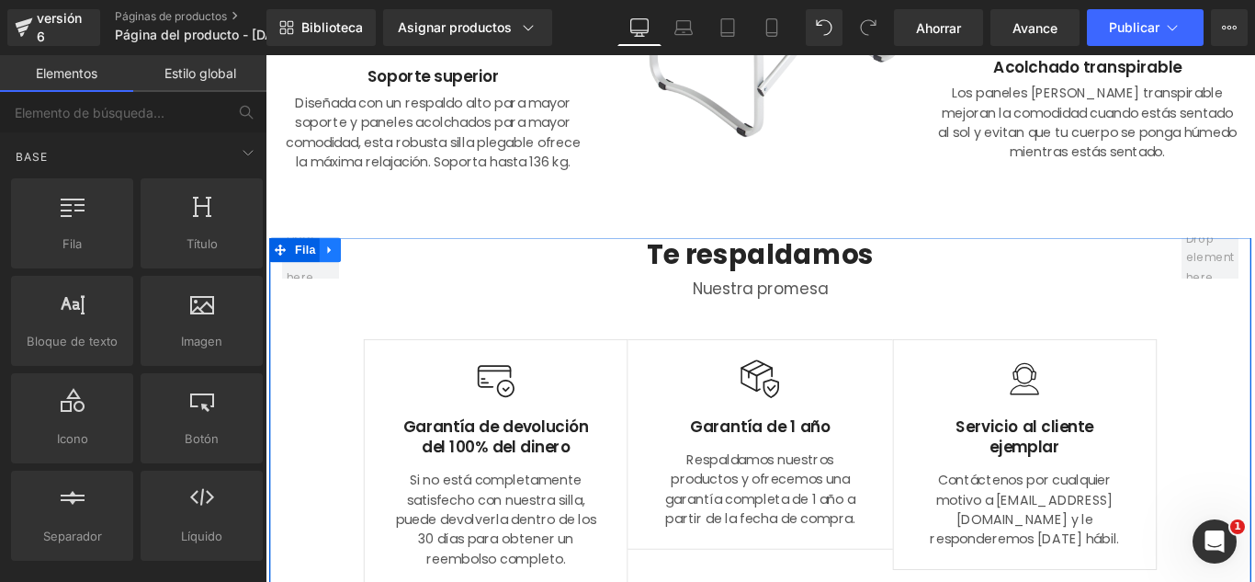
click at [342, 274] on link at bounding box center [338, 274] width 24 height 28
click at [390, 273] on link at bounding box center [386, 274] width 24 height 28
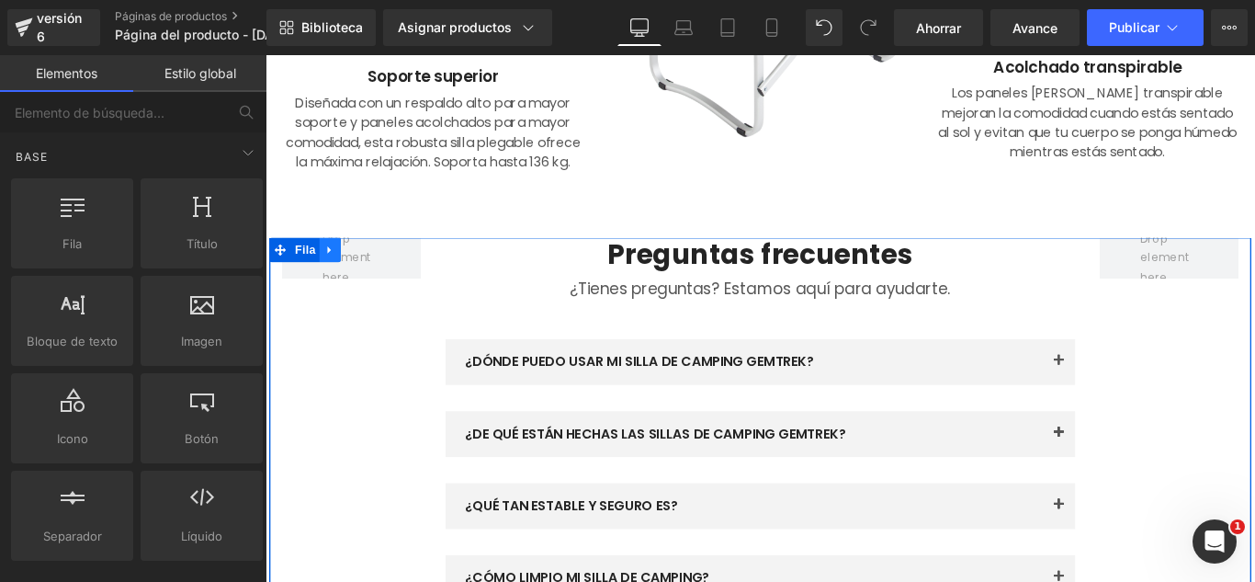
click at [336, 271] on icon at bounding box center [338, 274] width 13 height 14
click at [380, 267] on icon at bounding box center [386, 274] width 13 height 14
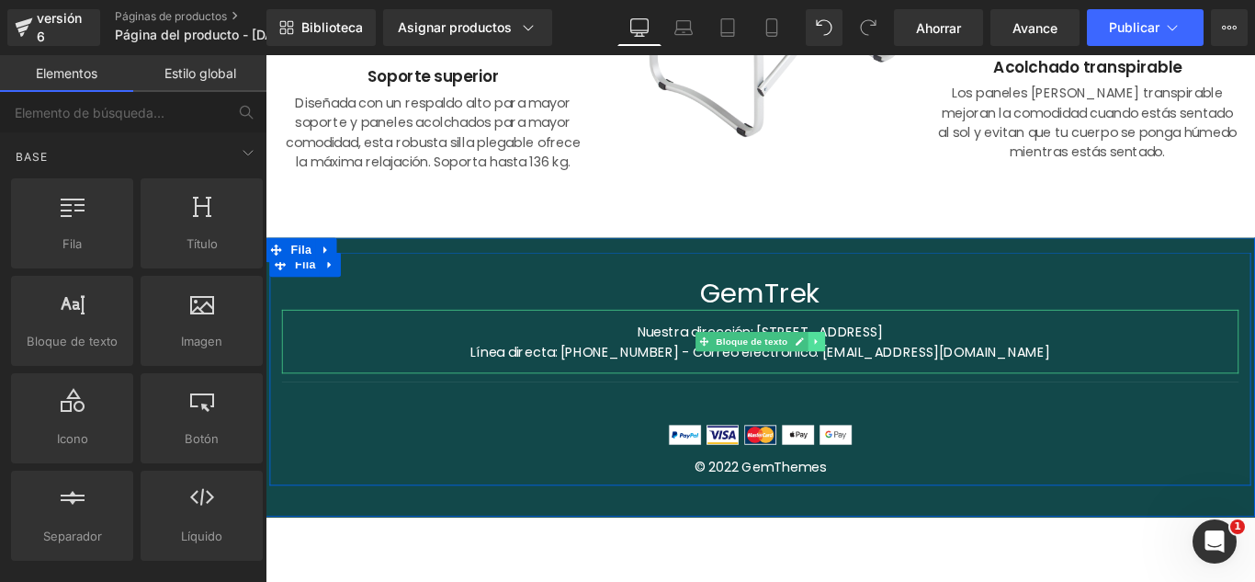
click at [875, 384] on link at bounding box center [884, 377] width 19 height 22
click at [889, 378] on icon at bounding box center [894, 376] width 10 height 10
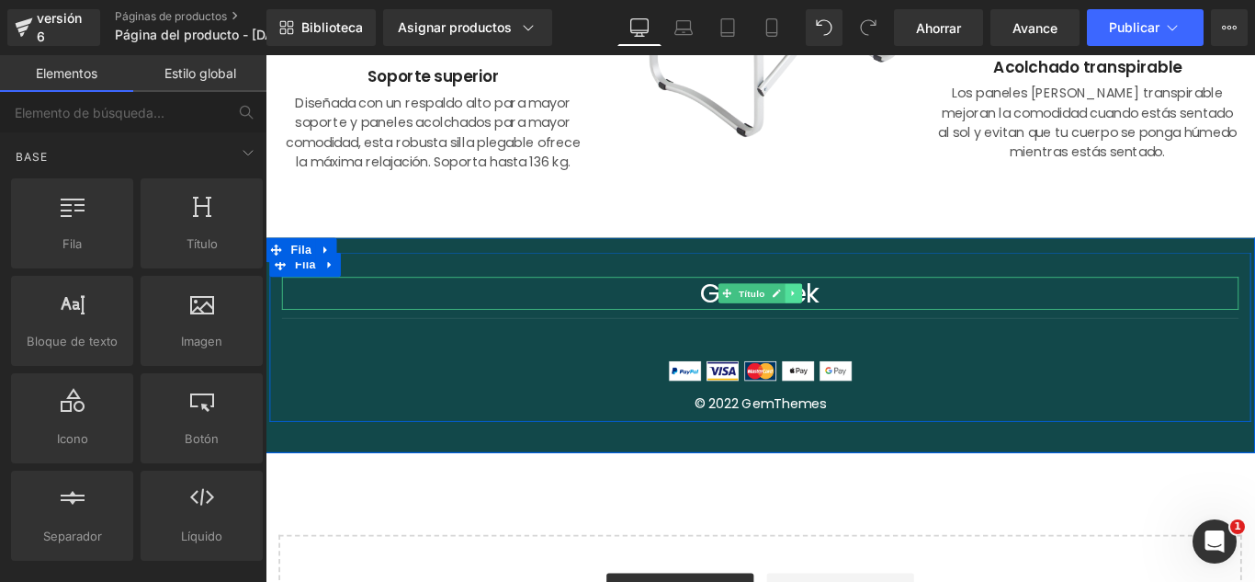
click at [854, 318] on icon at bounding box center [859, 322] width 10 height 11
click at [864, 321] on icon at bounding box center [869, 322] width 10 height 11
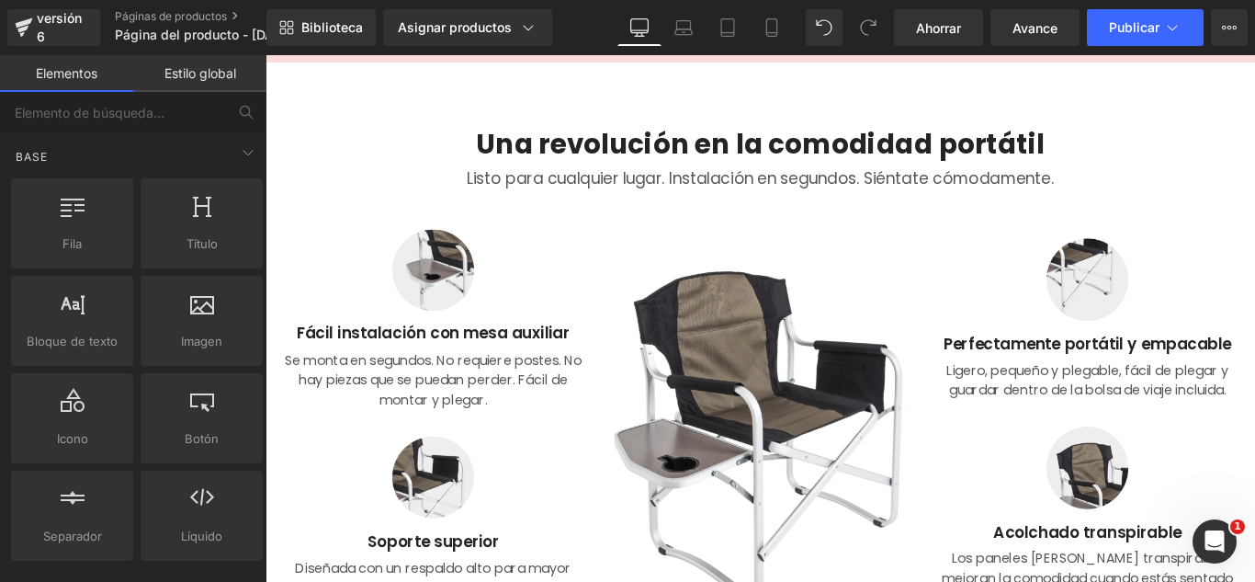
scroll to position [0, 0]
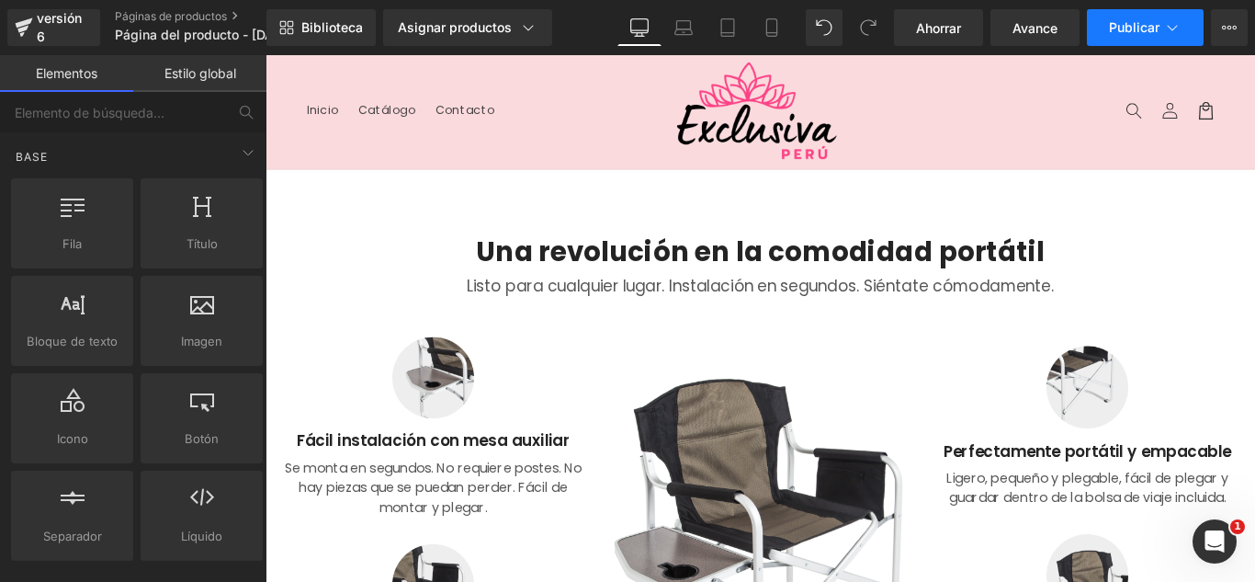
click at [1159, 33] on font "Publicar" at bounding box center [1134, 27] width 51 height 16
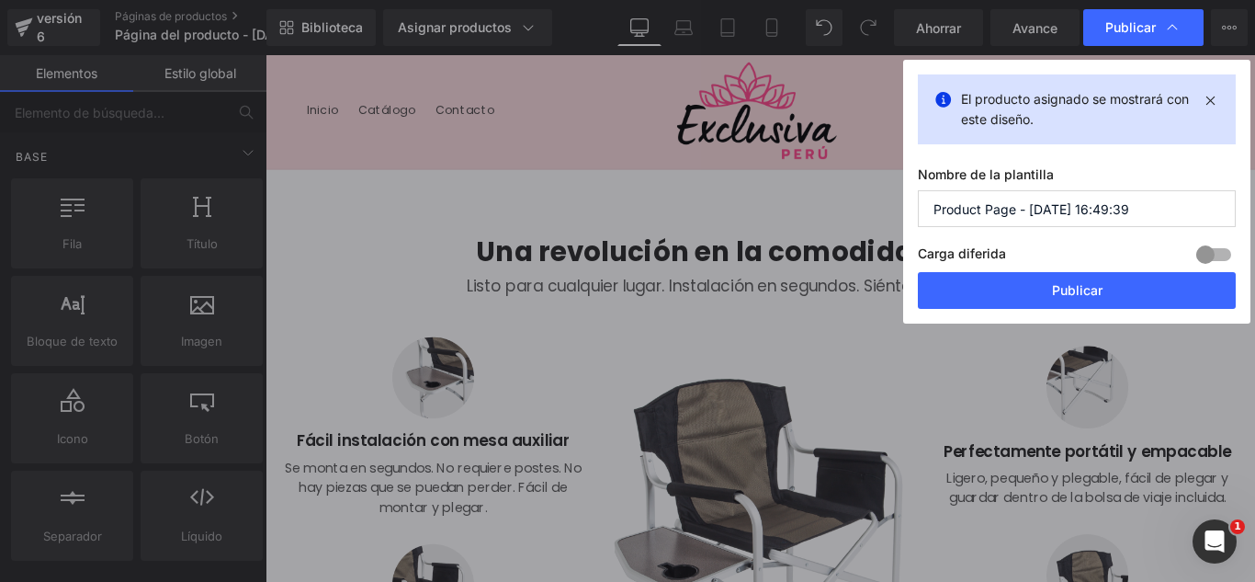
click at [1130, 210] on input "Product Page - [DATE] 16:49:39" at bounding box center [1077, 208] width 318 height 37
type input "SHORT RELLENADOR DE CADERA FAJERO 02-10"
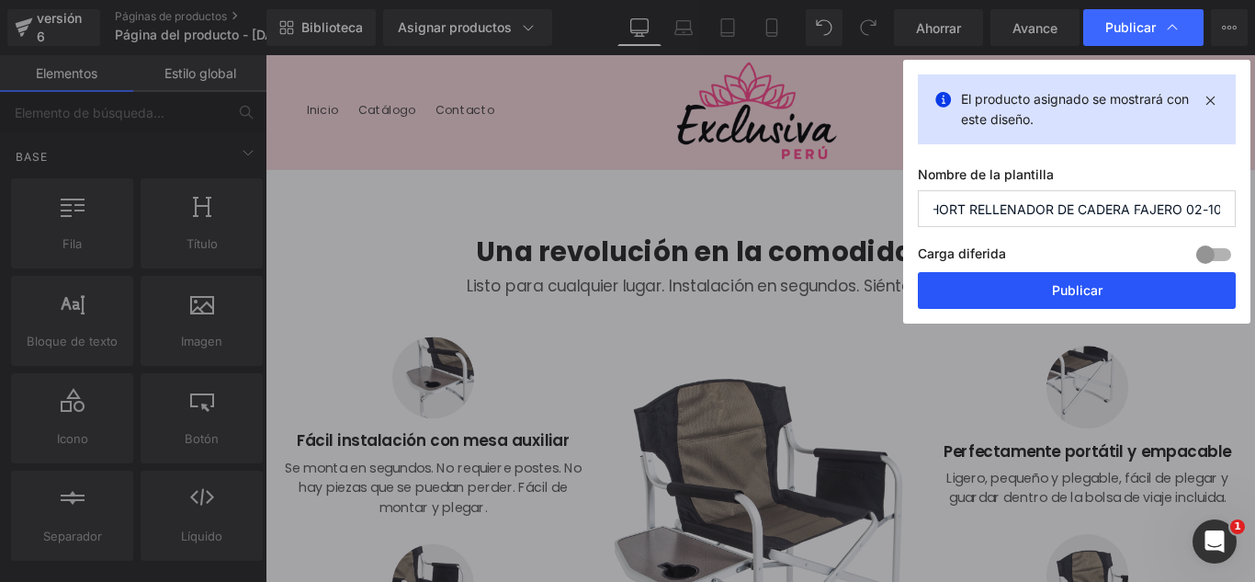
click at [1126, 297] on button "Publicar" at bounding box center [1077, 290] width 318 height 37
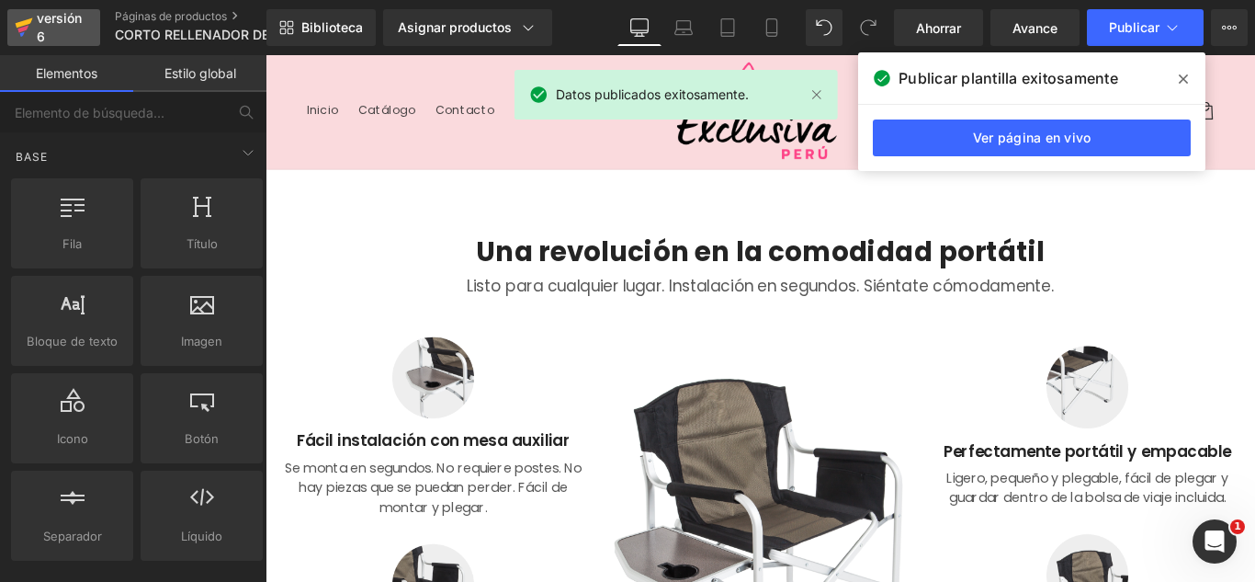
click at [40, 22] on font "versión 6" at bounding box center [59, 27] width 45 height 34
